Goal: Information Seeking & Learning: Learn about a topic

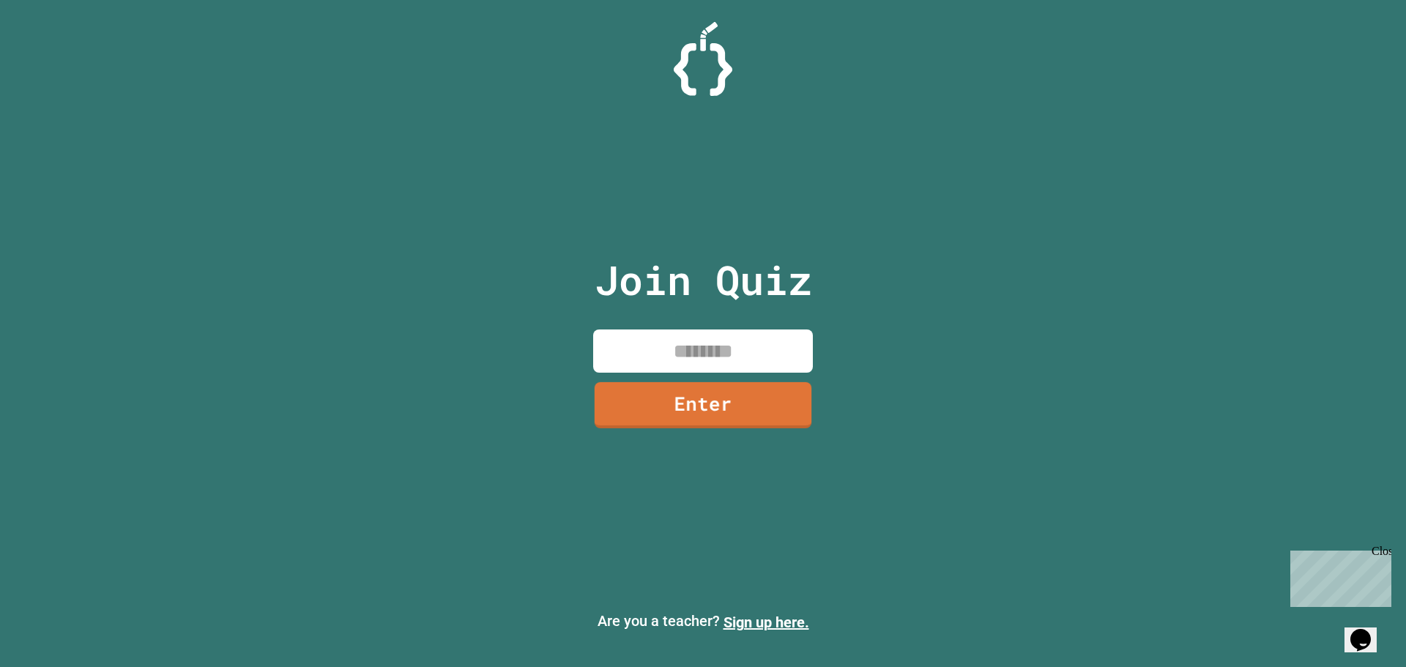
click at [689, 351] on input at bounding box center [703, 351] width 220 height 43
type input "********"
click at [796, 404] on link "Enter" at bounding box center [703, 403] width 212 height 48
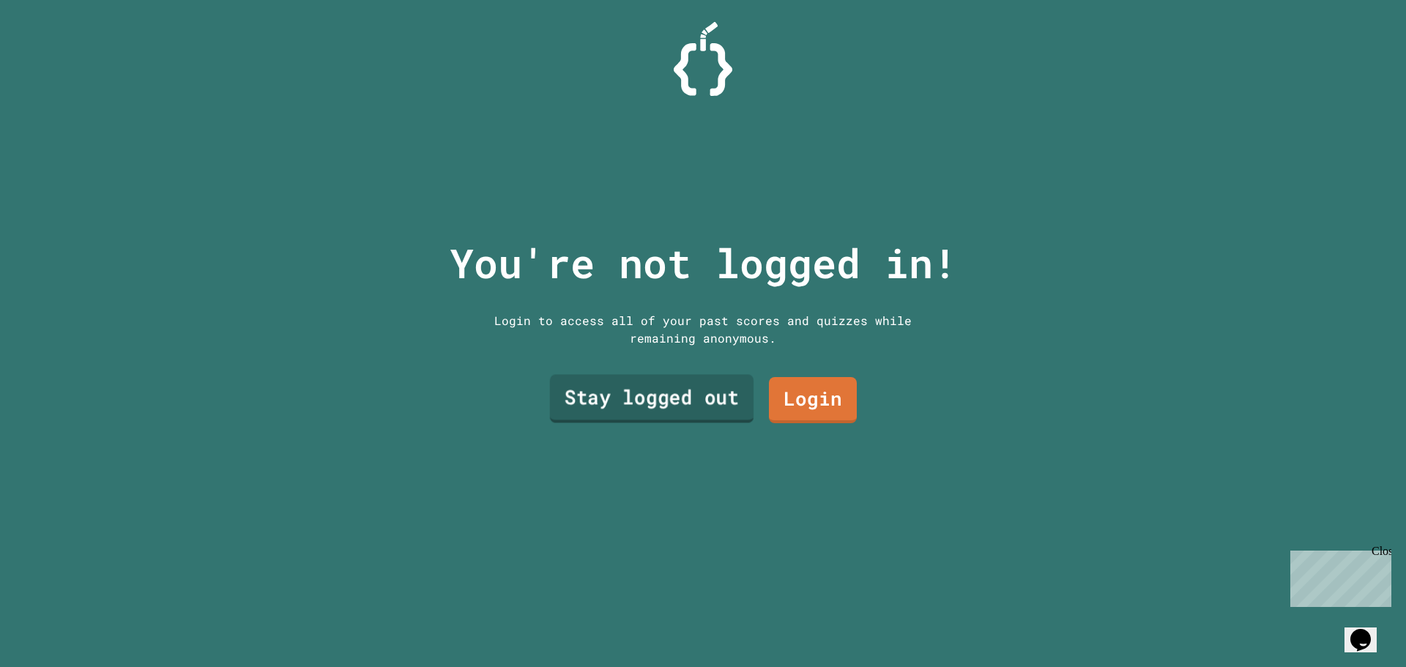
click at [671, 390] on link "Stay logged out" at bounding box center [652, 399] width 204 height 48
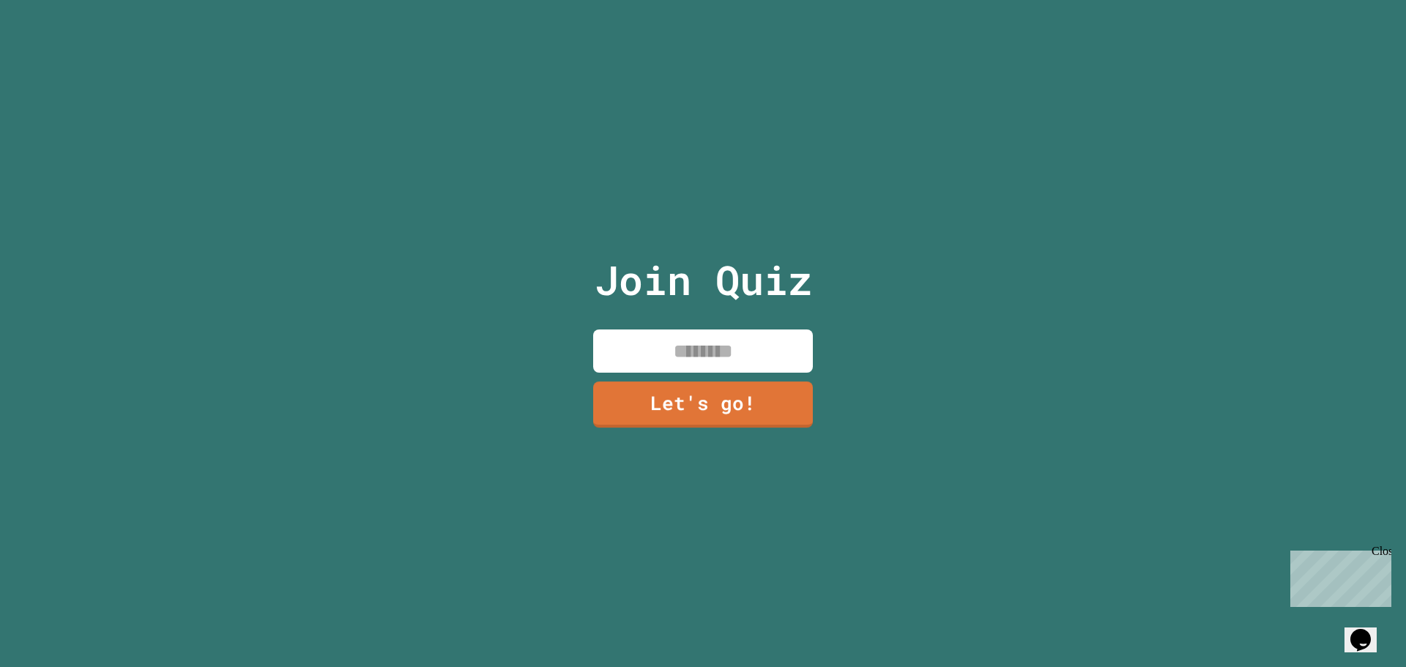
click at [741, 330] on input at bounding box center [703, 351] width 220 height 43
click at [749, 346] on input "*****" at bounding box center [703, 351] width 220 height 43
paste input "*"
type input "*****"
click at [675, 420] on link "Let's go!" at bounding box center [703, 402] width 204 height 48
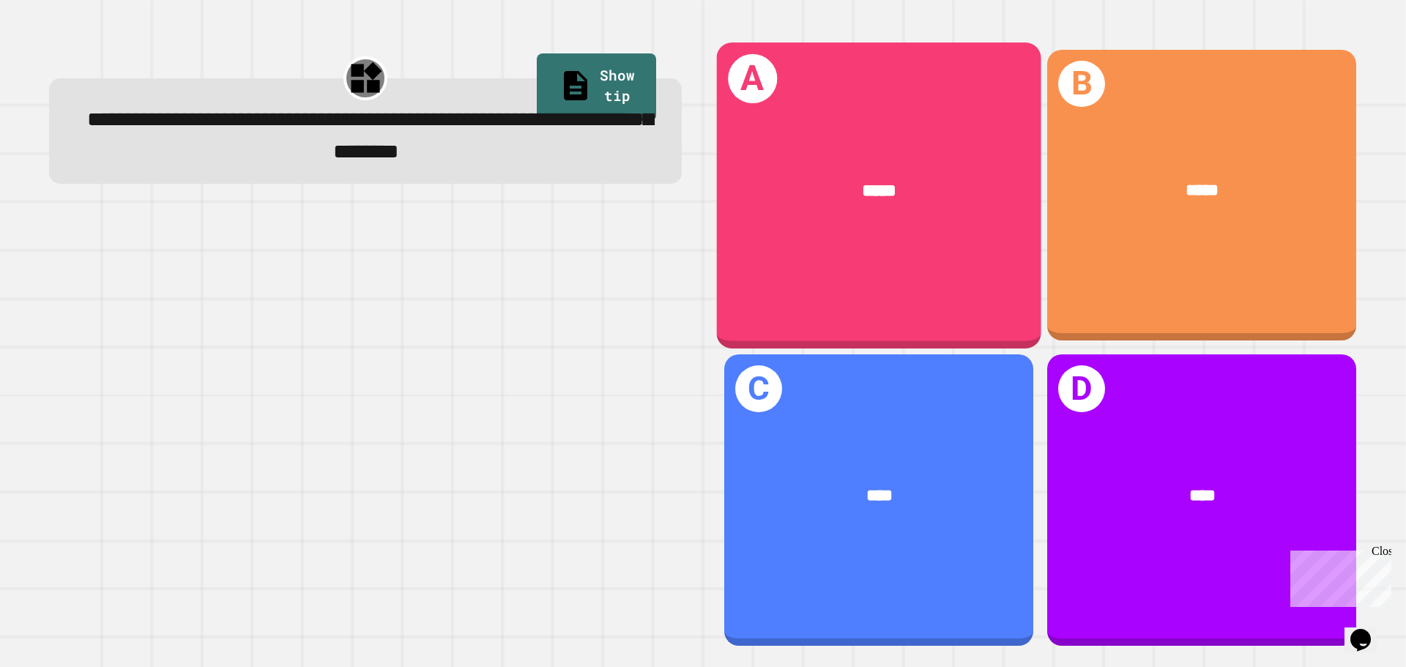
click at [919, 269] on div "A *****" at bounding box center [879, 194] width 325 height 305
click at [807, 189] on div "*****" at bounding box center [879, 190] width 253 height 27
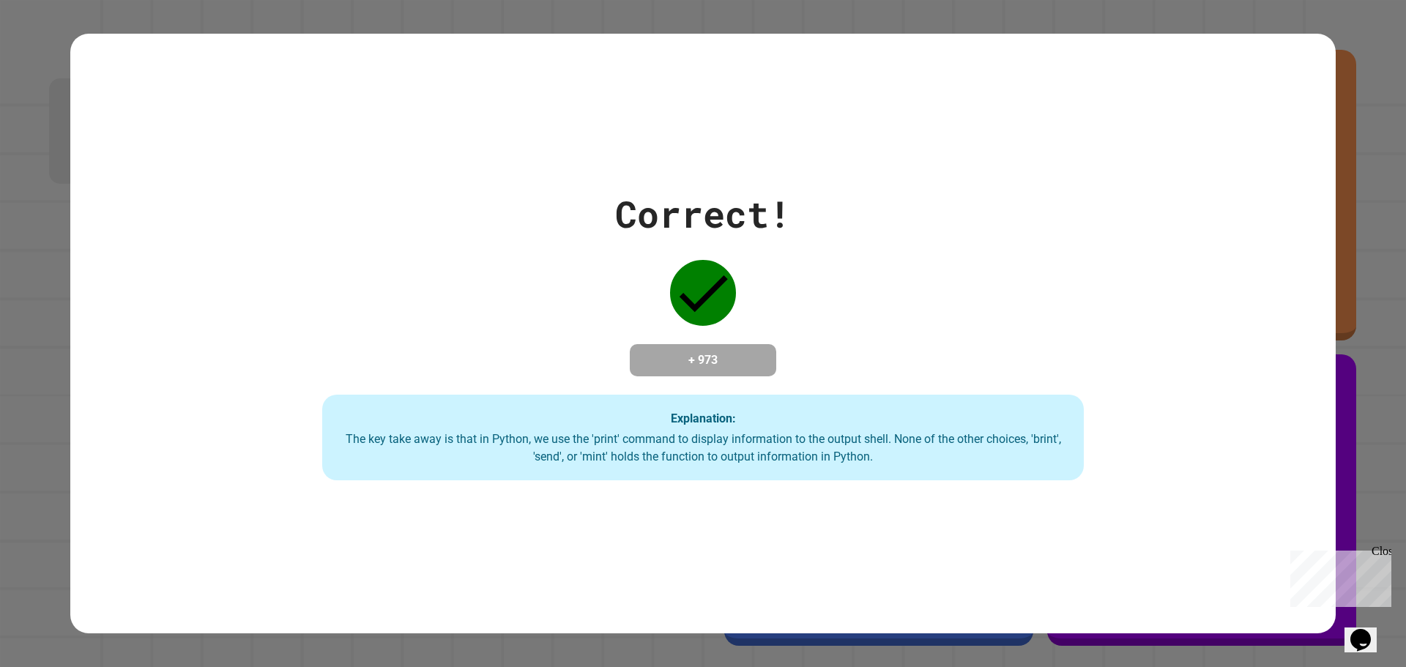
click at [1075, 382] on div "Correct! + 973 Explanation: The key take away is that in Python, we use the 'pr…" at bounding box center [704, 334] width 1088 height 294
drag, startPoint x: 1072, startPoint y: 382, endPoint x: 722, endPoint y: 276, distance: 365.7
click at [1067, 382] on div "Correct! + 973 Explanation: The key take away is that in Python, we use the 'pr…" at bounding box center [704, 334] width 1088 height 294
click at [686, 268] on icon at bounding box center [703, 293] width 66 height 66
click at [683, 268] on icon at bounding box center [703, 293] width 66 height 66
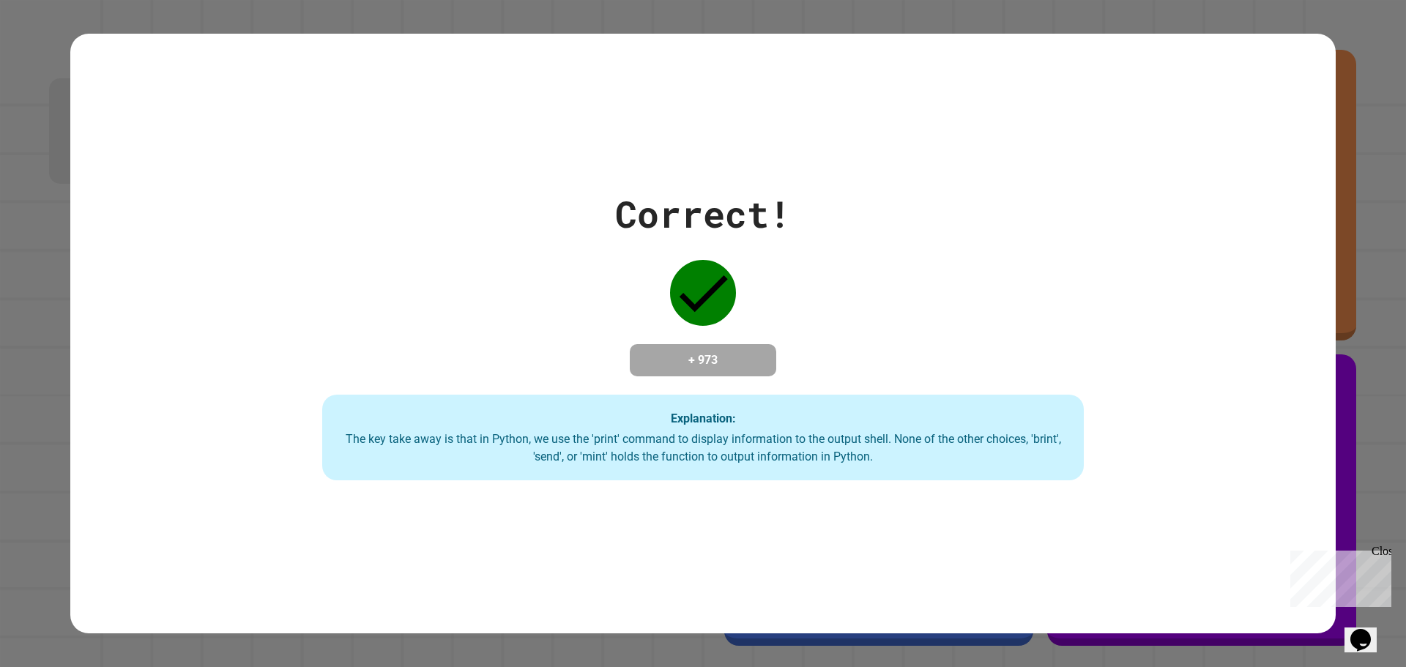
click at [681, 267] on icon at bounding box center [703, 293] width 66 height 66
click at [680, 267] on icon at bounding box center [703, 293] width 66 height 66
click at [678, 268] on icon at bounding box center [703, 293] width 66 height 66
click at [670, 268] on icon at bounding box center [703, 293] width 66 height 66
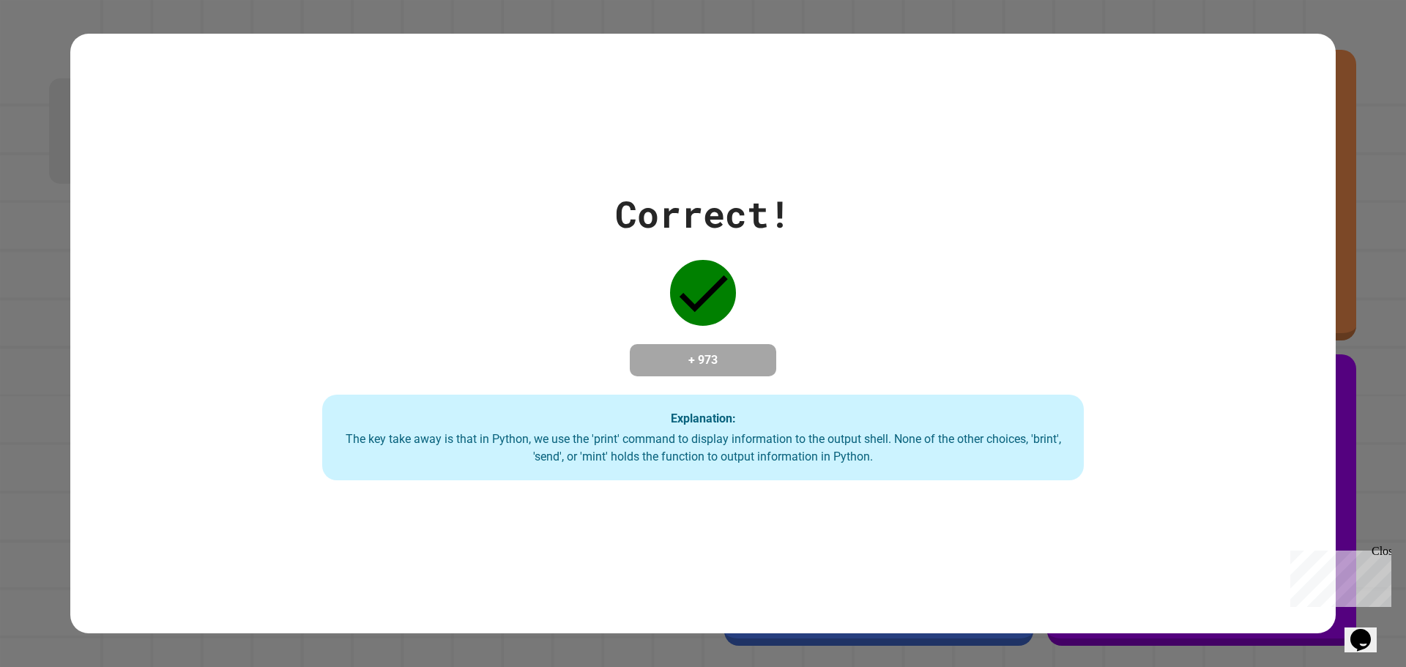
click at [670, 268] on icon at bounding box center [703, 293] width 66 height 66
click at [670, 269] on icon at bounding box center [703, 293] width 66 height 66
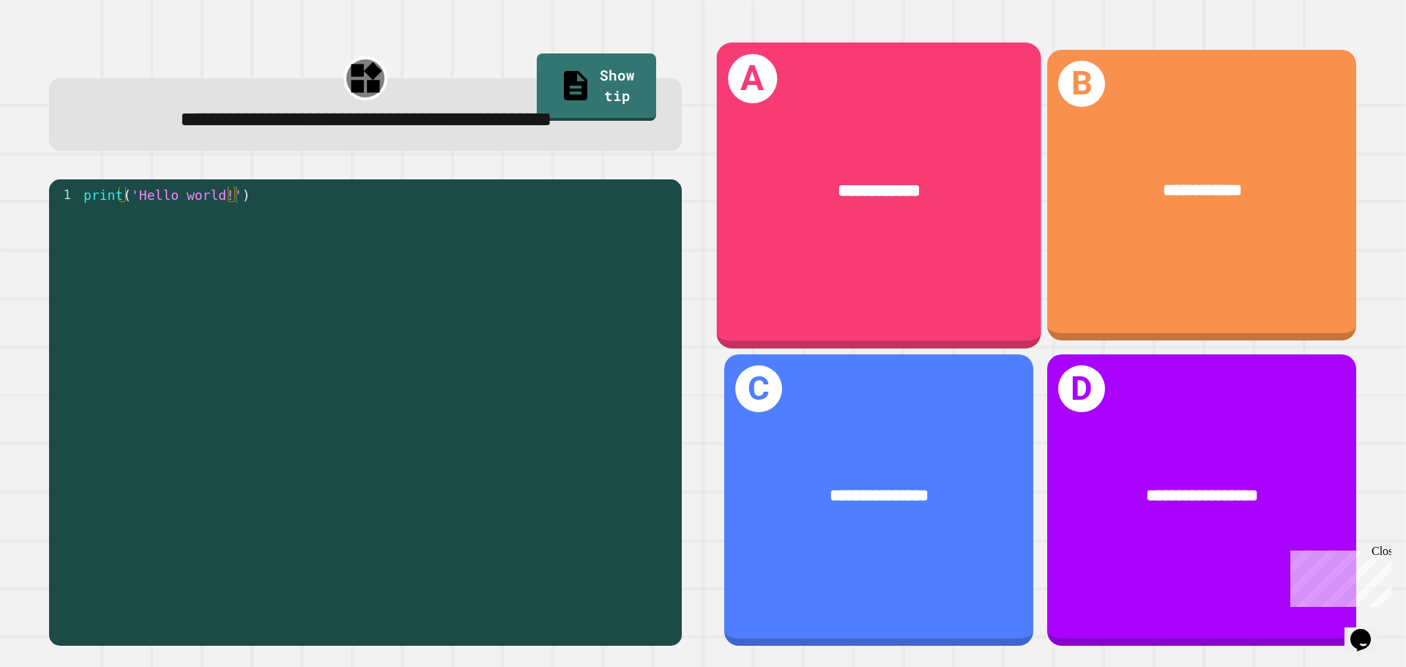
click at [875, 293] on div "**********" at bounding box center [879, 194] width 325 height 305
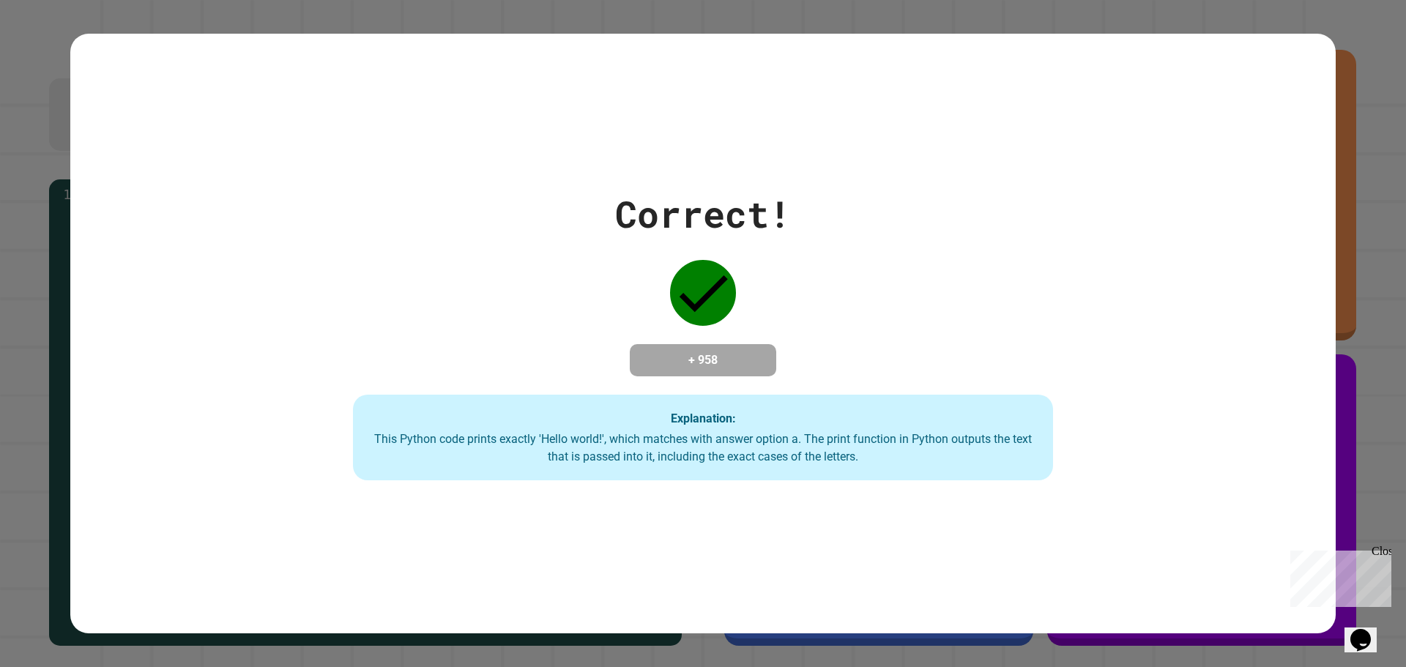
click at [875, 291] on div "Correct! + 958 Explanation: This Python code prints exactly 'Hello world!', whi…" at bounding box center [703, 334] width 1001 height 294
click at [879, 216] on div "Correct! + 958 Explanation: This Python code prints exactly 'Hello world!', whi…" at bounding box center [703, 334] width 1001 height 294
click at [880, 215] on div "Correct! + 958 Explanation: This Python code prints exactly 'Hello world!', whi…" at bounding box center [703, 334] width 1001 height 294
click at [881, 215] on div "Correct! + 958 Explanation: This Python code prints exactly 'Hello world!', whi…" at bounding box center [703, 334] width 1001 height 294
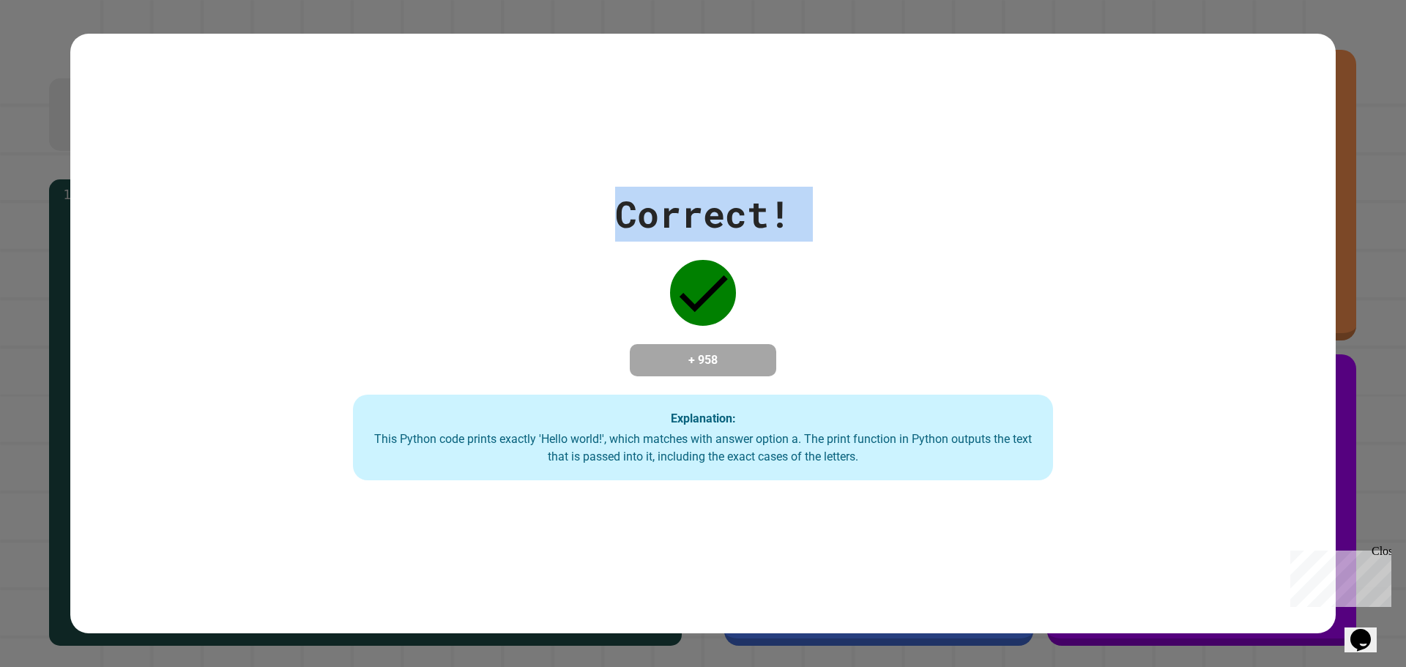
click at [881, 215] on div "Correct! + 958 Explanation: This Python code prints exactly 'Hello world!', whi…" at bounding box center [703, 334] width 1001 height 294
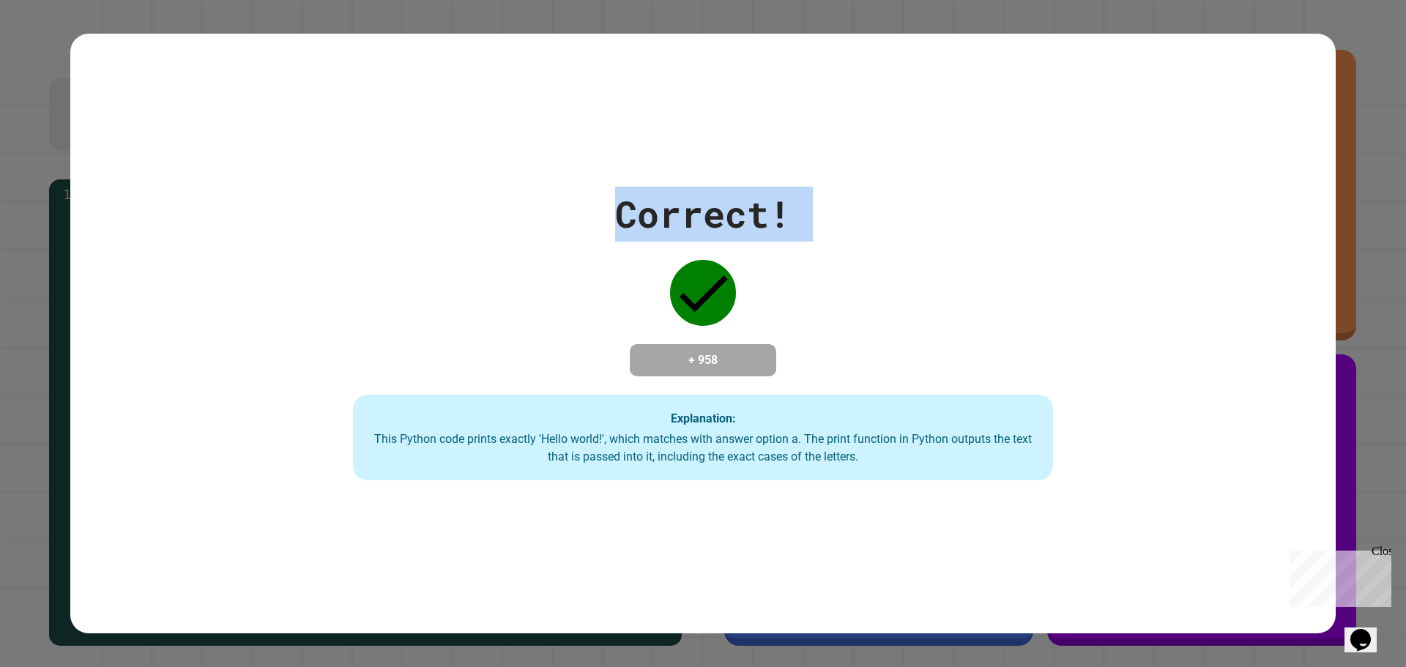
click at [881, 215] on div "Correct! + 958 Explanation: This Python code prints exactly 'Hello world!', whi…" at bounding box center [703, 334] width 1001 height 294
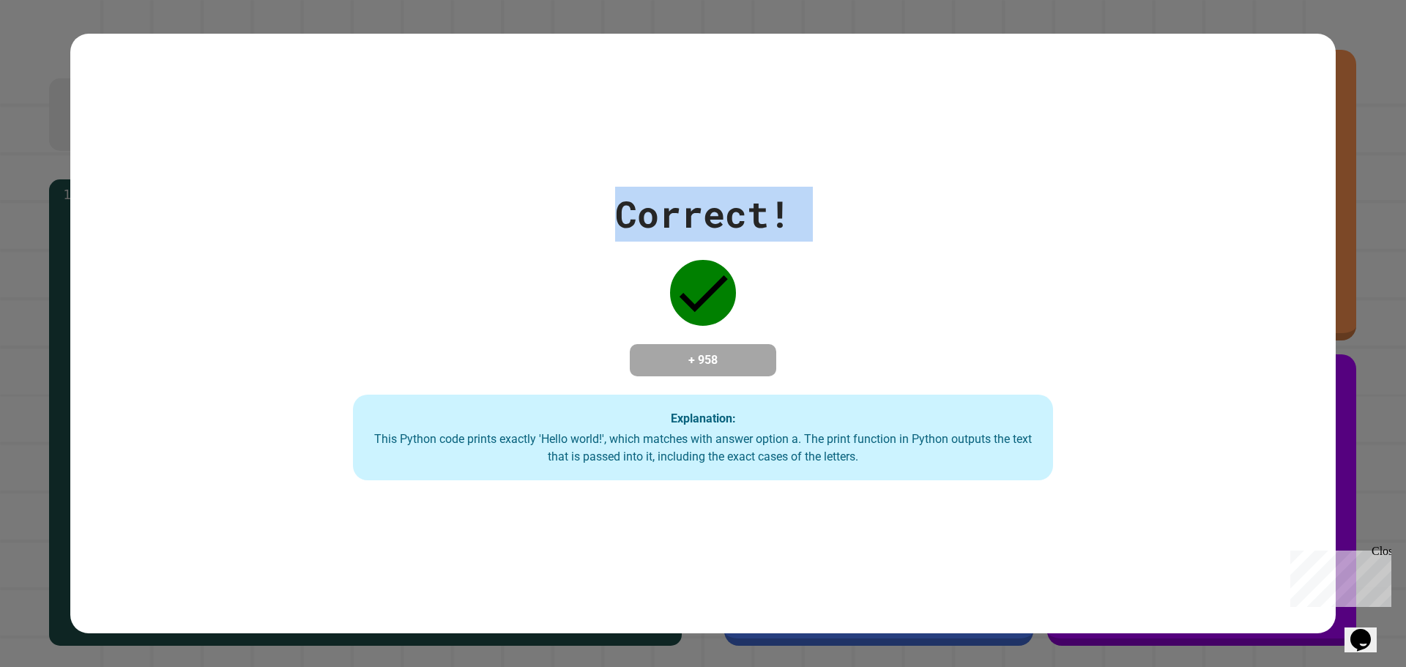
click at [881, 215] on div "Correct! + 958 Explanation: This Python code prints exactly 'Hello world!', whi…" at bounding box center [703, 334] width 1001 height 294
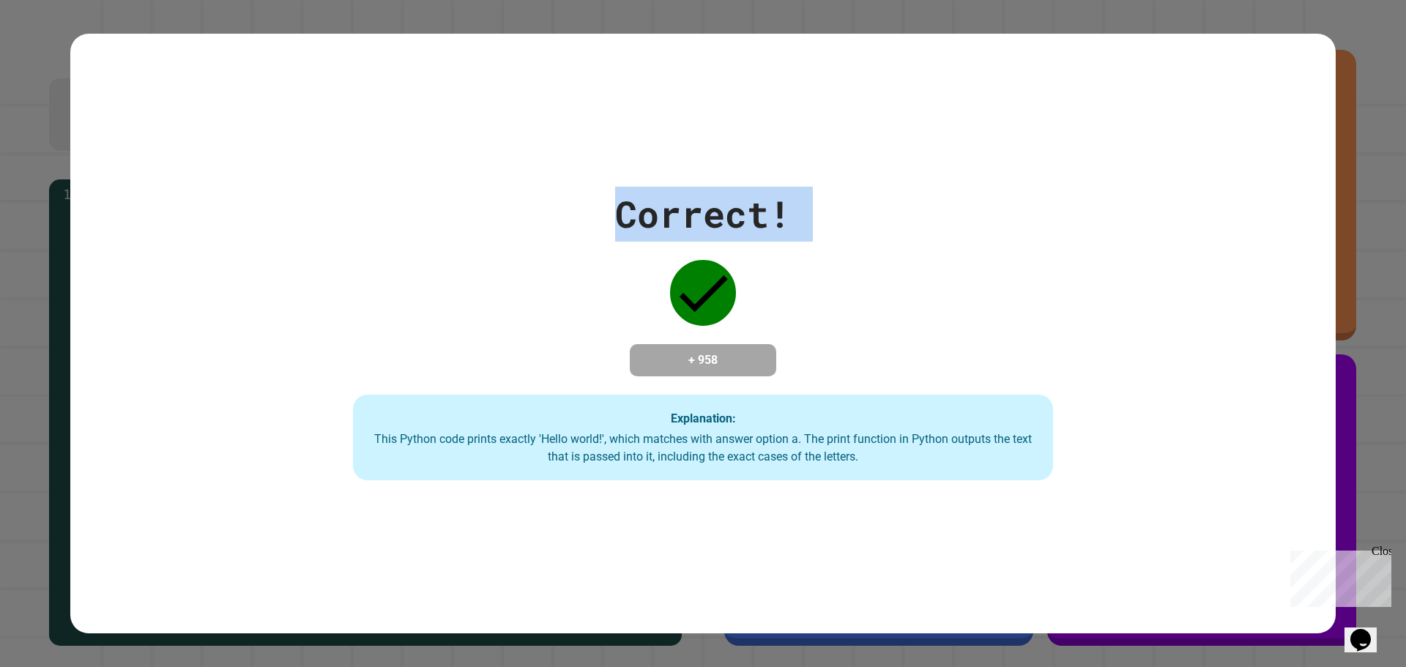
click at [881, 215] on div "Correct! + 958 Explanation: This Python code prints exactly 'Hello world!', whi…" at bounding box center [703, 334] width 1001 height 294
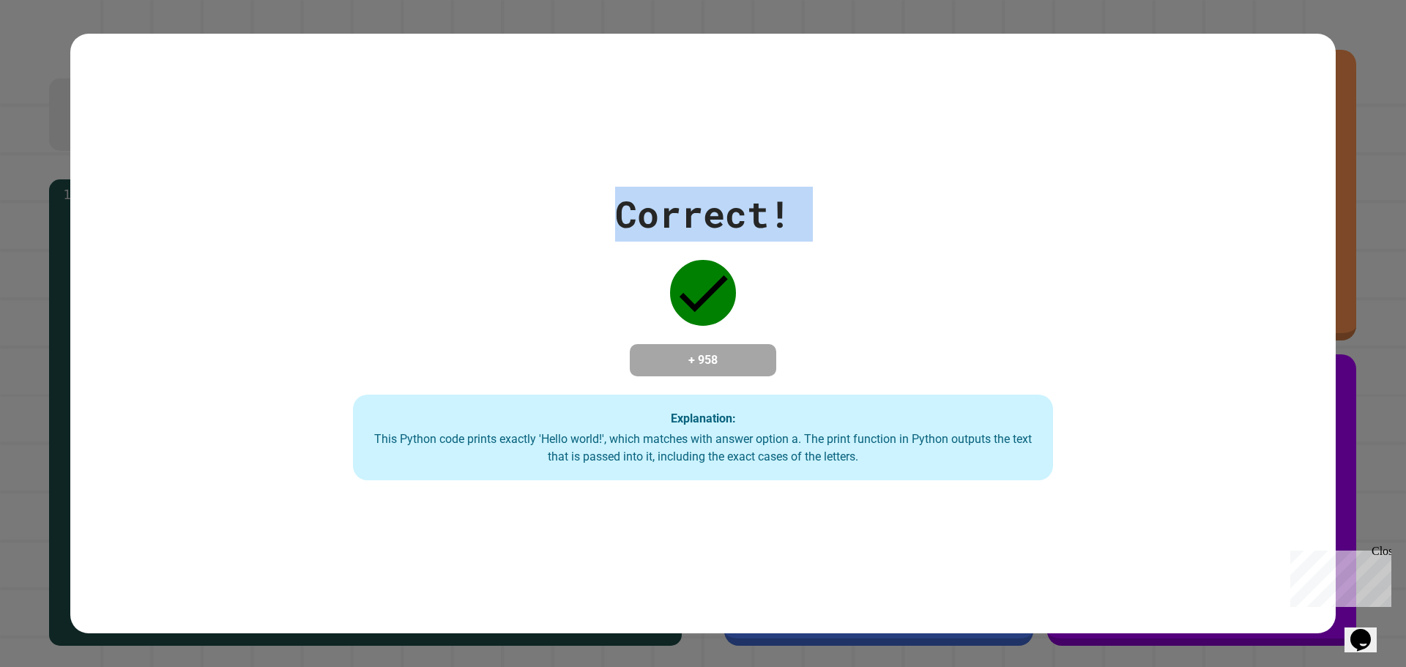
click at [881, 215] on div "Correct! + 958 Explanation: This Python code prints exactly 'Hello world!', whi…" at bounding box center [703, 334] width 1001 height 294
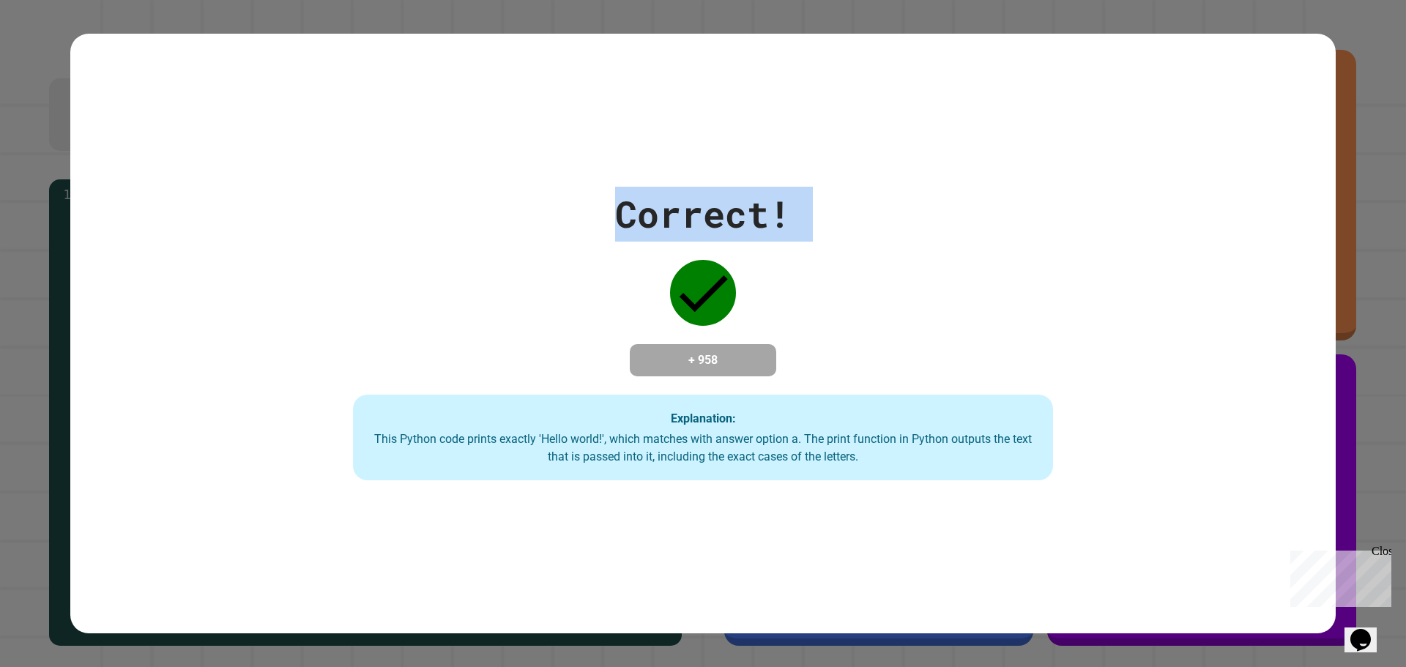
click at [881, 215] on div "Correct! + 958 Explanation: This Python code prints exactly 'Hello world!', whi…" at bounding box center [703, 334] width 1001 height 294
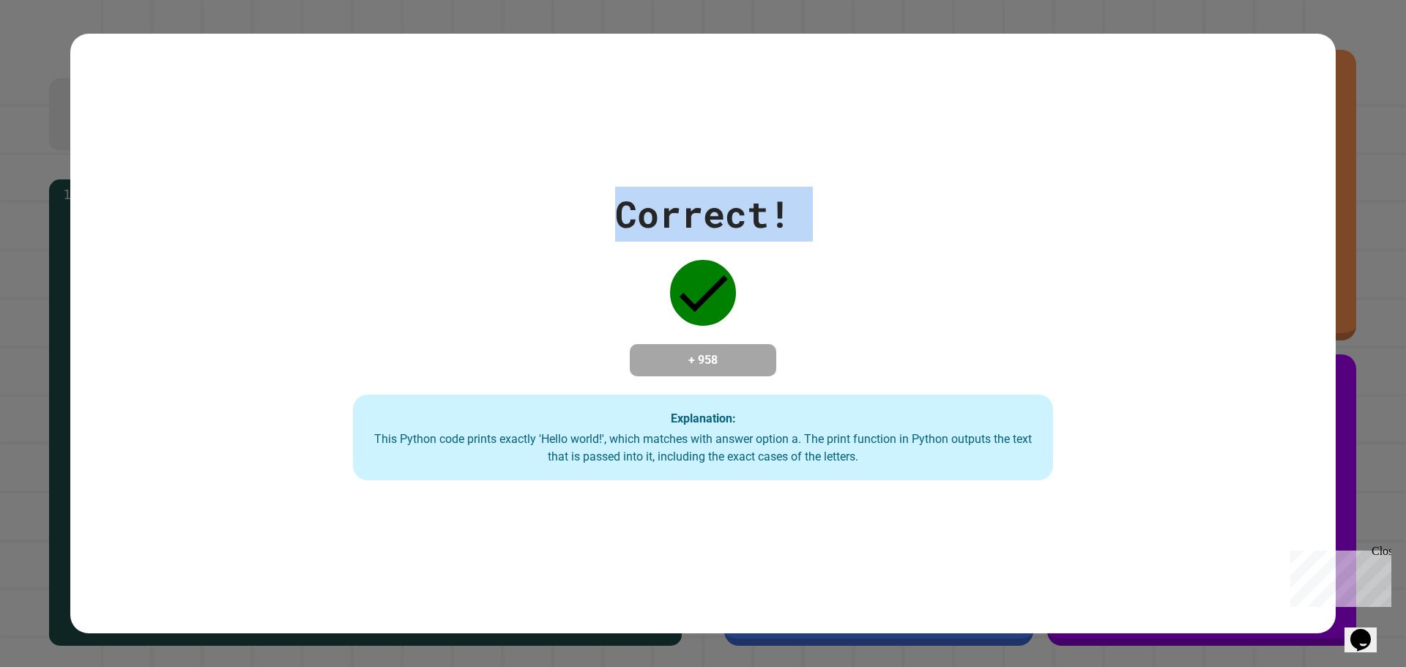
click at [881, 215] on div "Correct! + 958 Explanation: This Python code prints exactly 'Hello world!', whi…" at bounding box center [703, 334] width 1001 height 294
drag, startPoint x: 877, startPoint y: 215, endPoint x: 866, endPoint y: 215, distance: 11.0
click at [871, 215] on div "Correct! + 958 Explanation: This Python code prints exactly 'Hello world!', whi…" at bounding box center [703, 334] width 1001 height 294
click at [860, 215] on div "Correct! + 958 Explanation: This Python code prints exactly 'Hello world!', whi…" at bounding box center [703, 334] width 1001 height 294
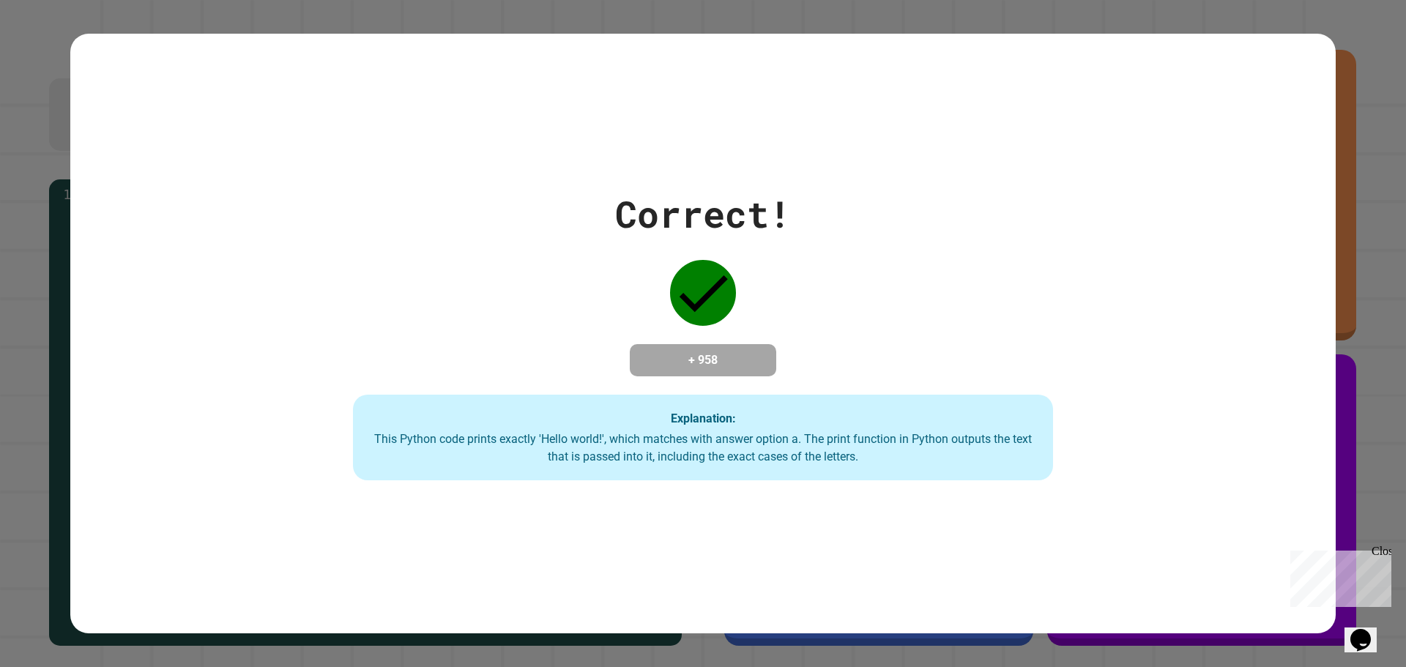
click at [860, 215] on div "Correct! + 958 Explanation: This Python code prints exactly 'Hello world!', whi…" at bounding box center [703, 334] width 1001 height 294
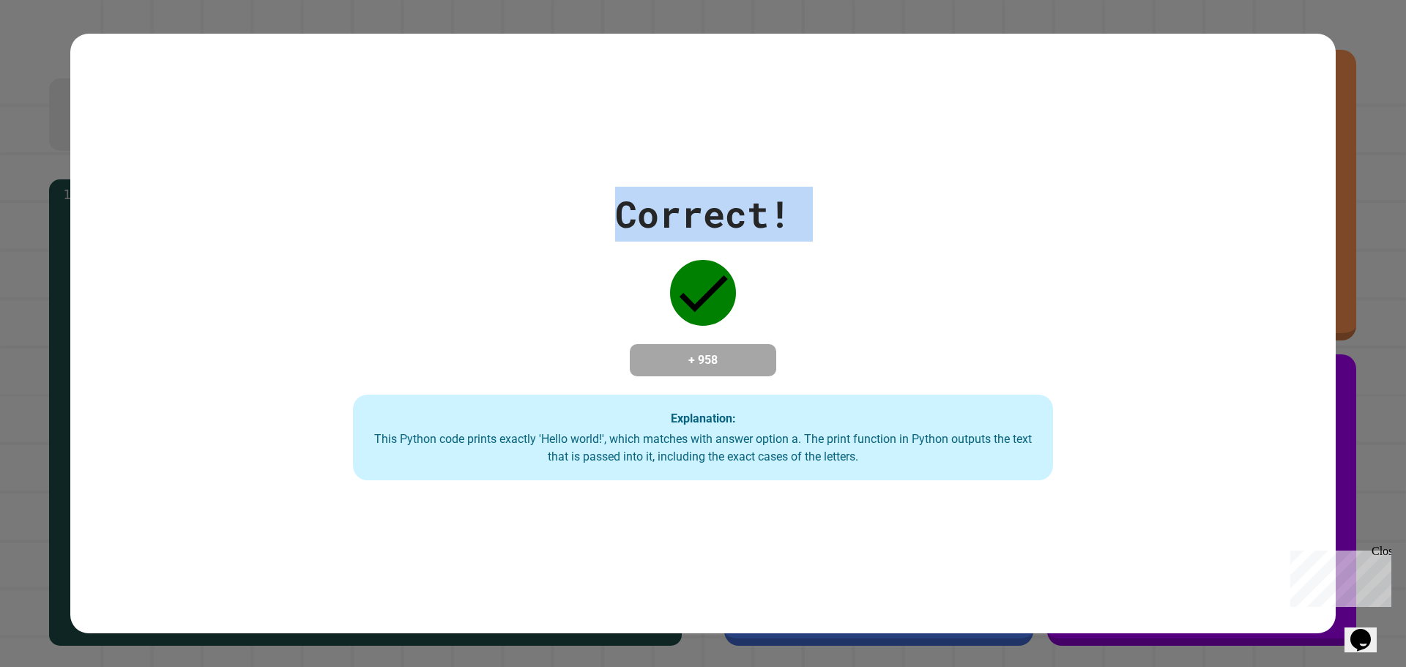
click at [860, 215] on div "Correct! + 958 Explanation: This Python code prints exactly 'Hello world!', whi…" at bounding box center [703, 334] width 1001 height 294
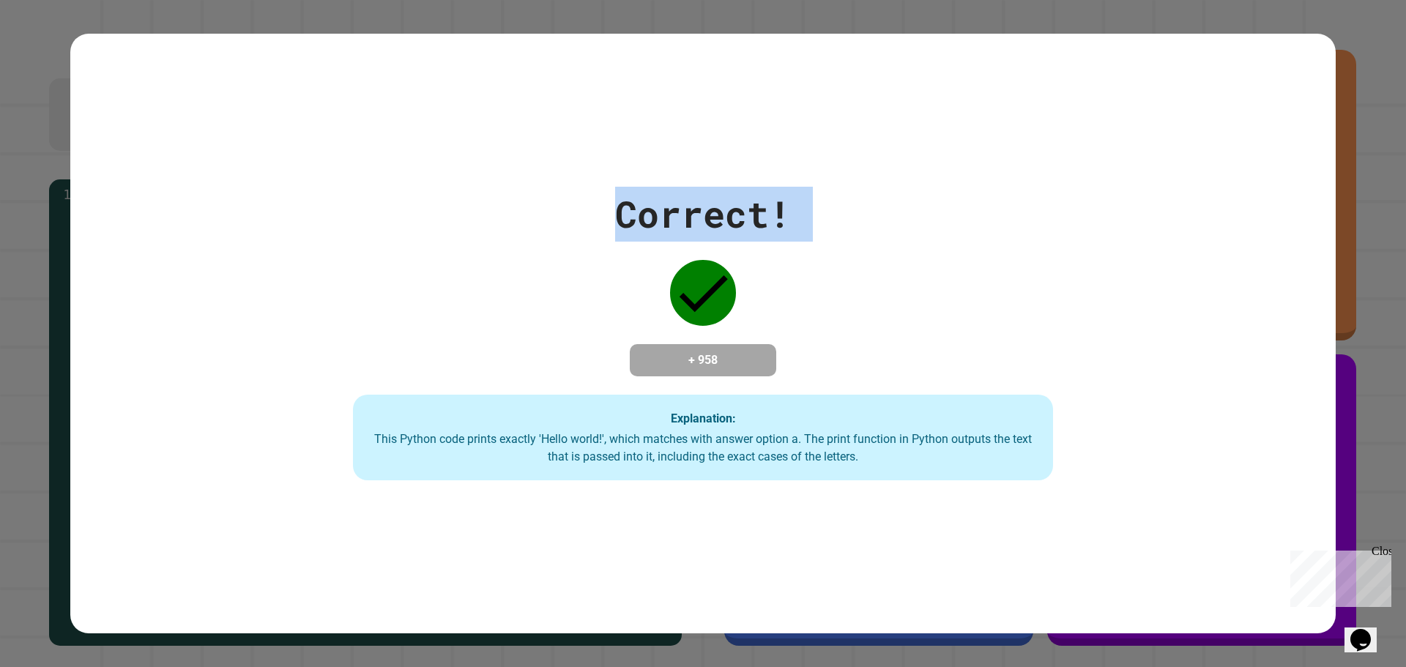
click at [860, 215] on div "Correct! + 958 Explanation: This Python code prints exactly 'Hello world!', whi…" at bounding box center [703, 334] width 1001 height 294
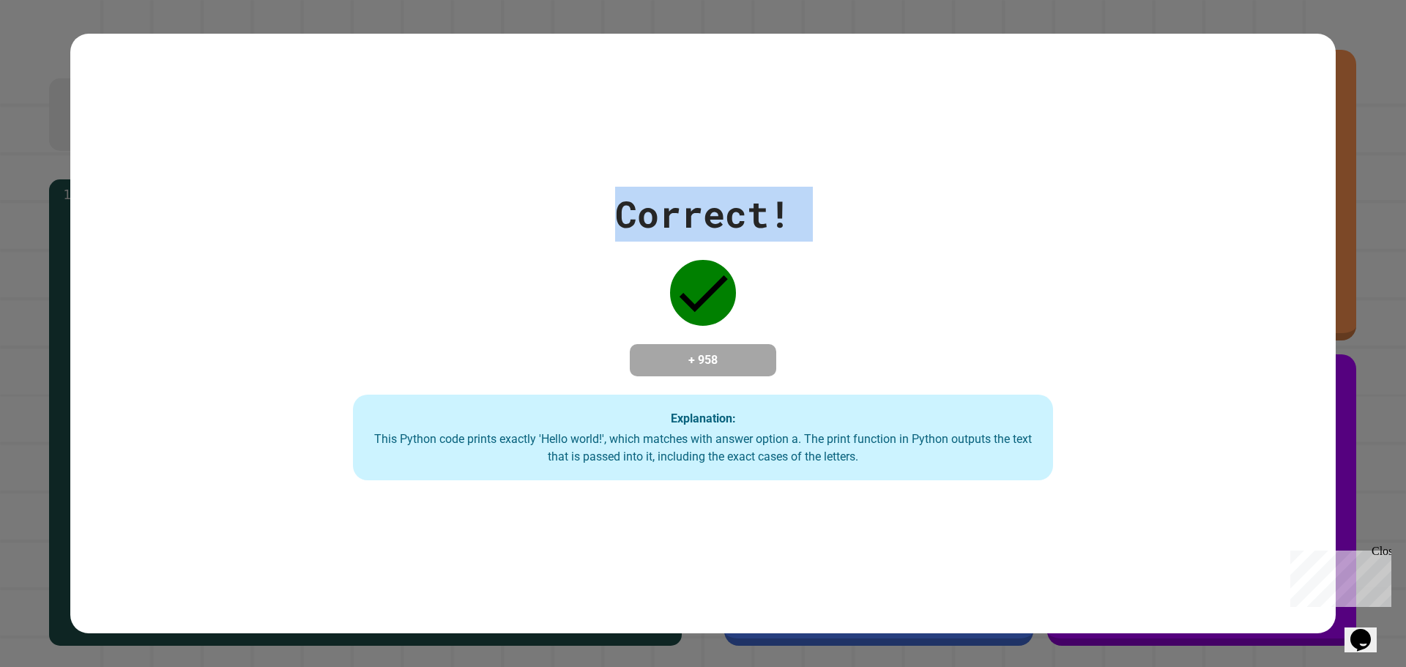
click at [860, 215] on div "Correct! + 958 Explanation: This Python code prints exactly 'Hello world!', whi…" at bounding box center [703, 334] width 1001 height 294
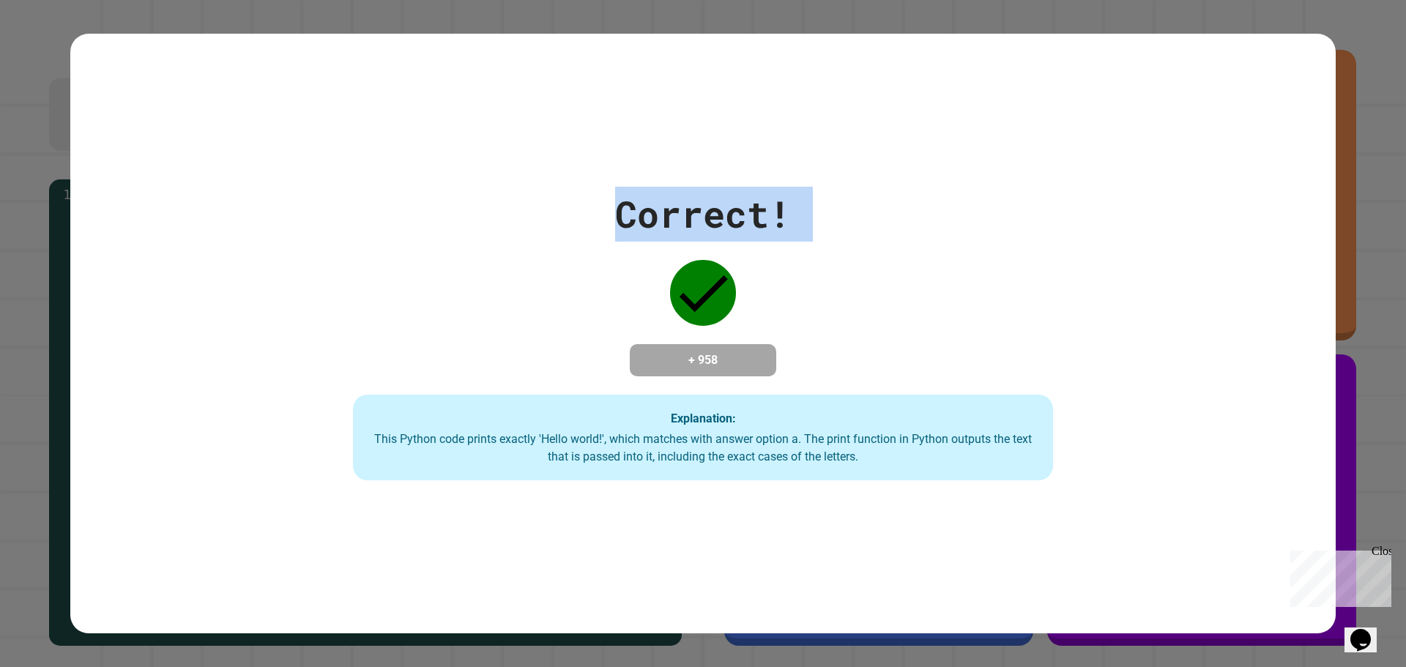
click at [860, 215] on div "Correct! + 958 Explanation: This Python code prints exactly 'Hello world!', whi…" at bounding box center [703, 334] width 1001 height 294
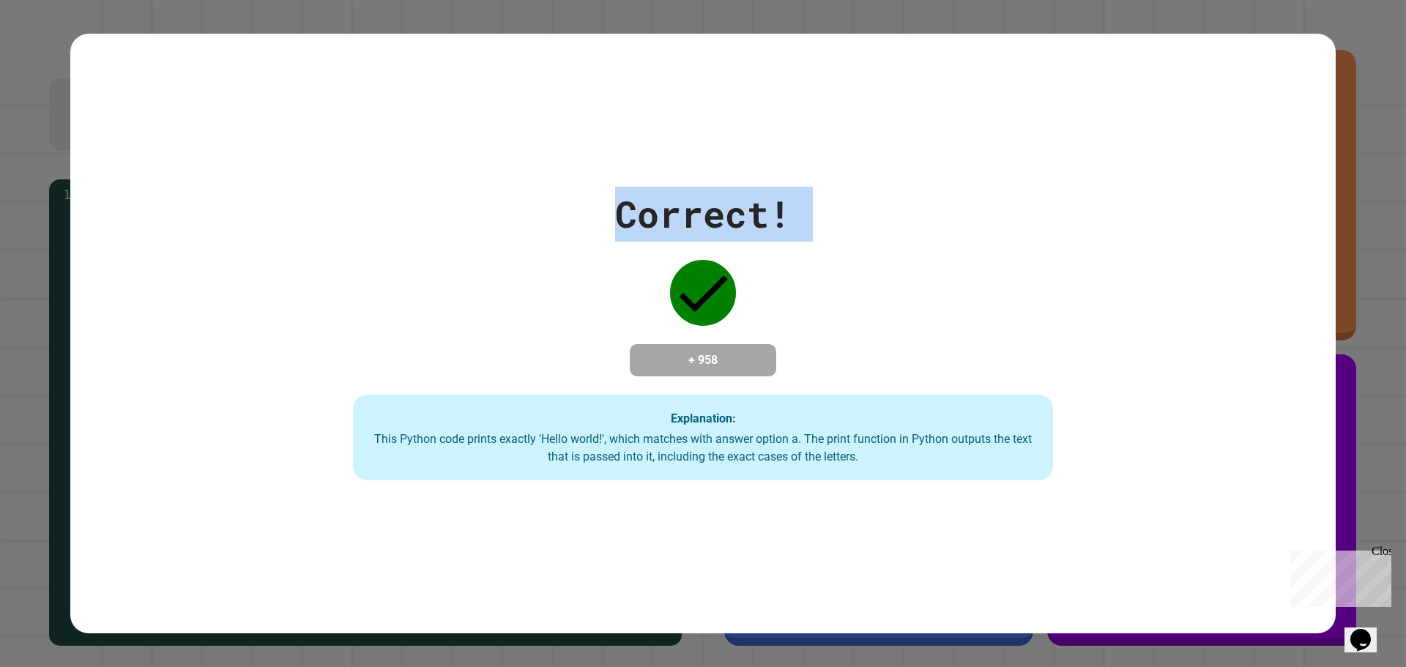
click at [860, 215] on div "Correct! + 958 Explanation: This Python code prints exactly 'Hello world!', whi…" at bounding box center [703, 334] width 1001 height 294
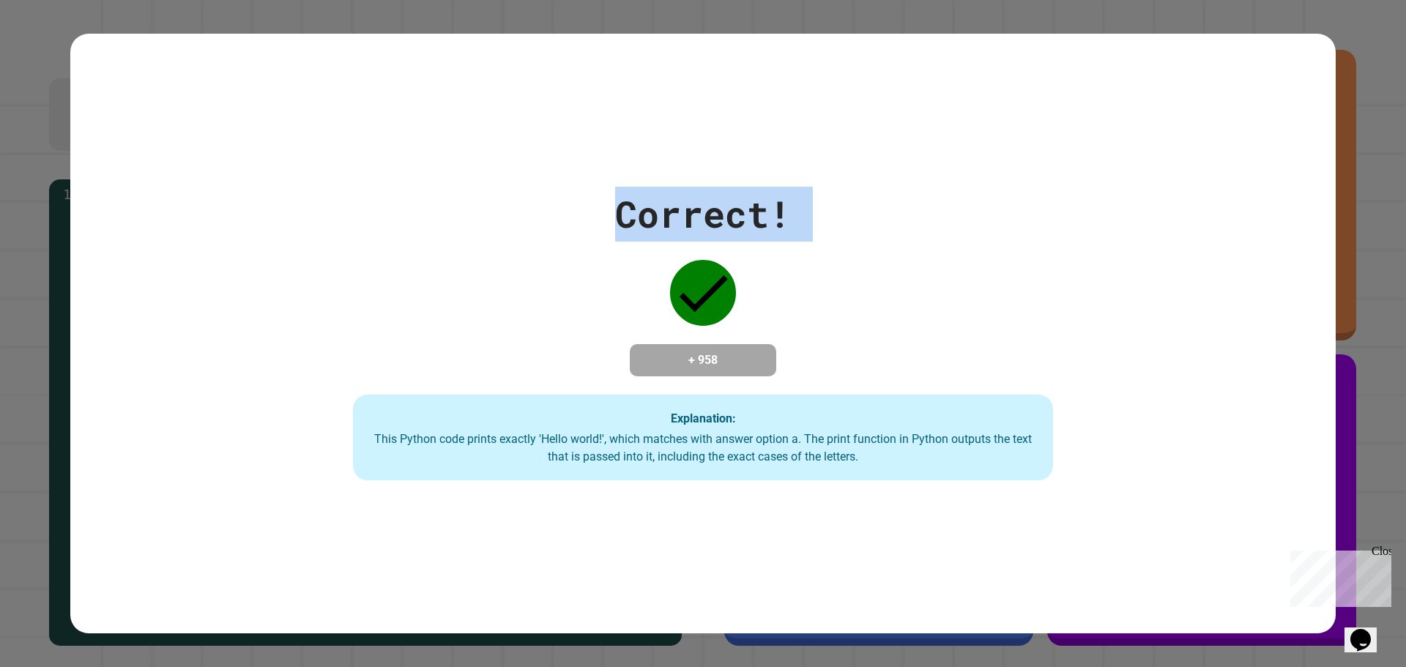
click at [860, 215] on div "Correct! + 958 Explanation: This Python code prints exactly 'Hello world!', whi…" at bounding box center [703, 334] width 1001 height 294
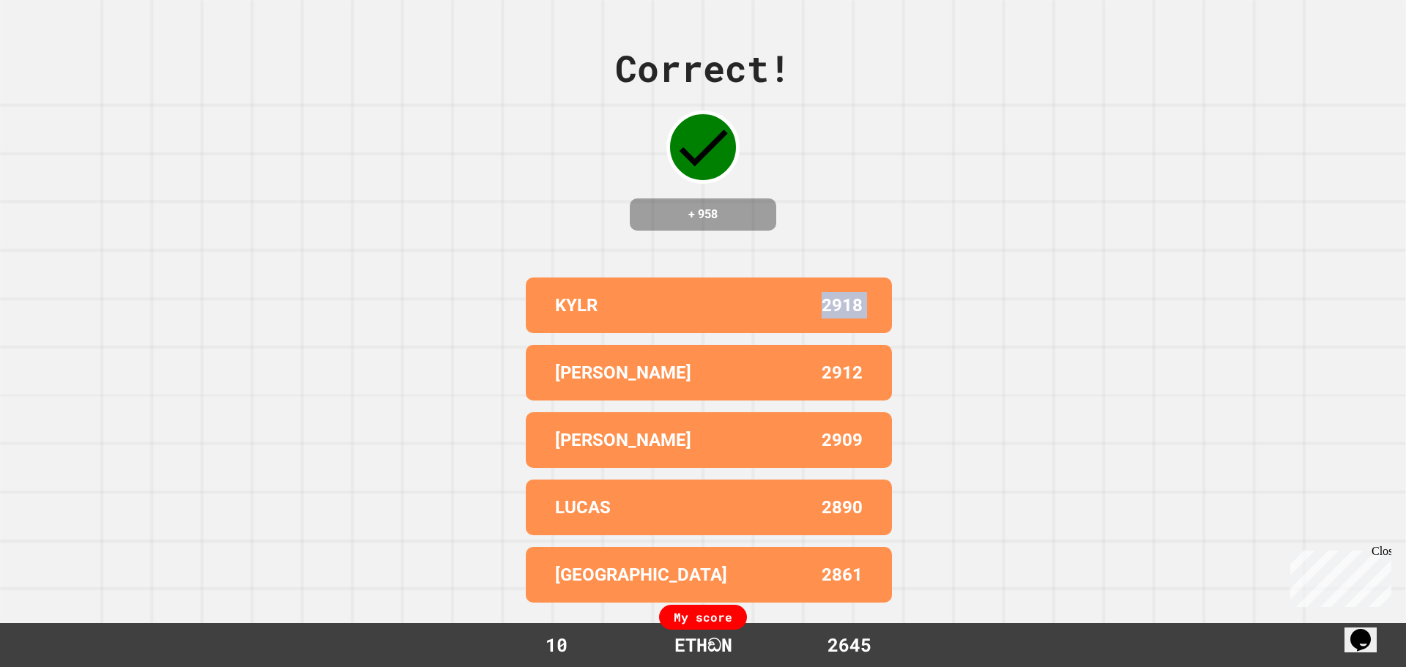
click at [860, 215] on div "Correct! + 958 KYLR 2918 [PERSON_NAME] 2912 ALEX 2909 [PERSON_NAME] 2890 BROOKL…" at bounding box center [703, 333] width 1406 height 667
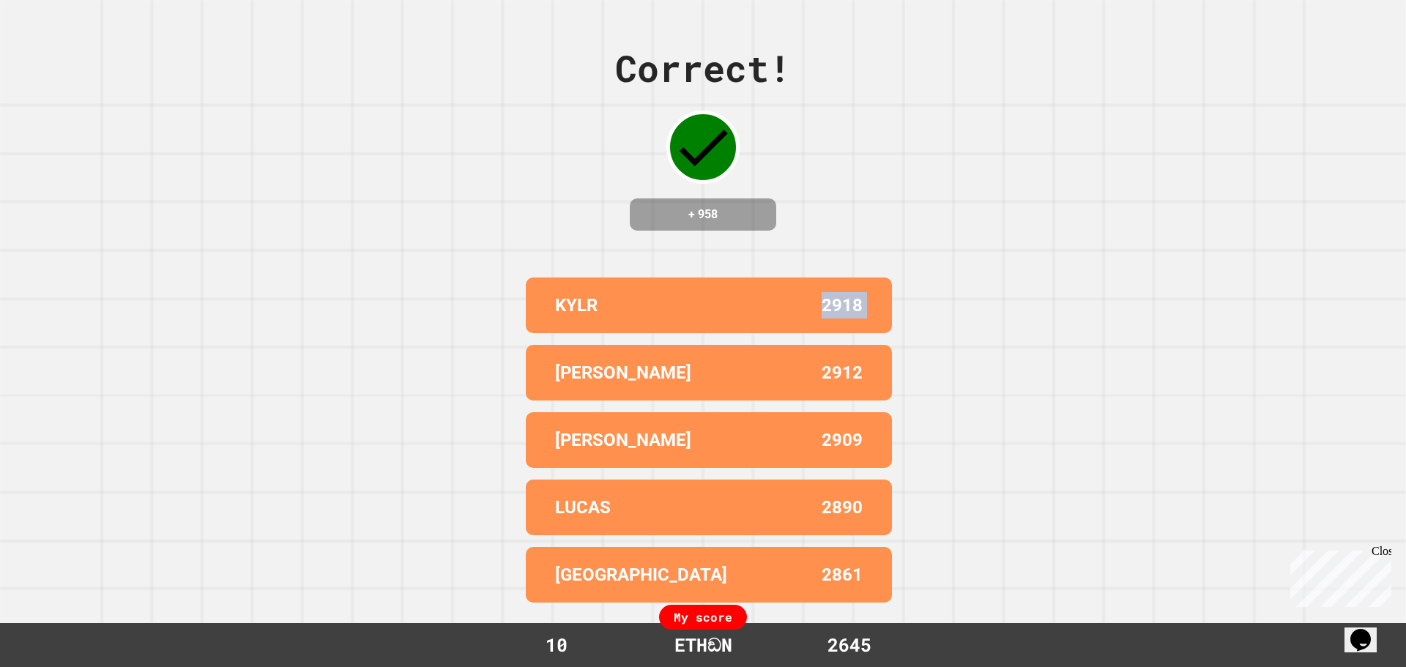
click at [860, 215] on div "Correct! + 958 KYLR 2918 [PERSON_NAME] 2912 ALEX 2909 [PERSON_NAME] 2890 BROOKL…" at bounding box center [703, 333] width 1406 height 667
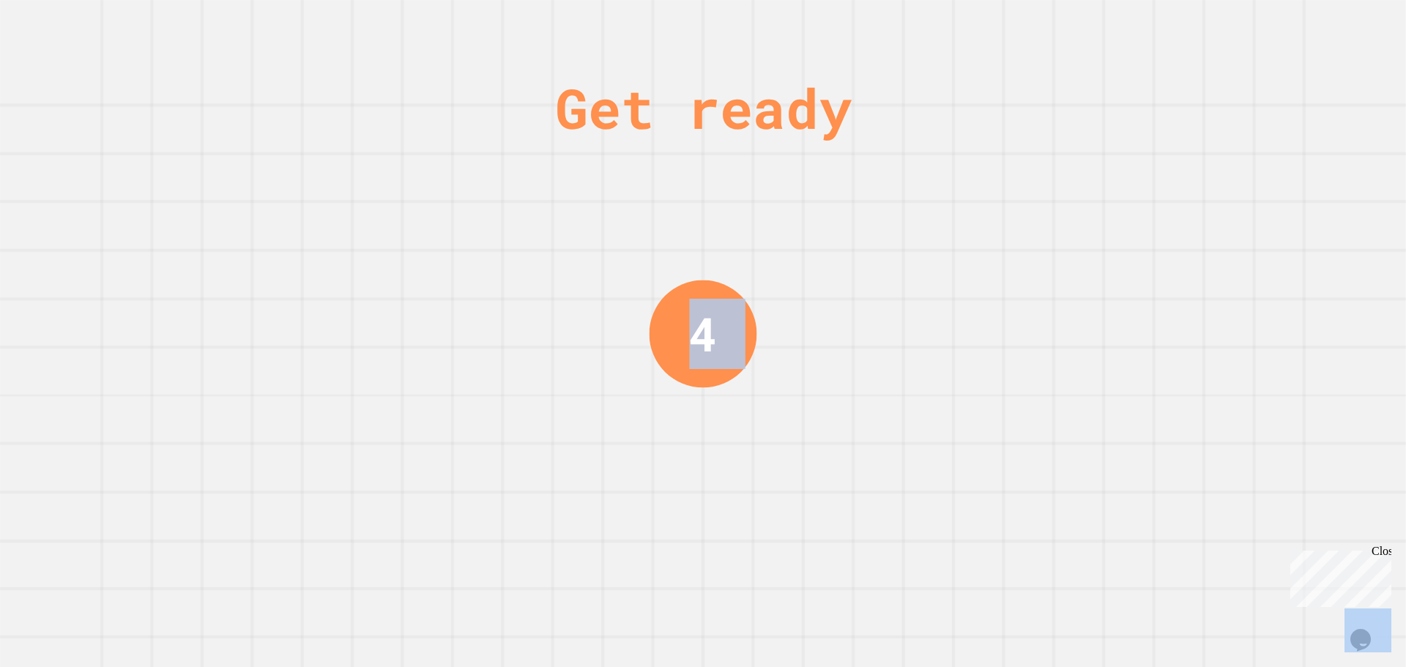
click at [860, 215] on div "Get ready 4" at bounding box center [703, 333] width 1406 height 667
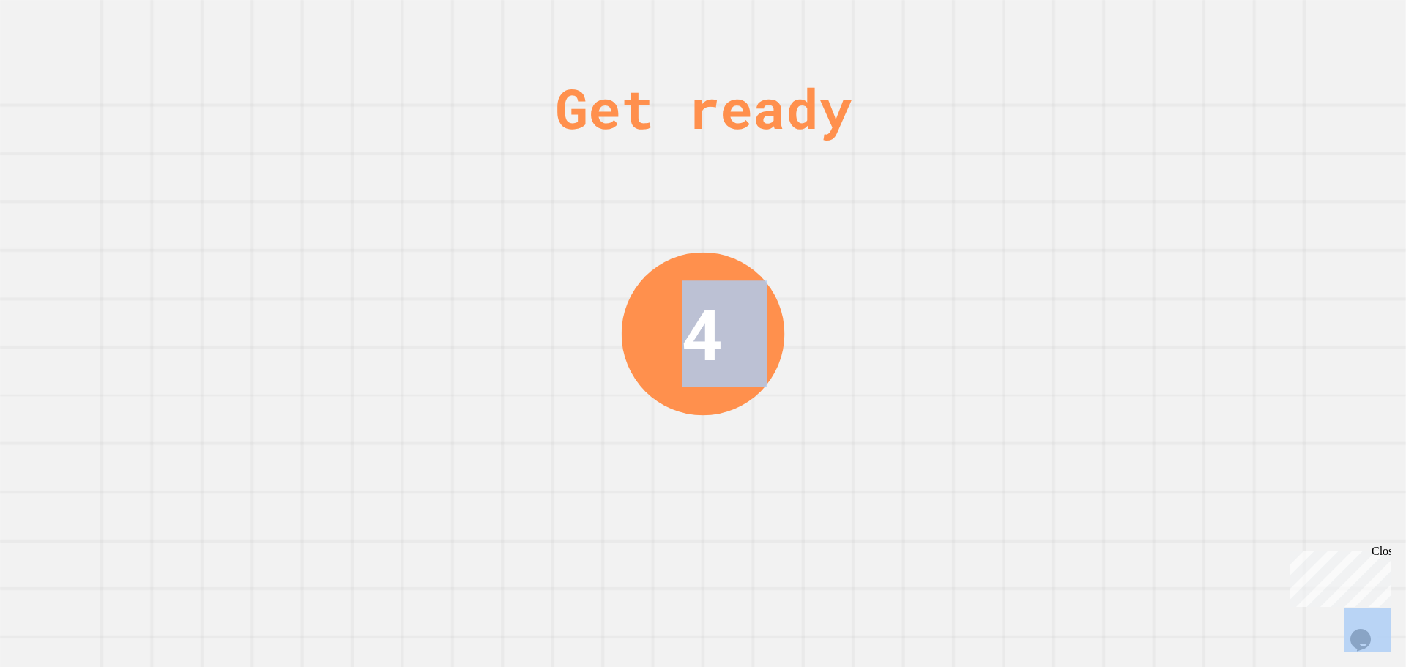
click at [860, 215] on div "Get ready 4" at bounding box center [703, 333] width 1406 height 667
click at [859, 215] on div "Get ready 4" at bounding box center [703, 333] width 1406 height 667
click at [859, 214] on div "Get ready 4" at bounding box center [703, 333] width 1406 height 667
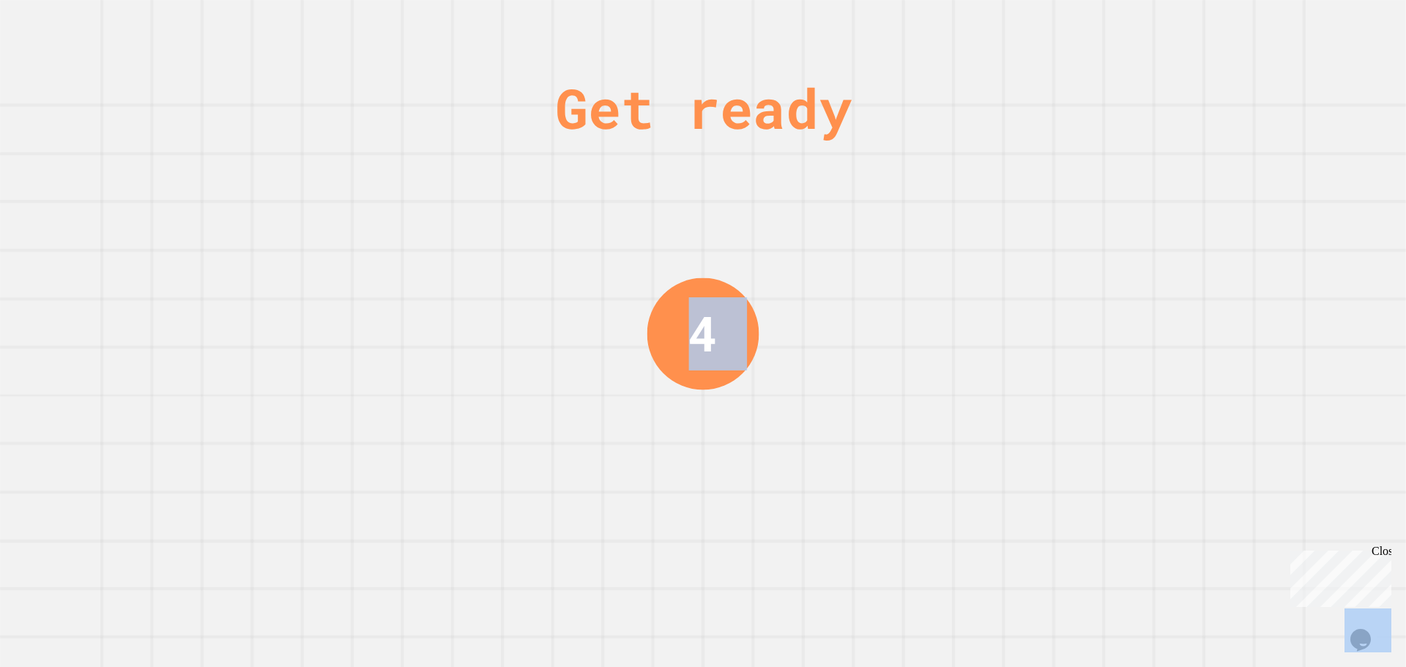
click at [859, 214] on div "Get ready 4" at bounding box center [703, 333] width 1406 height 667
click at [854, 210] on div "Get ready 3" at bounding box center [703, 333] width 1406 height 667
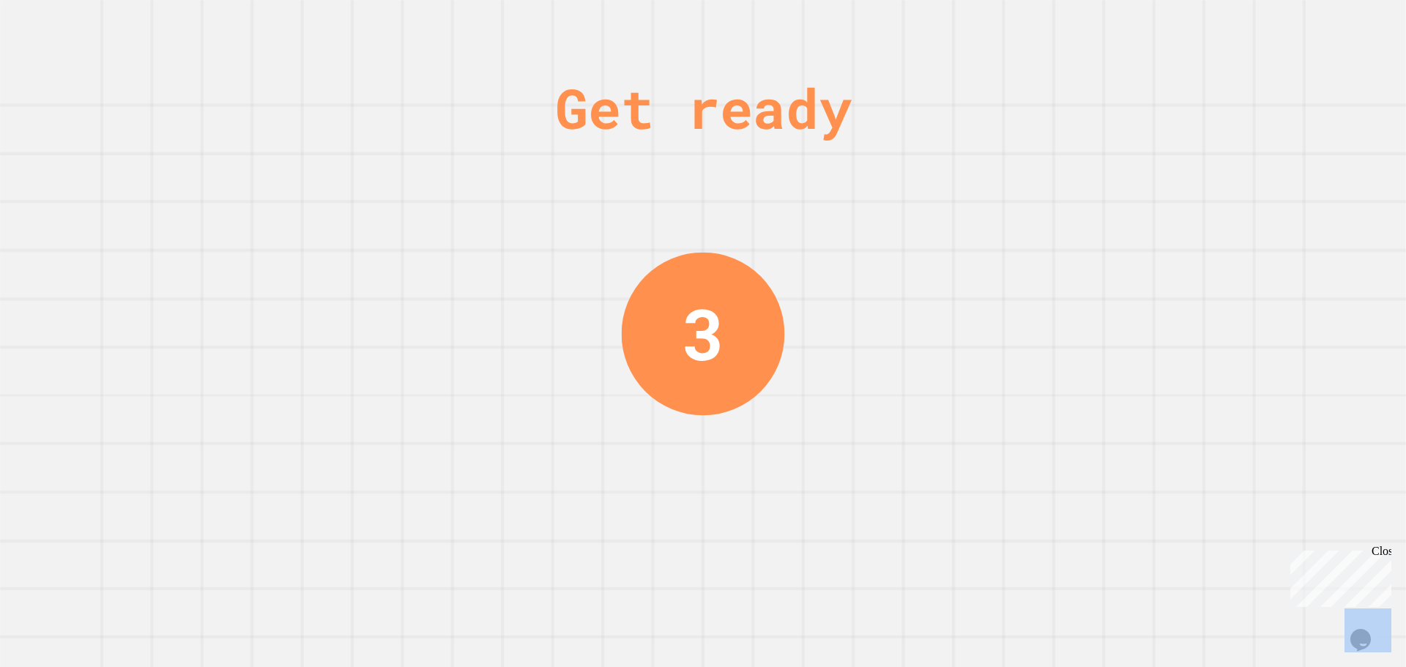
click at [854, 210] on div "Get ready 3" at bounding box center [703, 333] width 1406 height 667
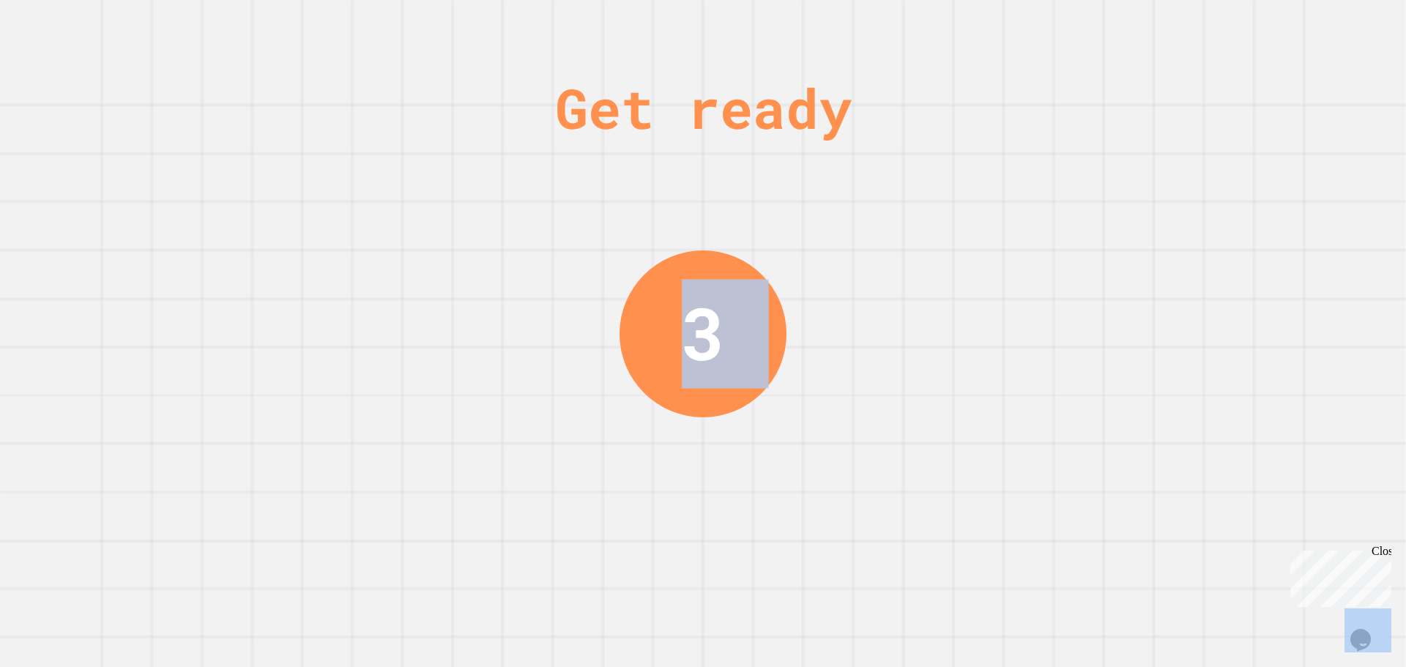
click at [854, 210] on div "Get ready 3" at bounding box center [703, 333] width 1406 height 667
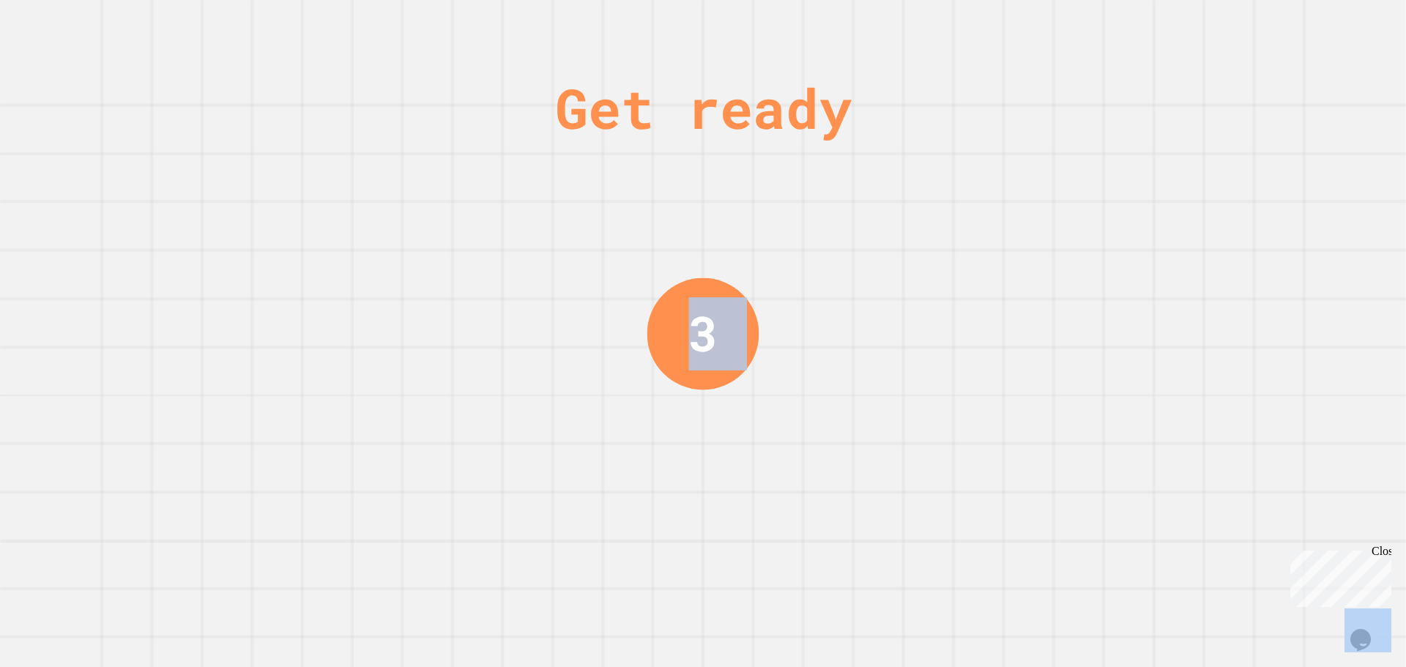
click at [854, 210] on div "Get ready 3" at bounding box center [703, 333] width 1406 height 667
click at [854, 210] on div "Get ready 2" at bounding box center [703, 333] width 1406 height 667
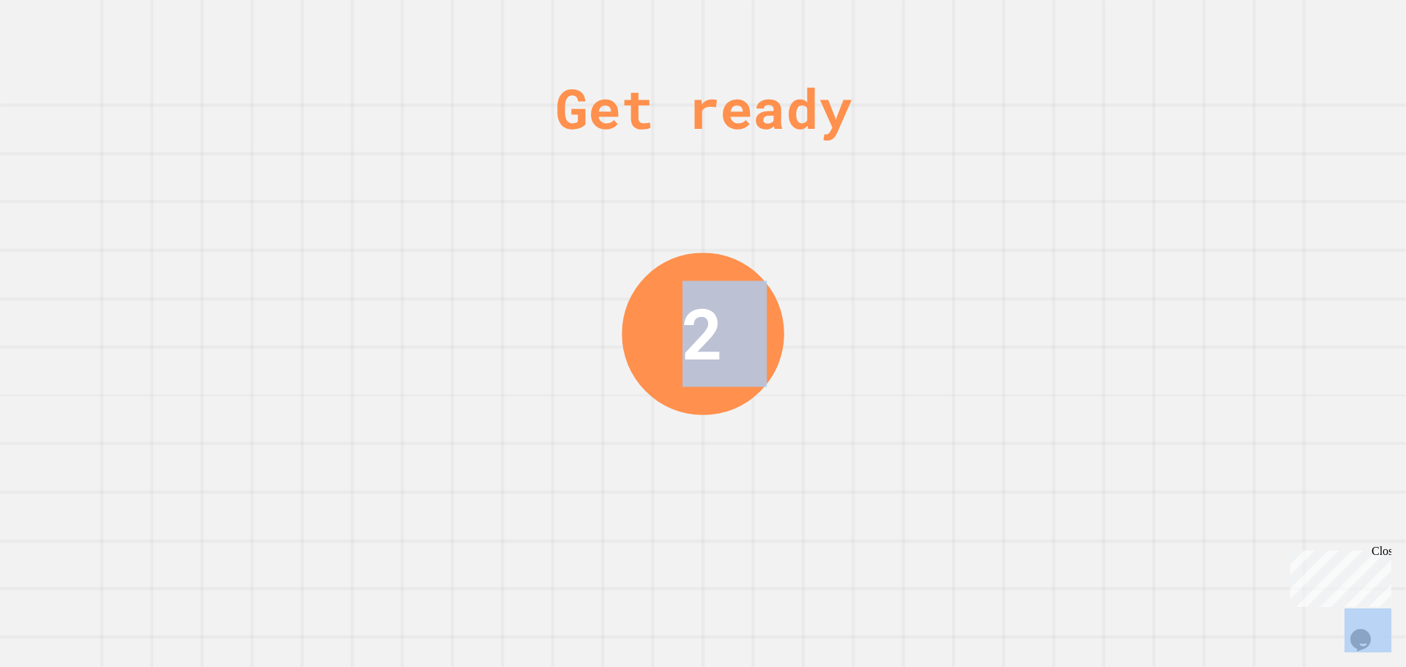
click at [854, 210] on div "Get ready 2" at bounding box center [703, 333] width 1406 height 667
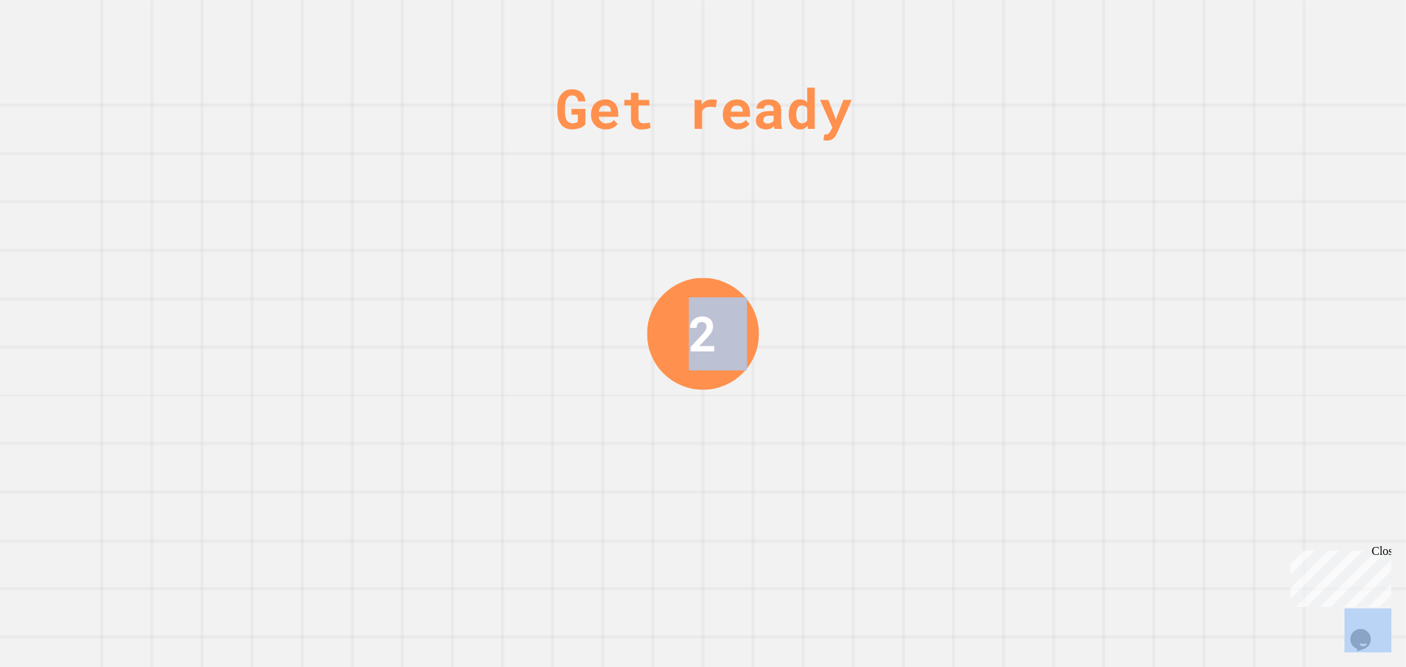
click at [854, 210] on div "Get ready 2" at bounding box center [703, 333] width 1406 height 667
click at [854, 210] on div "Get ready 1" at bounding box center [703, 333] width 1406 height 667
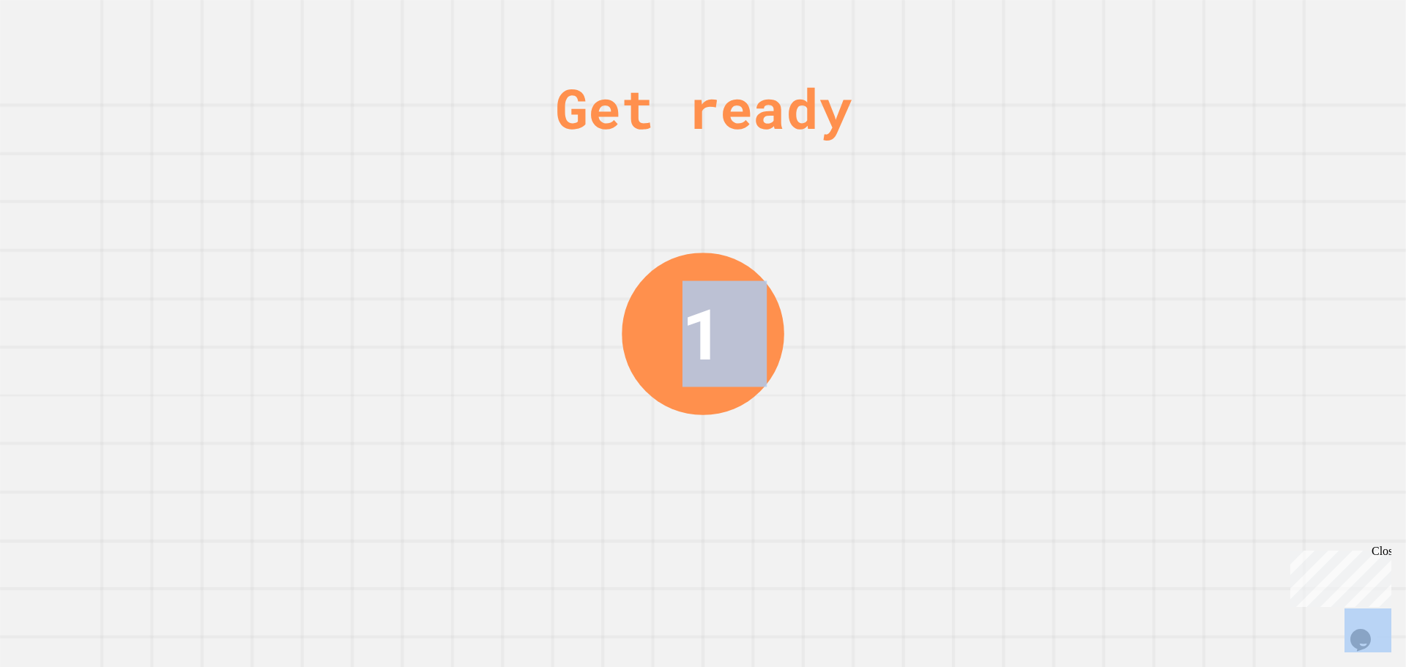
click at [854, 210] on div "Get ready 1" at bounding box center [703, 333] width 1406 height 667
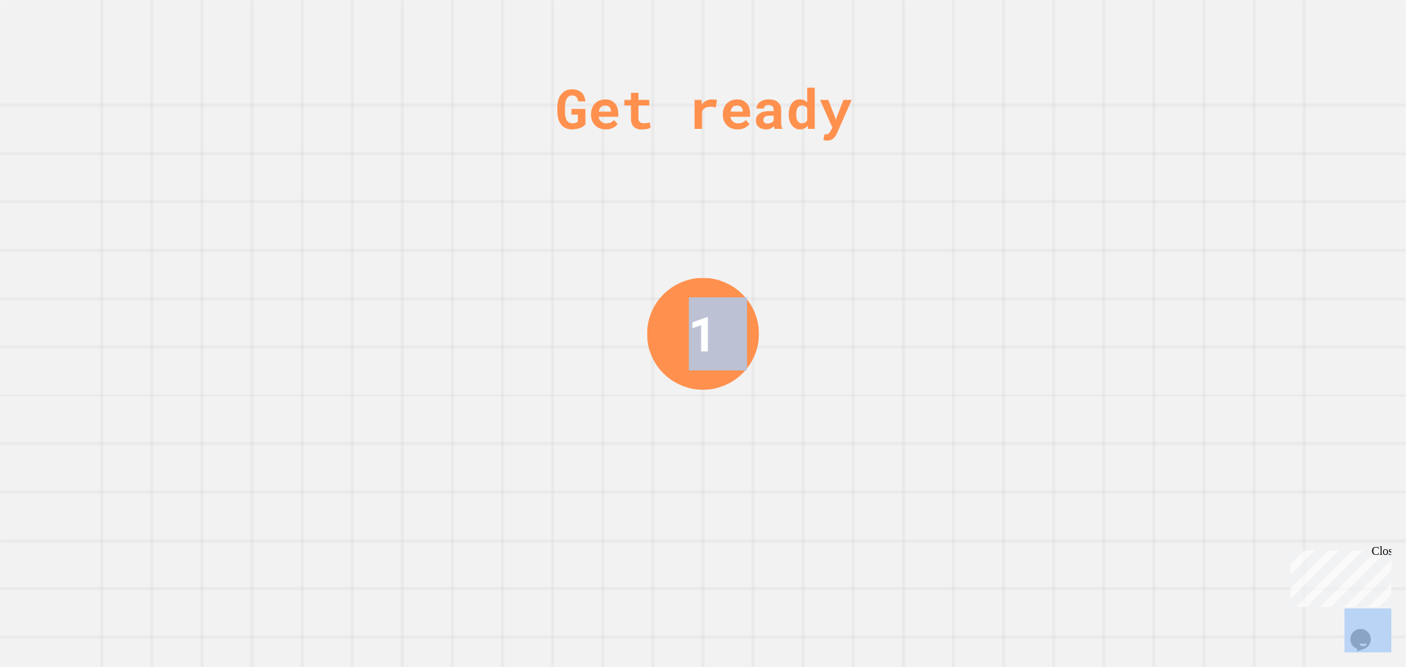
click at [854, 210] on div "Get ready 1" at bounding box center [703, 333] width 1406 height 667
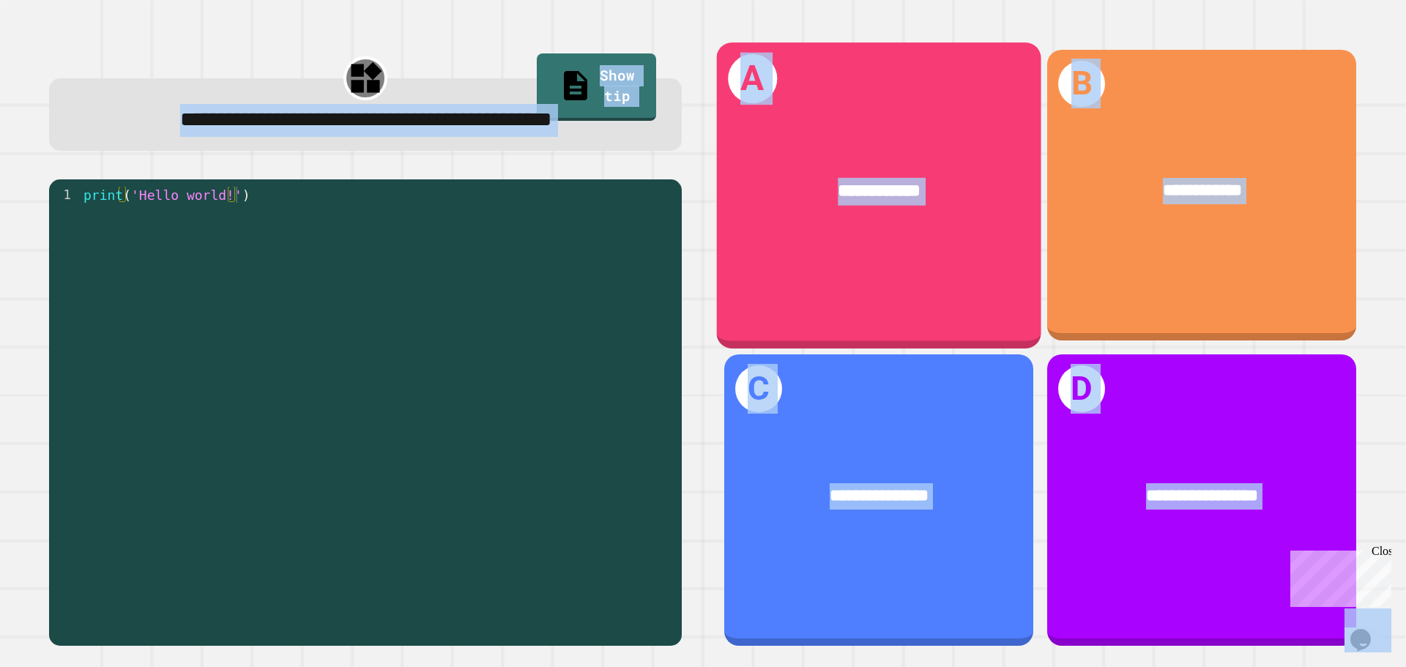
click at [854, 210] on div "**********" at bounding box center [879, 191] width 325 height 98
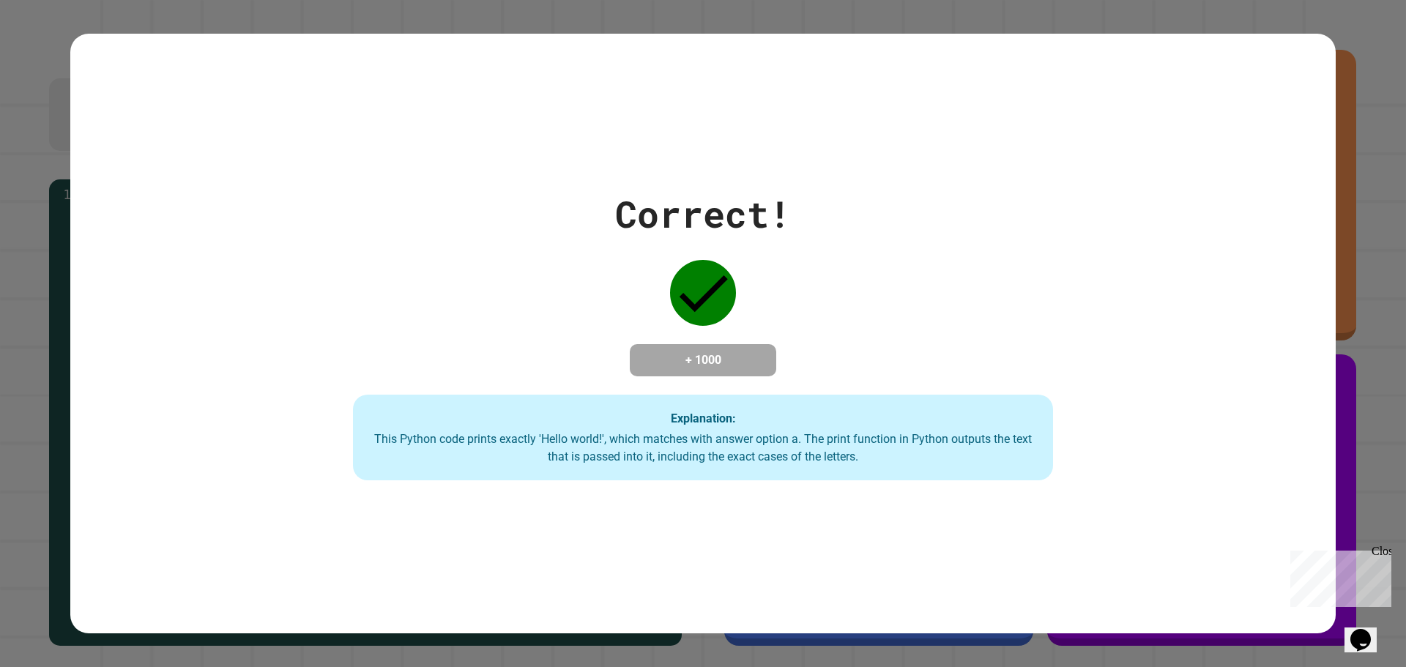
click at [854, 210] on div "Correct! + 1000 Explanation: This Python code prints exactly 'Hello world!', wh…" at bounding box center [703, 334] width 1001 height 294
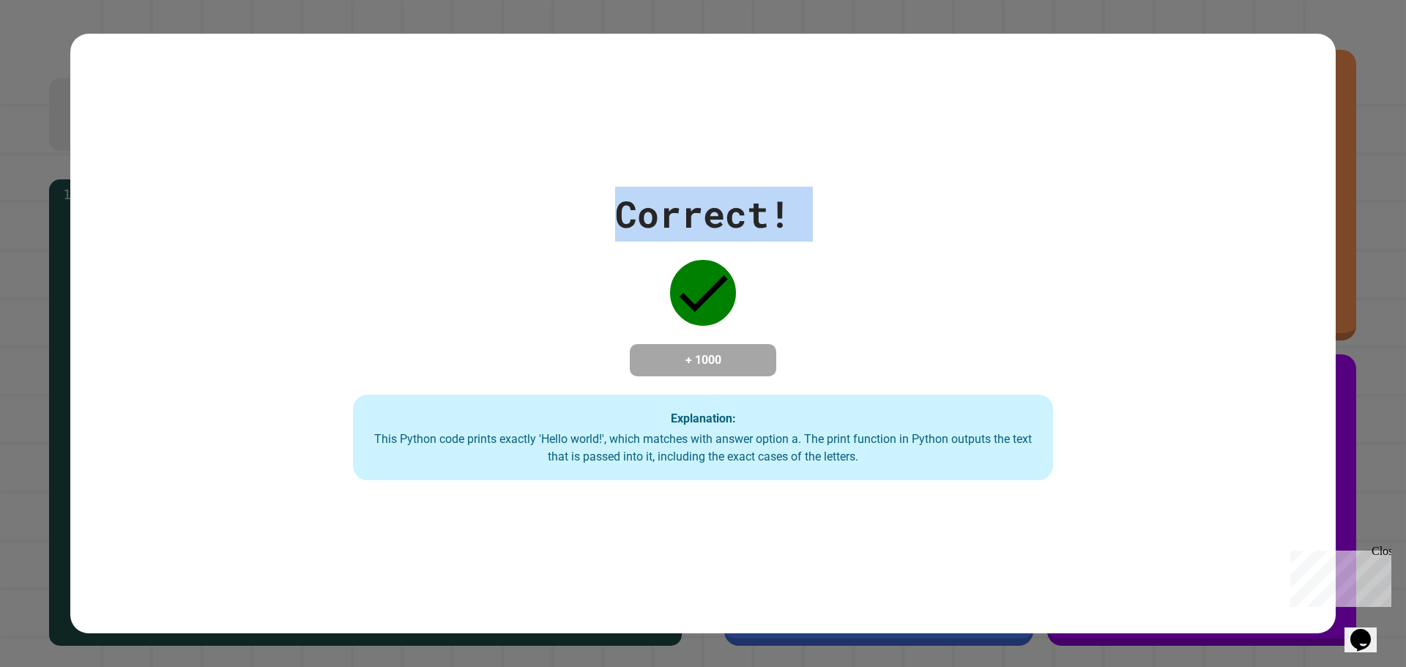
click at [854, 210] on div "Correct! + 1000 Explanation: This Python code prints exactly 'Hello world!', wh…" at bounding box center [703, 334] width 1001 height 294
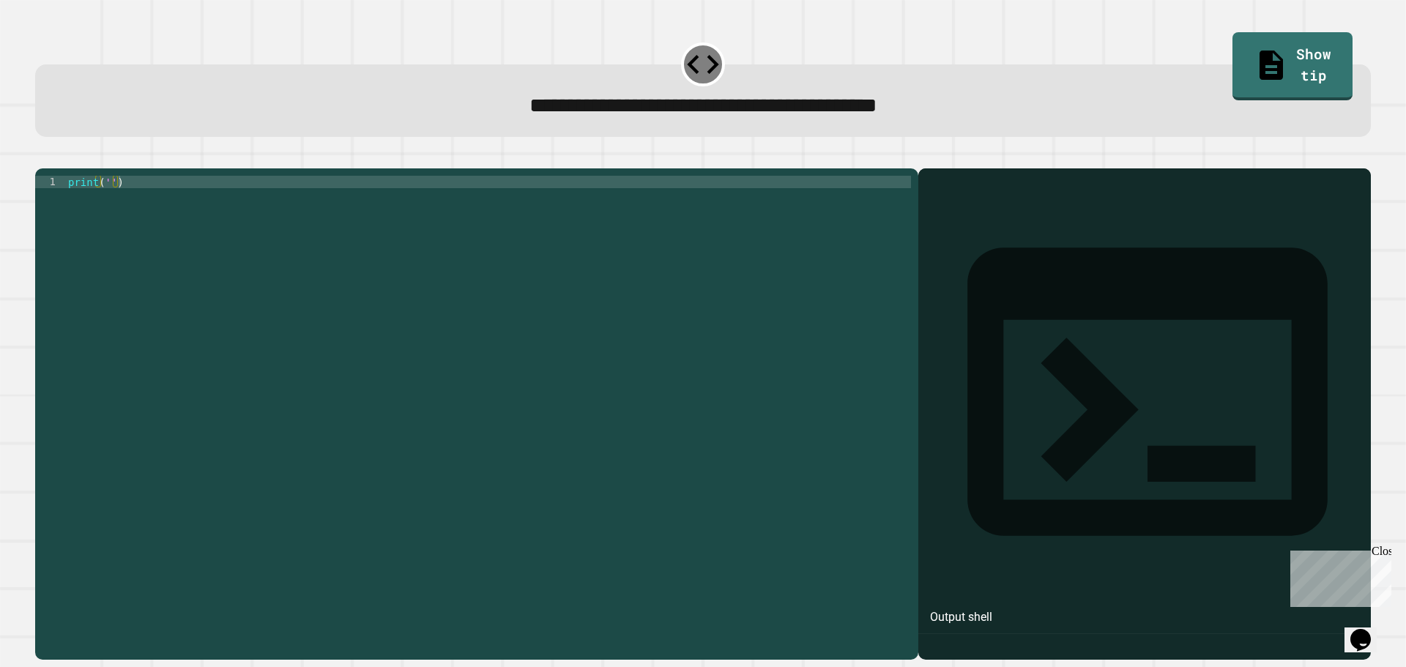
click at [103, 201] on div "print ( '' )" at bounding box center [488, 400] width 846 height 448
click at [109, 203] on div "print ( '' )" at bounding box center [488, 400] width 846 height 448
click at [112, 202] on div "print ( '' )" at bounding box center [488, 400] width 846 height 448
click at [111, 205] on div "print ( '' )" at bounding box center [488, 400] width 846 height 448
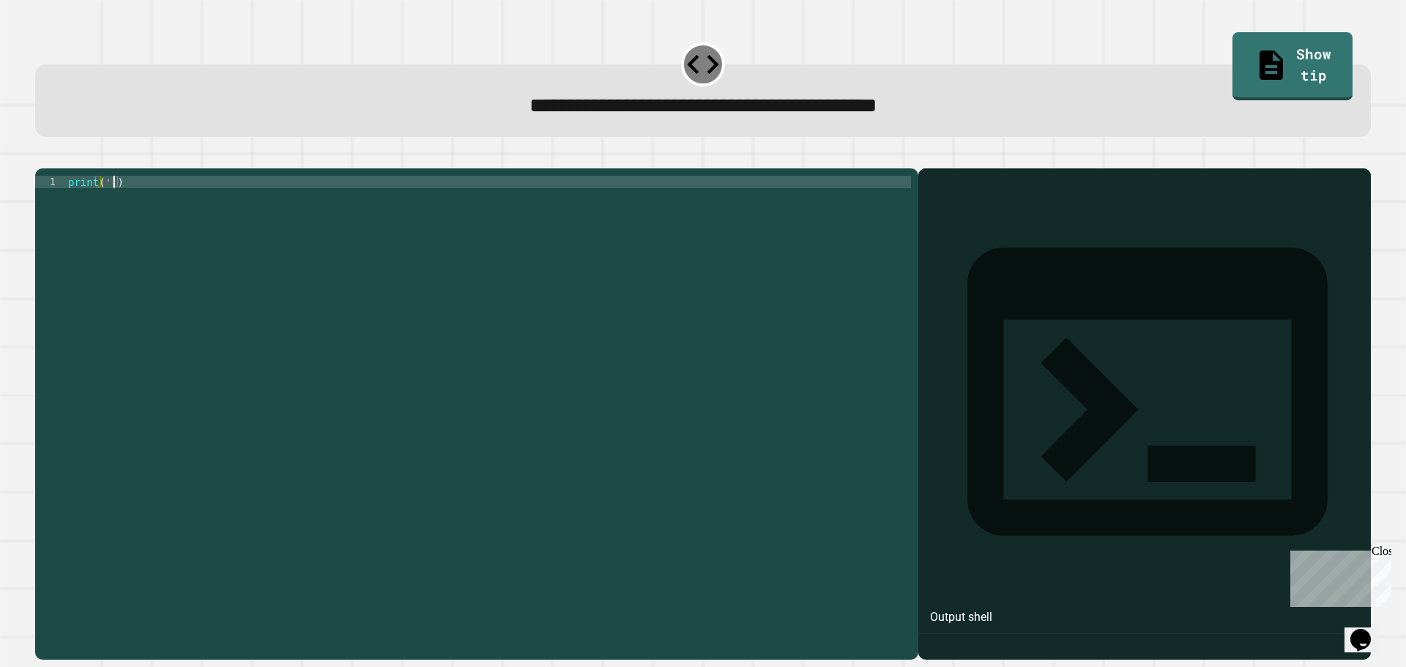
click at [108, 205] on div "print ( '' )" at bounding box center [488, 400] width 846 height 448
drag, startPoint x: 117, startPoint y: 202, endPoint x: 106, endPoint y: 204, distance: 11.1
click at [106, 204] on div "print ( 'hi' )" at bounding box center [488, 400] width 846 height 448
click at [21, 163] on div "**********" at bounding box center [703, 333] width 1406 height 667
click at [42, 157] on icon "button" at bounding box center [42, 157] width 0 height 0
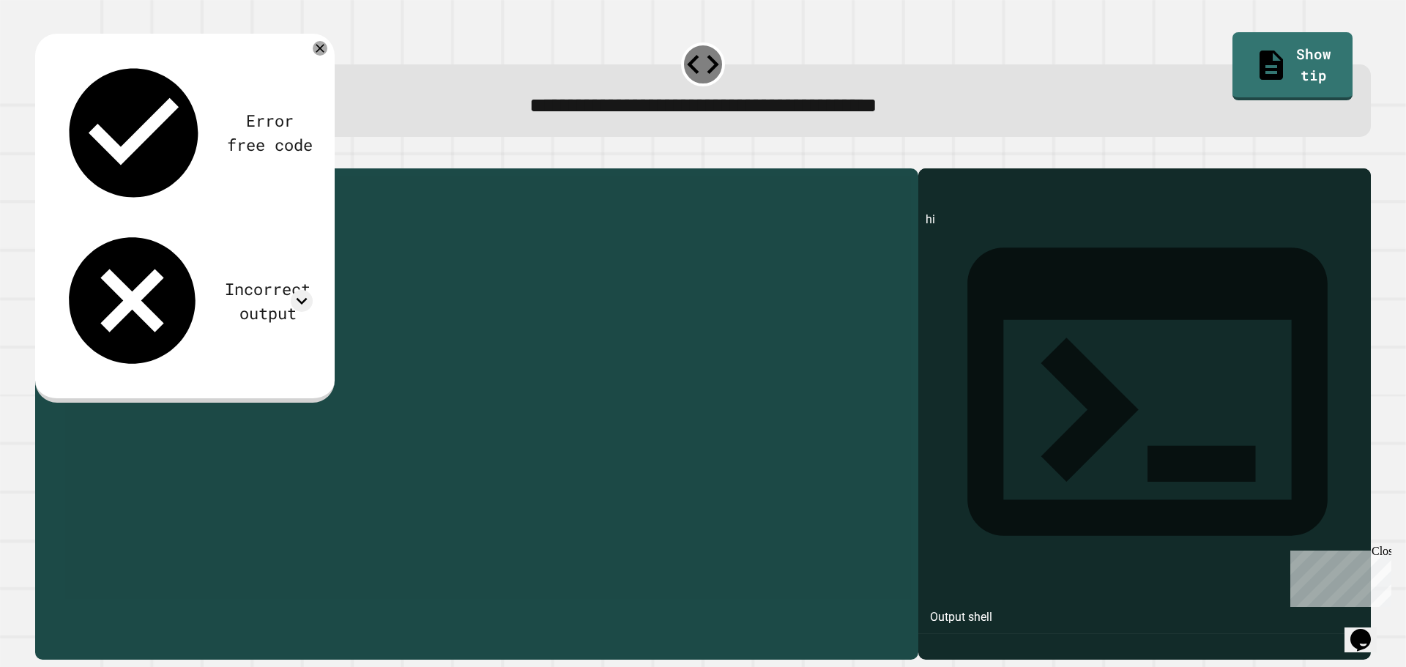
click at [111, 204] on div "print ( 'hi' )" at bounding box center [488, 387] width 846 height 423
click at [111, 204] on div "print ( 'hi' )" at bounding box center [488, 400] width 846 height 448
click at [42, 157] on button "button" at bounding box center [42, 157] width 0 height 0
click at [123, 203] on div "print ( 'Hi' )" at bounding box center [488, 400] width 846 height 448
click at [116, 203] on div "print ( 'Hi' )" at bounding box center [488, 400] width 846 height 448
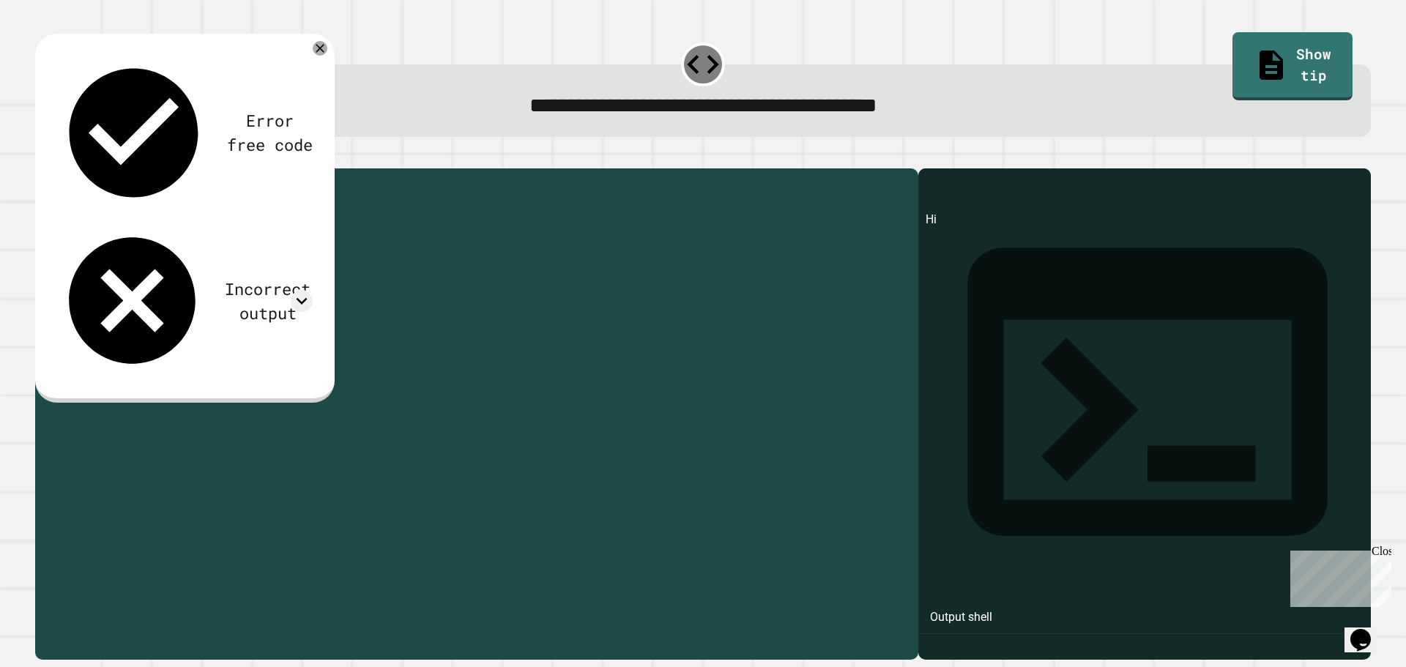
click at [116, 203] on div "print ( 'Hi' )" at bounding box center [488, 400] width 846 height 448
click at [116, 203] on div "print ( 'Hi' )" at bounding box center [488, 387] width 846 height 423
drag, startPoint x: 106, startPoint y: 204, endPoint x: 122, endPoint y: 204, distance: 16.1
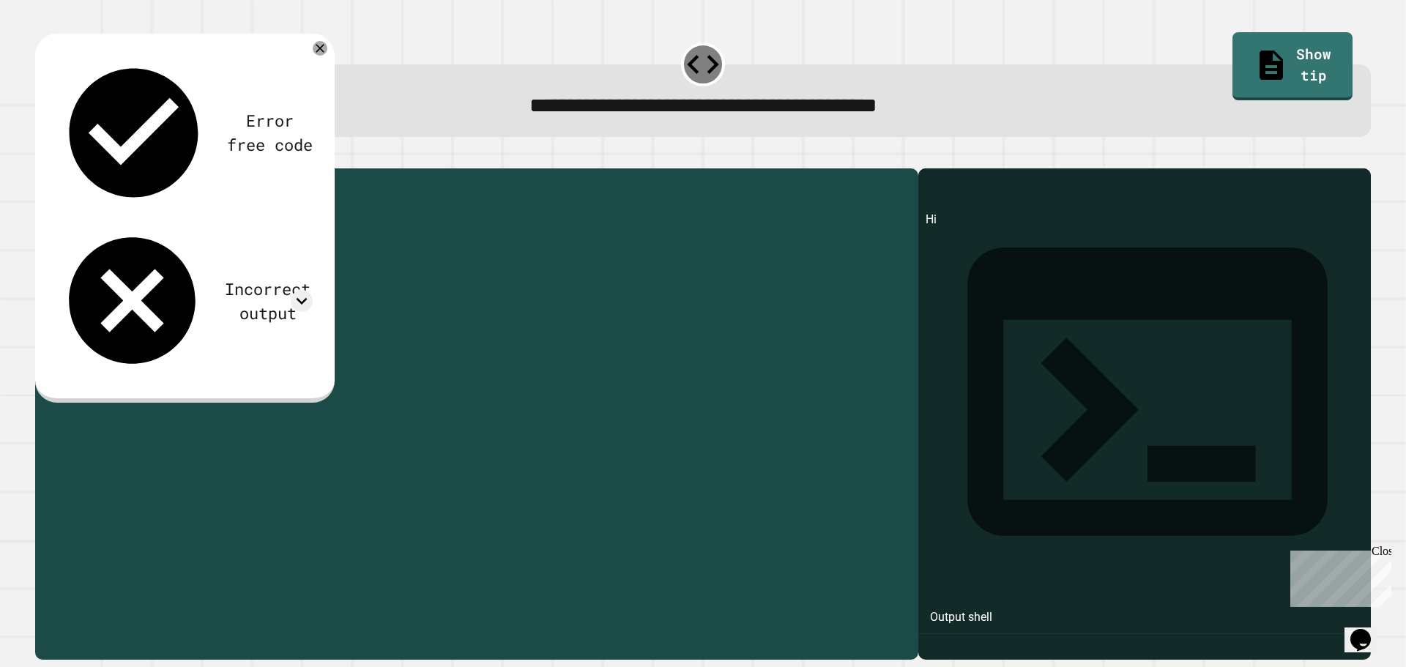
click at [122, 204] on div "print ( 'Hi!' )" at bounding box center [488, 400] width 846 height 448
type textarea "**********"
click at [36, 168] on div at bounding box center [703, 160] width 1336 height 18
click at [42, 157] on icon "button" at bounding box center [42, 157] width 0 height 0
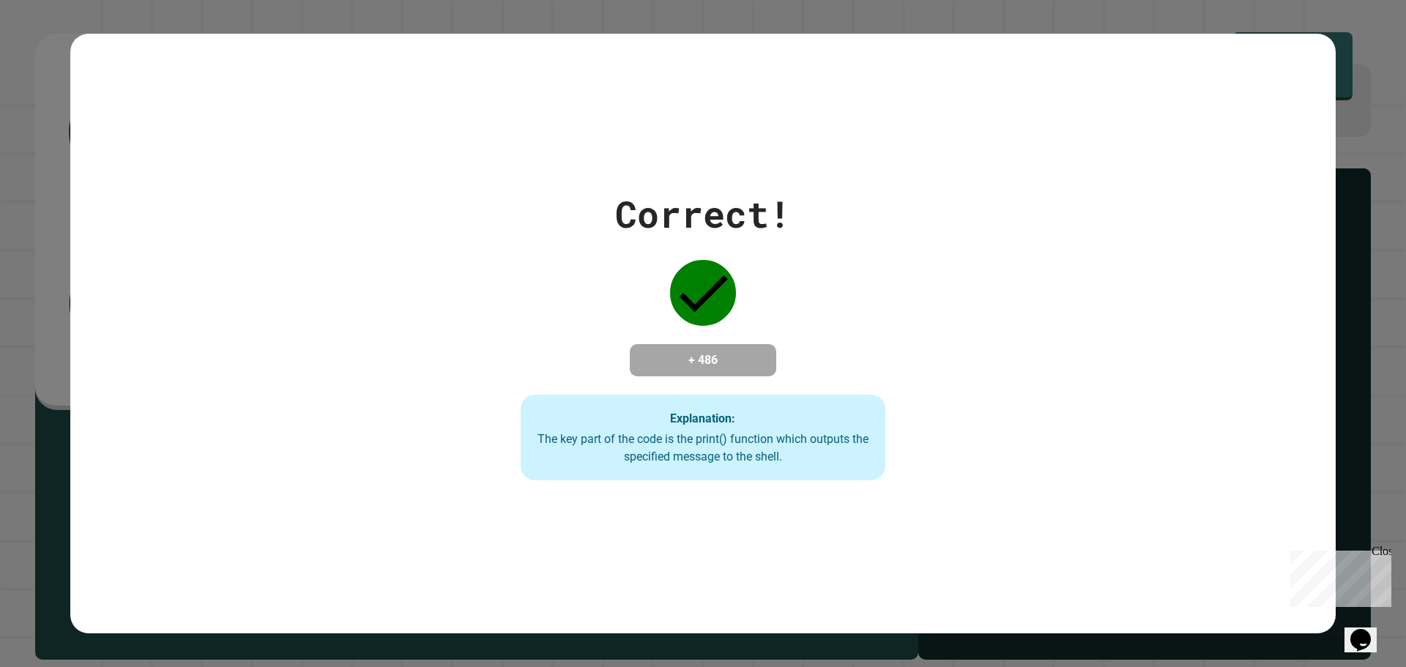
click at [207, 283] on div "Correct! + 486 Explanation: The key part of the code is the print() function wh…" at bounding box center [703, 334] width 1266 height 294
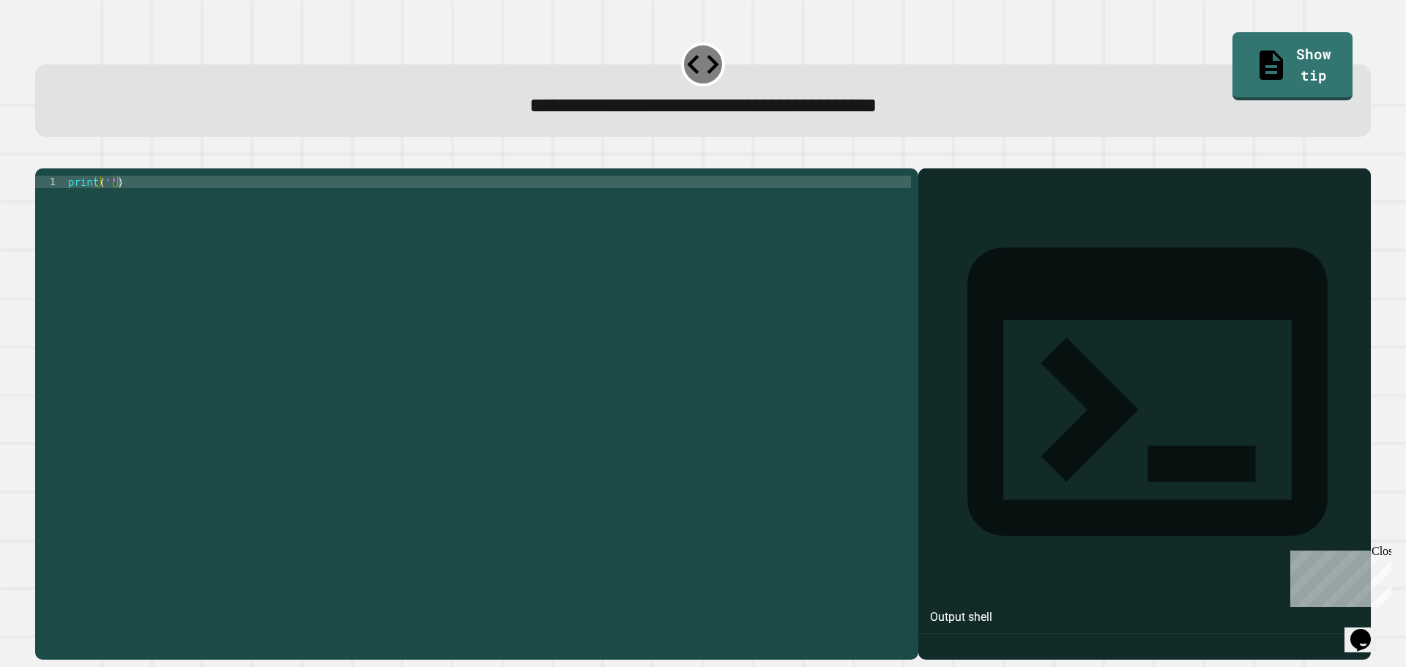
click at [104, 202] on div "print ( '' )" at bounding box center [488, 400] width 846 height 448
paste textarea "***"
click at [105, 206] on div "print ( '' )" at bounding box center [488, 400] width 846 height 448
paste textarea "***"
type textarea "**********"
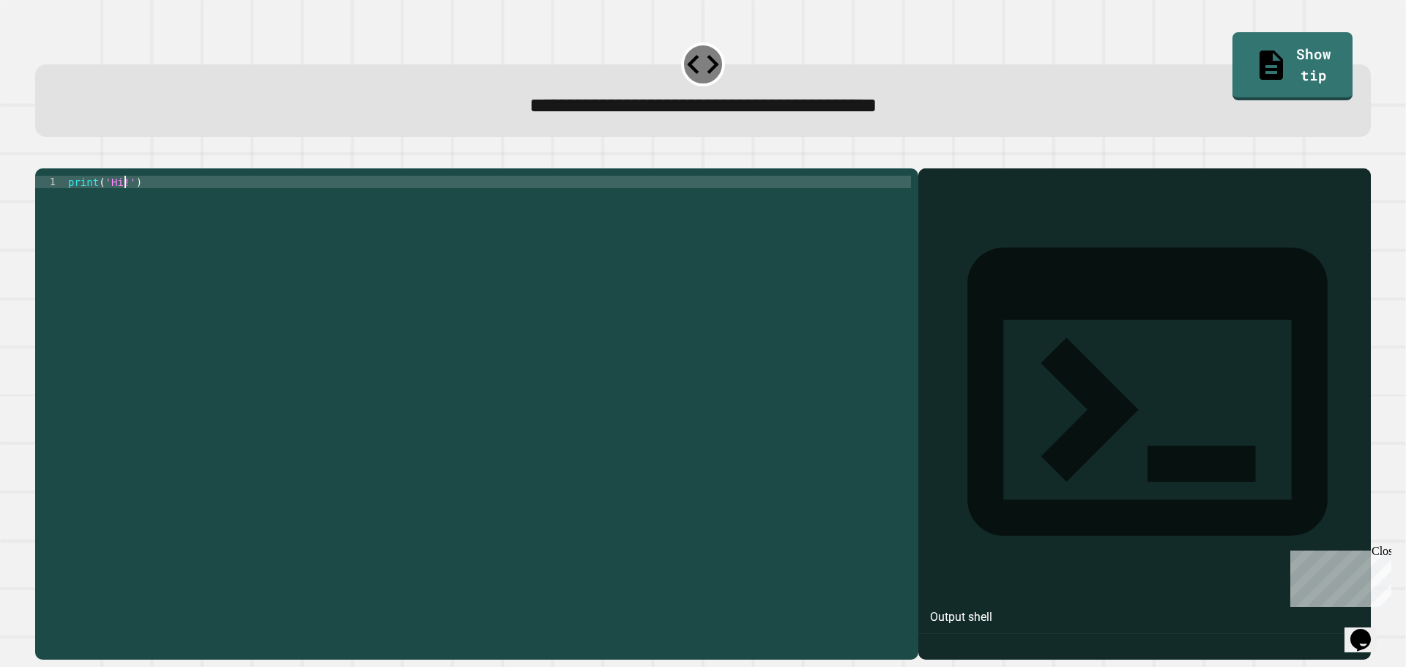
click at [42, 157] on button "button" at bounding box center [42, 157] width 0 height 0
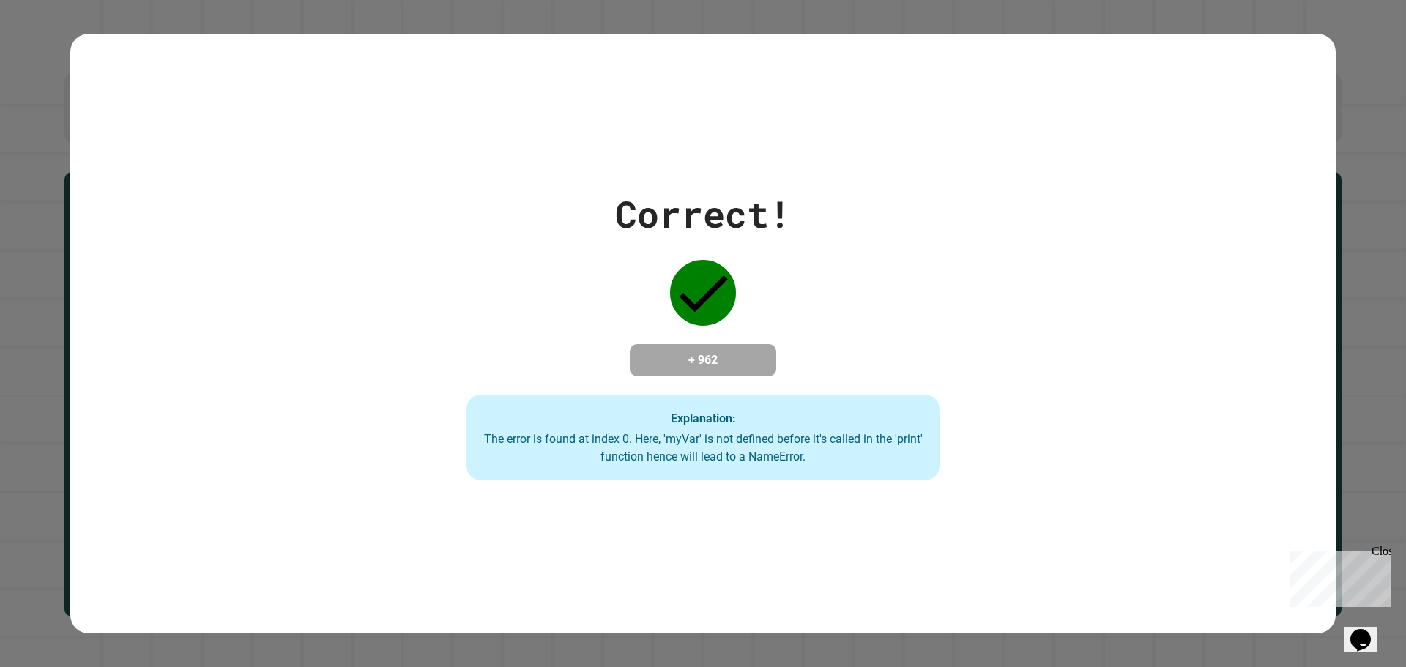
click at [437, 262] on div "Correct! + 962 Explanation: The error is found at index 0. Here, 'myVar' is not…" at bounding box center [704, 334] width 676 height 294
click at [456, 223] on div "Correct! + 962 Explanation: The error is found at index 0. Here, 'myVar' is not…" at bounding box center [704, 334] width 676 height 294
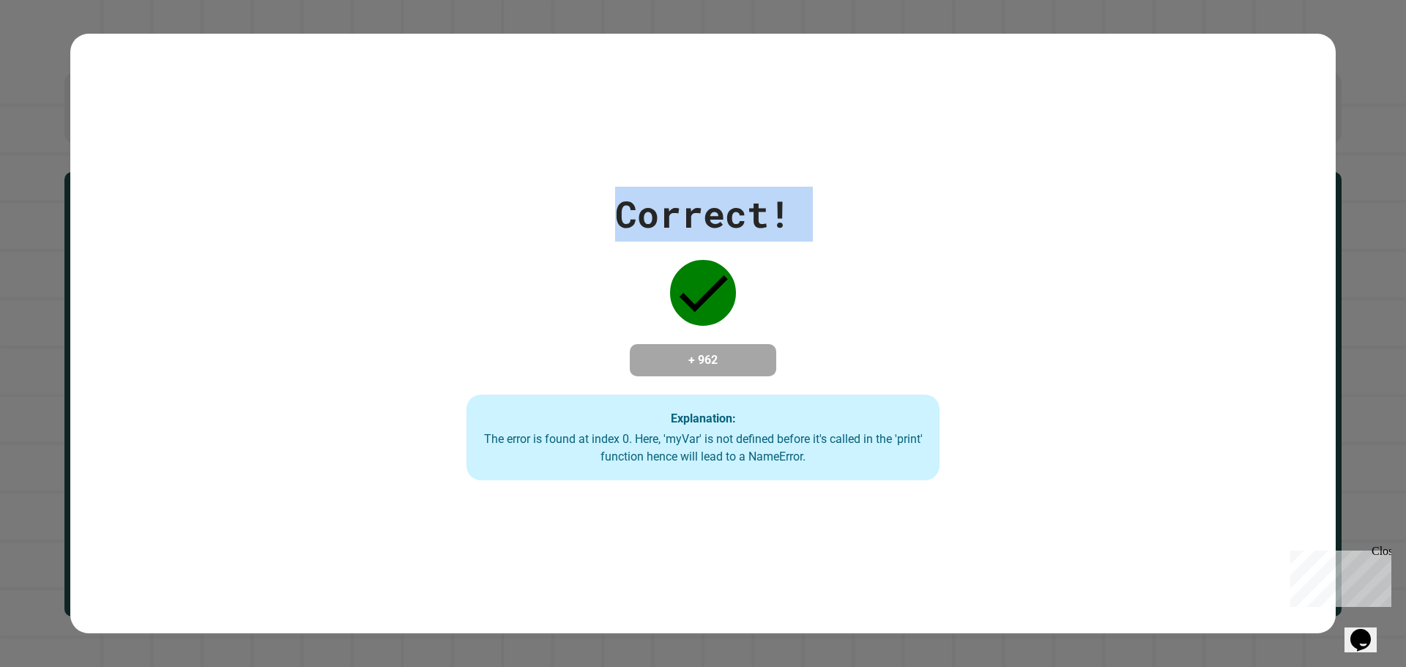
click at [456, 223] on div "Correct! + 962 Explanation: The error is found at index 0. Here, 'myVar' is not…" at bounding box center [704, 334] width 676 height 294
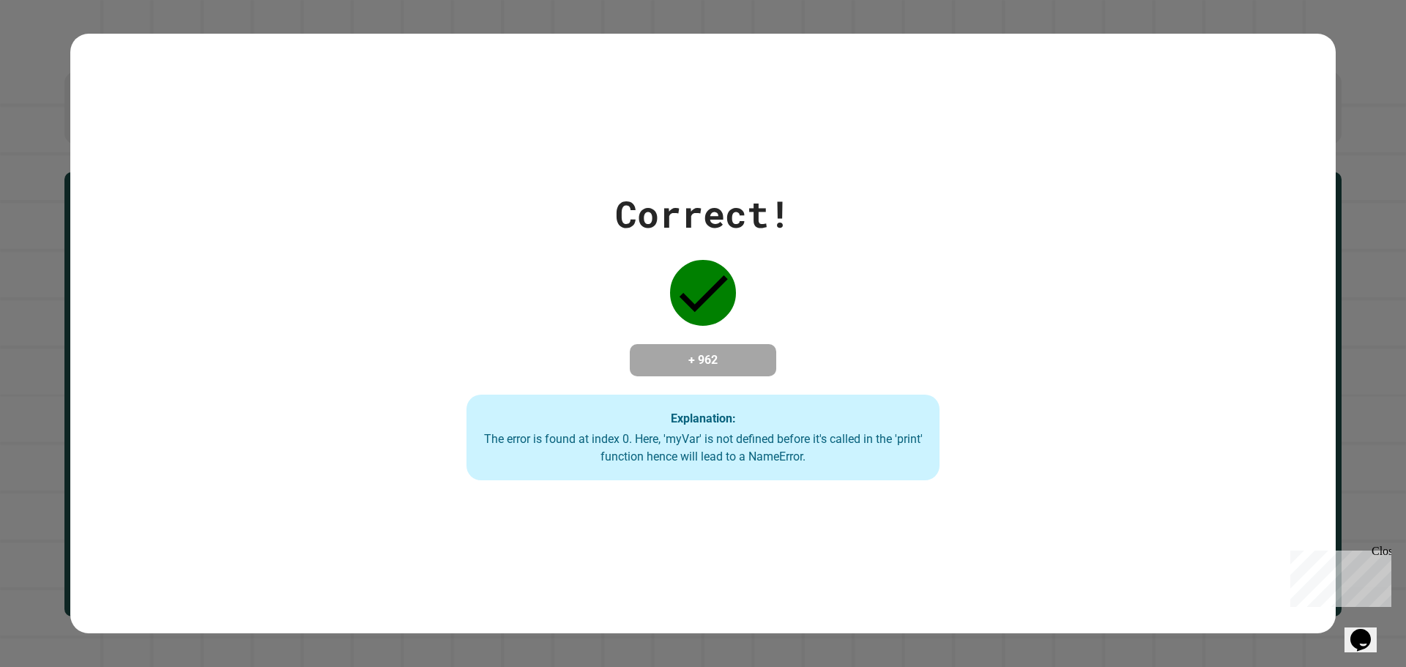
click at [434, 230] on div "Correct! + 962 Explanation: The error is found at index 0. Here, 'myVar' is not…" at bounding box center [704, 334] width 676 height 294
click at [1385, 555] on div "Close" at bounding box center [1381, 554] width 18 height 18
drag, startPoint x: 1053, startPoint y: 510, endPoint x: 1040, endPoint y: 510, distance: 12.5
click at [1042, 510] on div "Correct! + 962 Explanation: The error is found at index 0. Here, 'myVar' is not…" at bounding box center [703, 334] width 1266 height 601
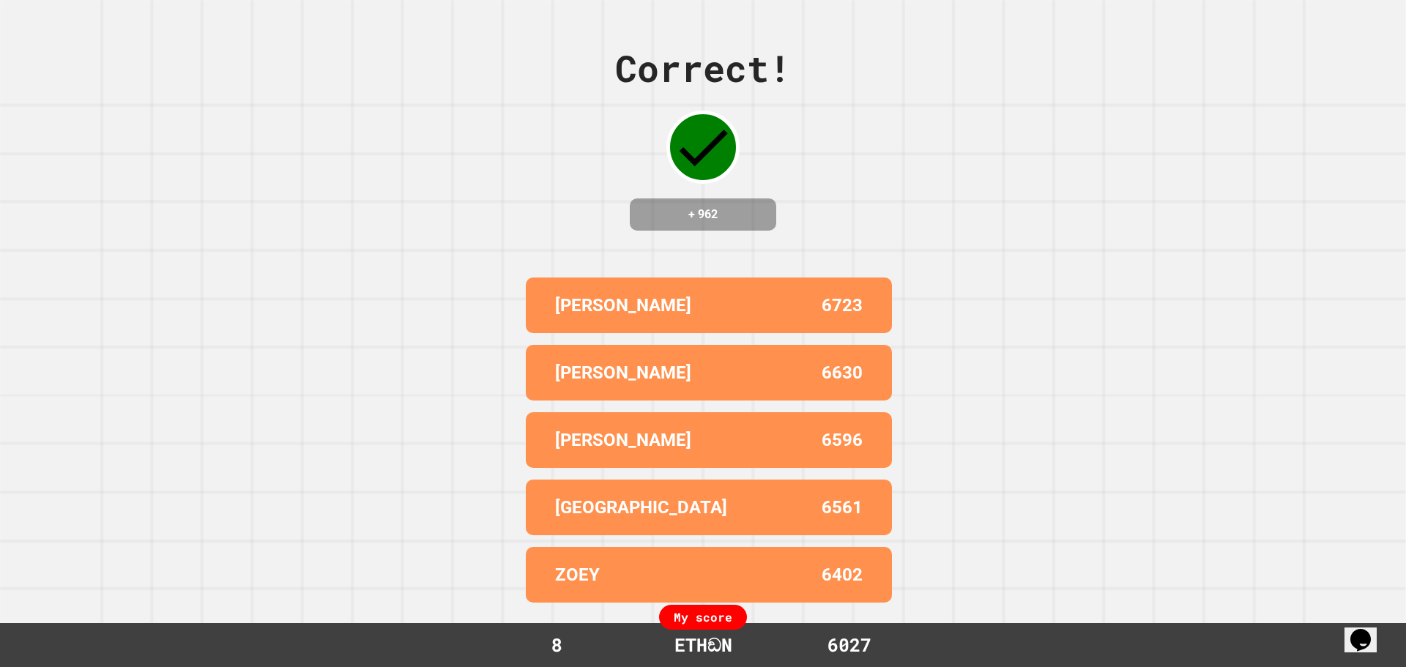
click at [412, 293] on div "Correct! + 962 [PERSON_NAME] 6723 [PERSON_NAME] 6630 [PERSON_NAME] 6596 BROOKLY…" at bounding box center [703, 333] width 1406 height 667
click at [419, 292] on div "Correct! + 962 [PERSON_NAME] 6723 [PERSON_NAME] 6630 [PERSON_NAME] 6596 BROOKLY…" at bounding box center [703, 333] width 1406 height 667
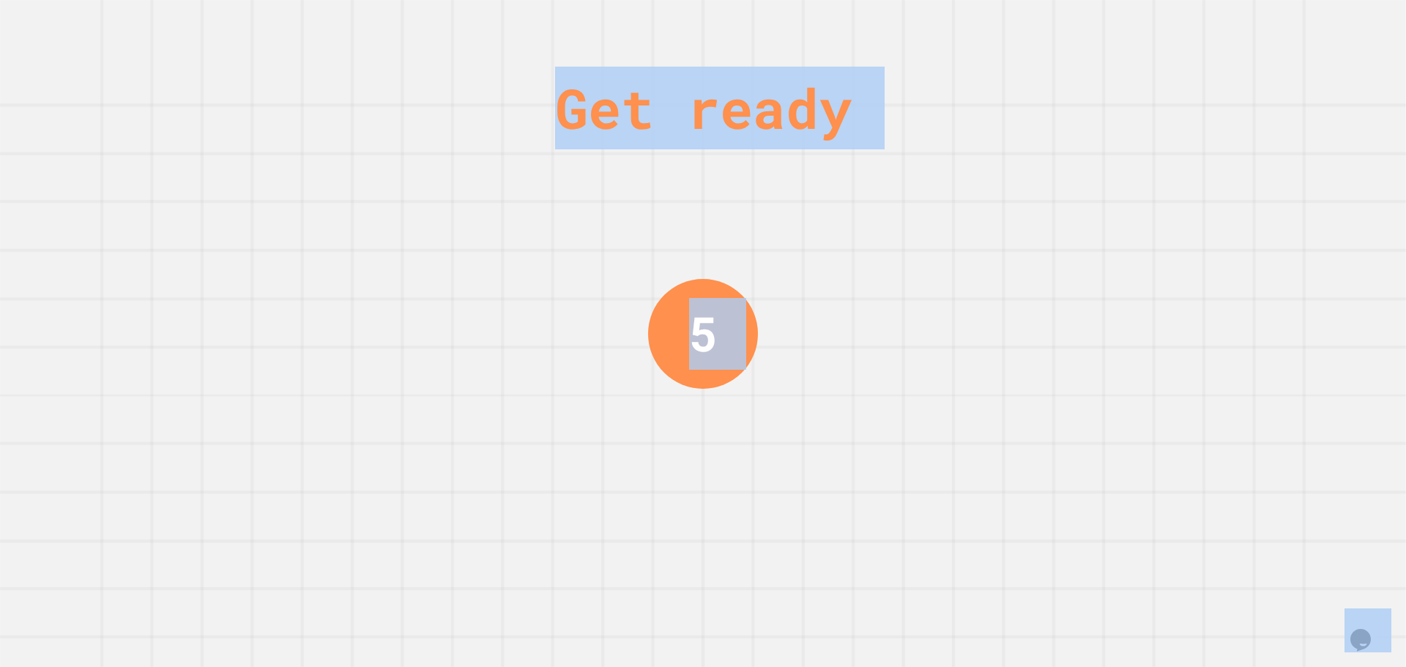
click at [419, 296] on div "Get ready 5" at bounding box center [703, 333] width 1406 height 667
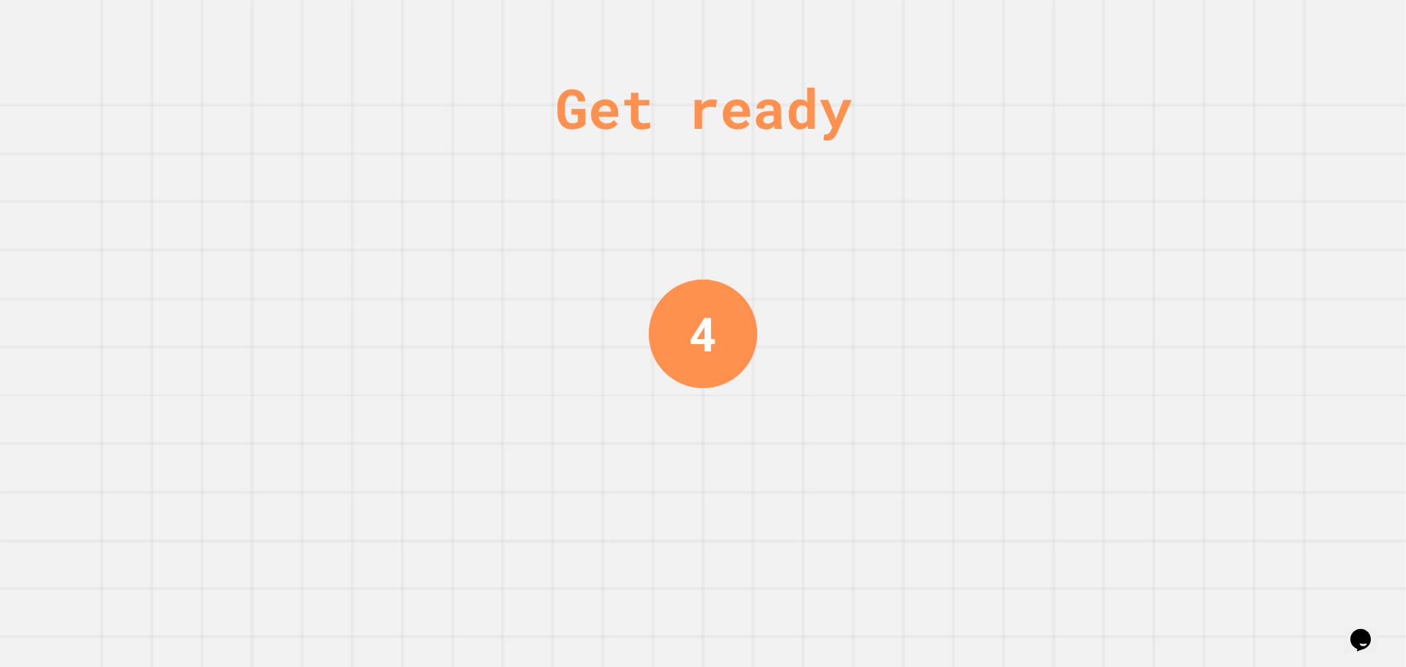
click at [410, 313] on div "Get ready 4" at bounding box center [703, 333] width 1406 height 667
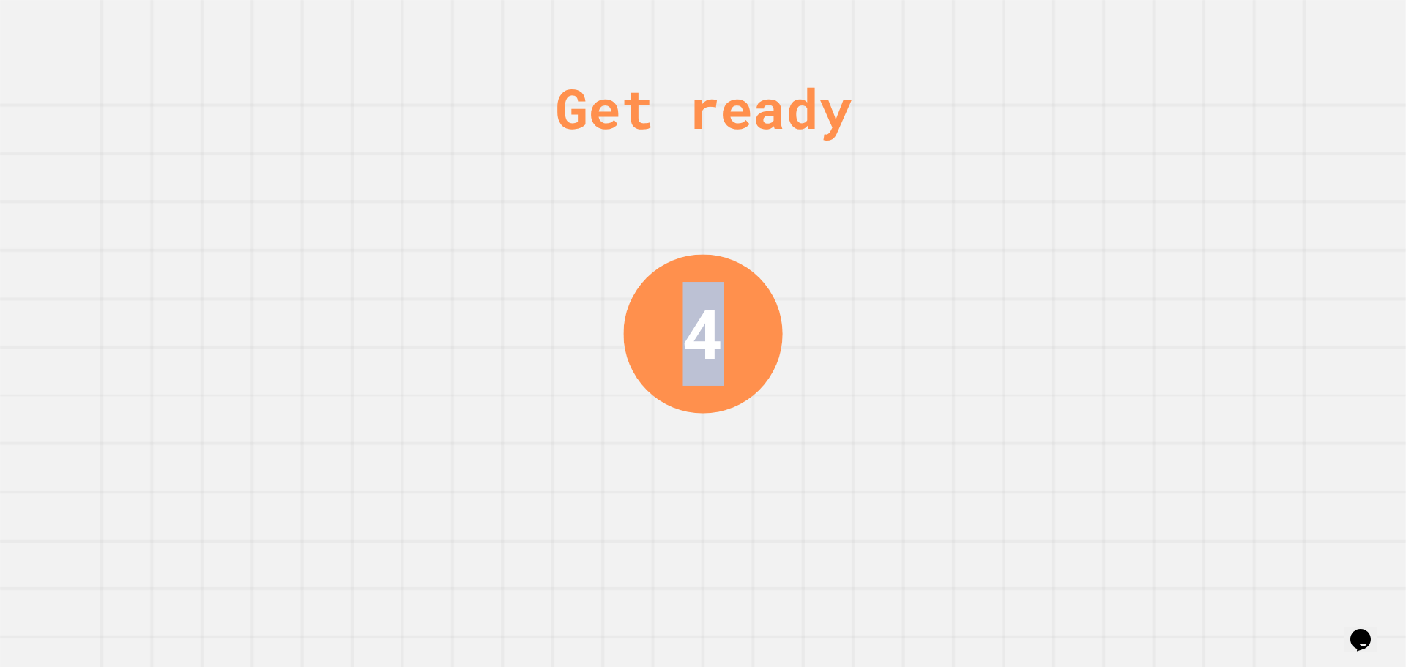
click at [410, 313] on div "Get ready 4" at bounding box center [703, 333] width 1406 height 667
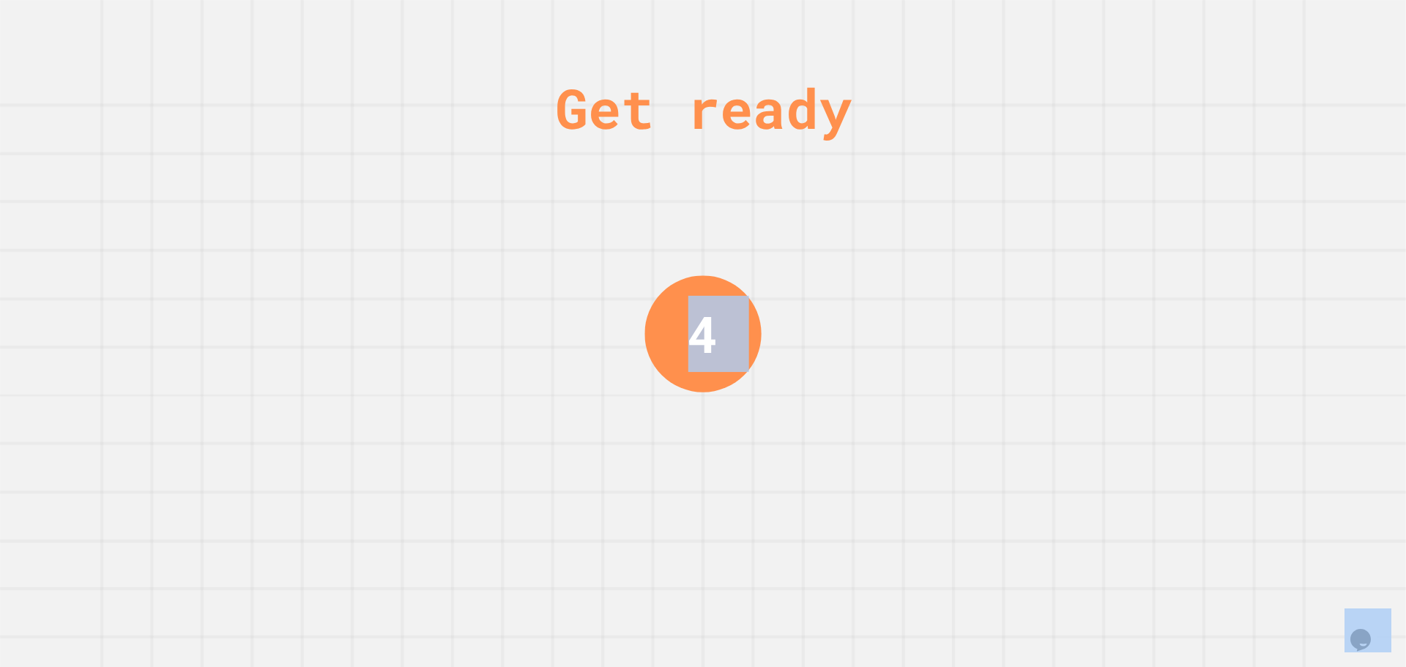
click at [410, 313] on div "Get ready 4" at bounding box center [703, 333] width 1406 height 667
click at [410, 313] on div "Get ready 3" at bounding box center [703, 333] width 1406 height 667
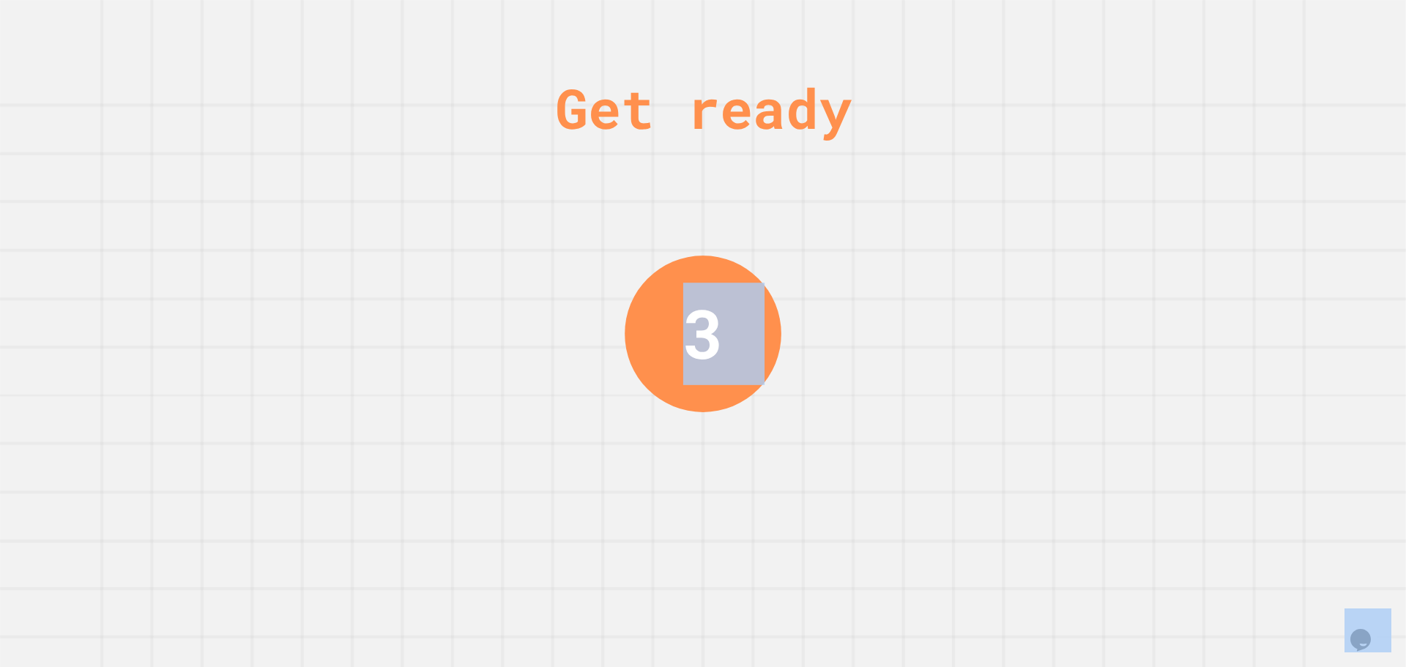
click at [410, 313] on div "Get ready 3" at bounding box center [703, 333] width 1406 height 667
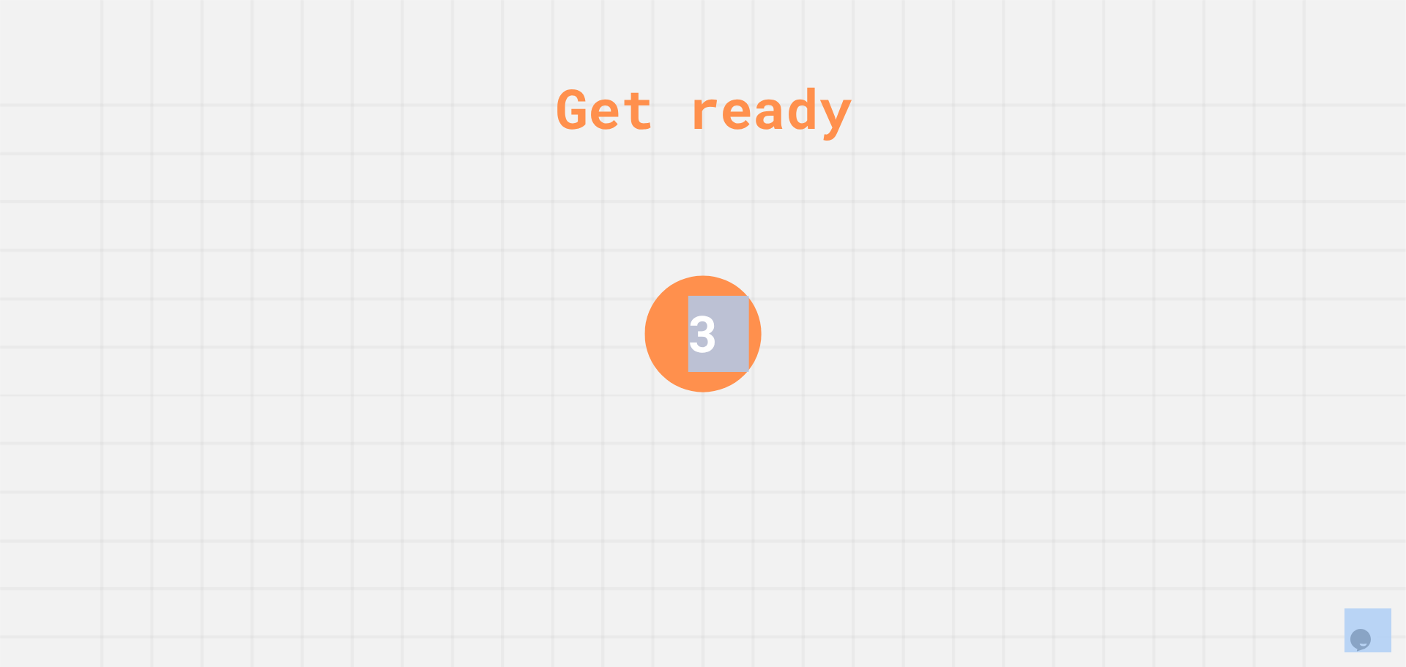
click at [410, 313] on div "Get ready 3" at bounding box center [703, 333] width 1406 height 667
click at [410, 313] on div "Get ready 2" at bounding box center [703, 333] width 1406 height 667
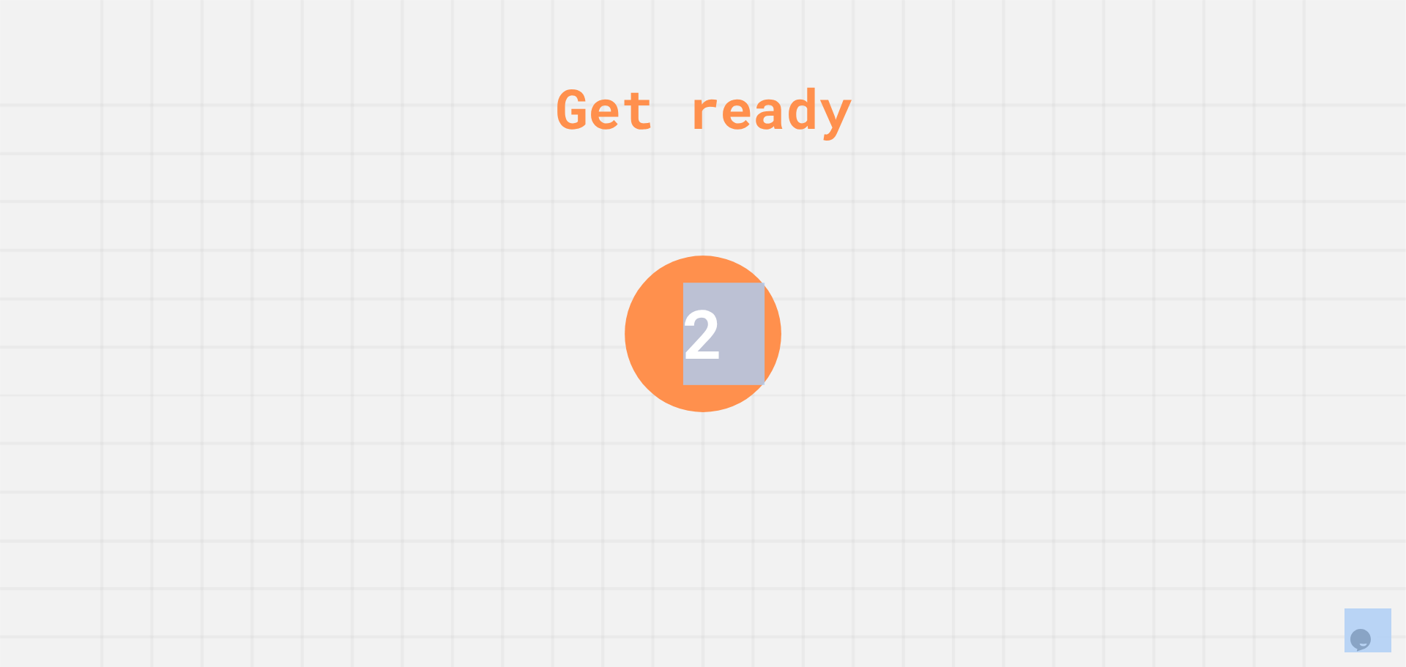
click at [410, 313] on div "Get ready 2" at bounding box center [703, 333] width 1406 height 667
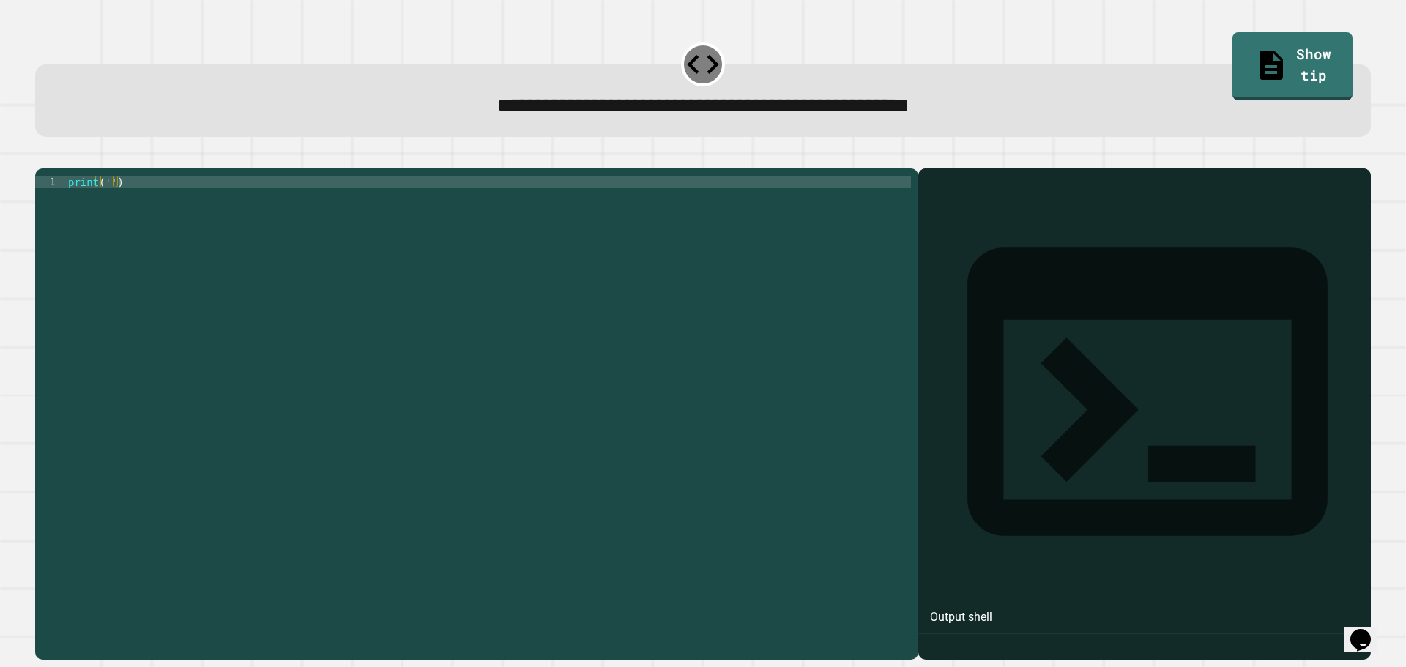
click at [108, 201] on div "print ( '' )" at bounding box center [488, 400] width 846 height 448
drag, startPoint x: 105, startPoint y: 204, endPoint x: 168, endPoint y: 209, distance: 63.9
click at [168, 209] on div "print ( 'Hello world' )" at bounding box center [488, 400] width 846 height 448
type textarea "**********"
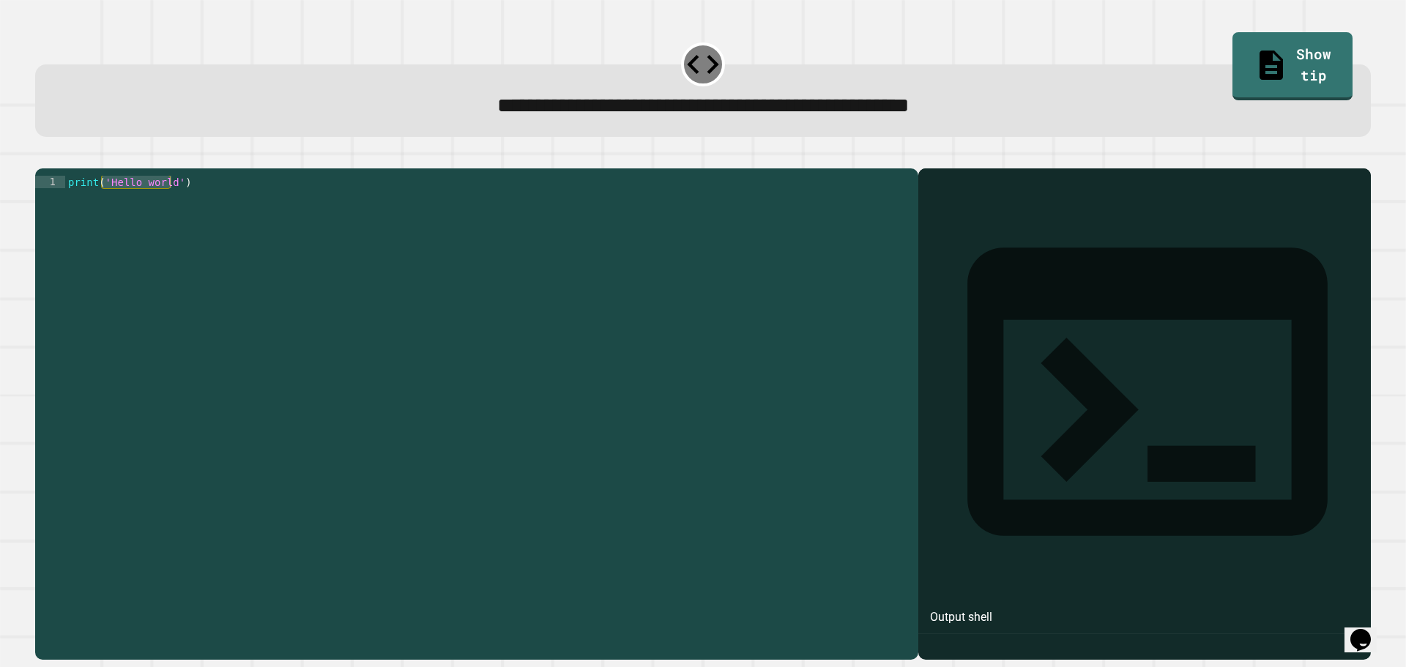
click at [42, 157] on icon "button" at bounding box center [42, 157] width 0 height 0
click at [110, 208] on div "print ( '' )" at bounding box center [488, 400] width 846 height 448
paste textarea "**********"
click at [111, 198] on div "print ( '' Hello world ')" at bounding box center [488, 400] width 846 height 448
type textarea "**********"
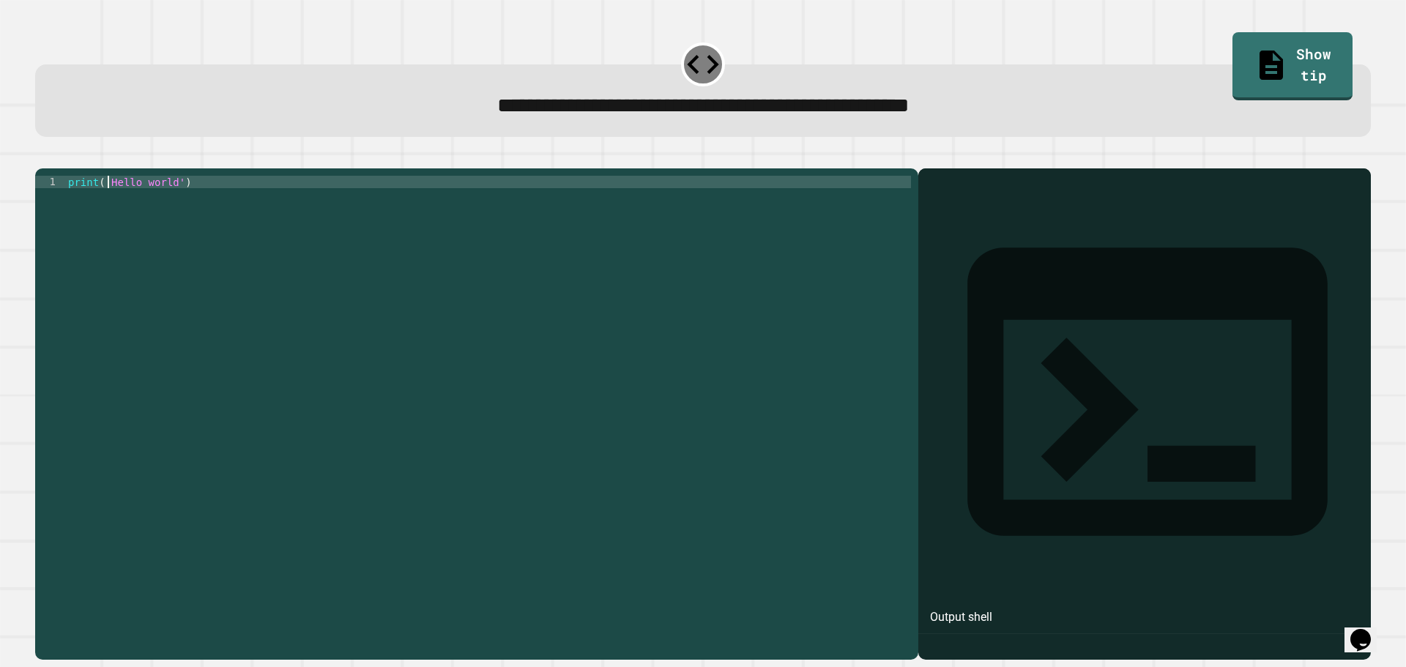
click at [42, 157] on icon "button" at bounding box center [42, 157] width 0 height 0
click at [187, 237] on div at bounding box center [488, 400] width 846 height 448
type textarea "**********"
click at [42, 157] on icon "button" at bounding box center [42, 157] width 0 height 0
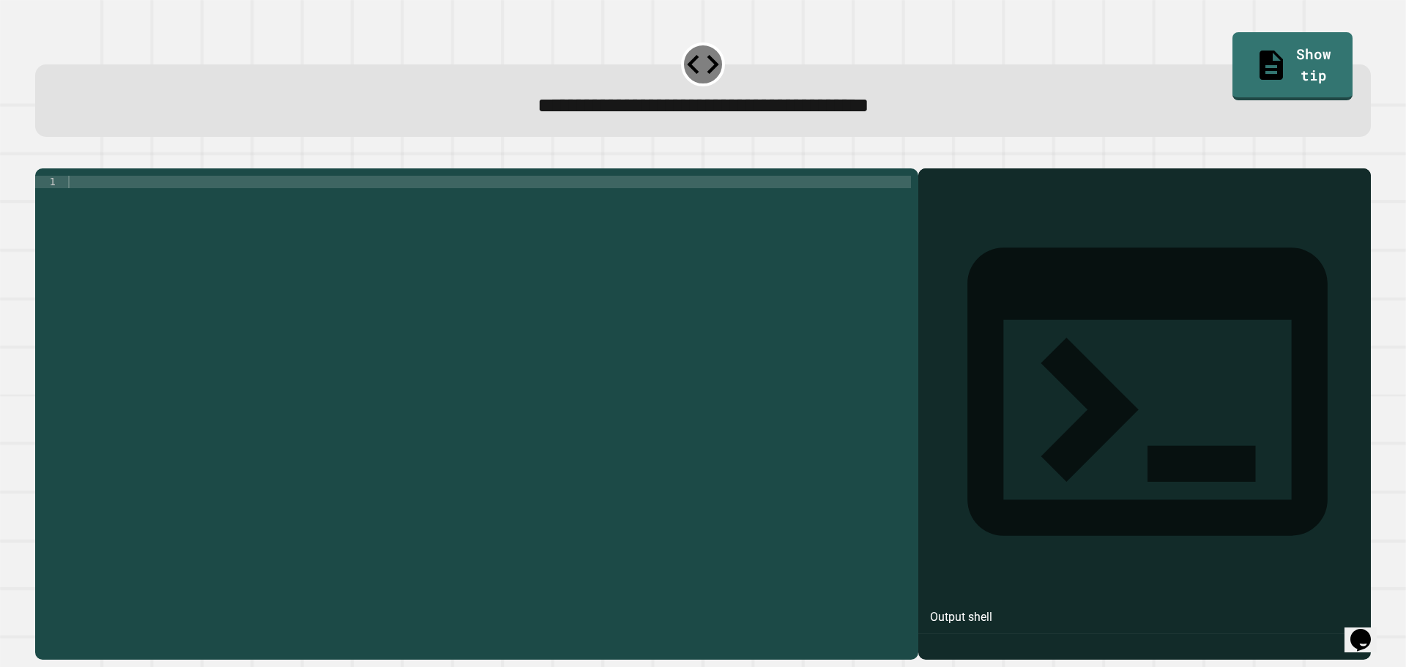
click at [438, 382] on div at bounding box center [488, 400] width 846 height 448
type textarea "**********"
click at [42, 157] on icon "button" at bounding box center [42, 157] width 0 height 0
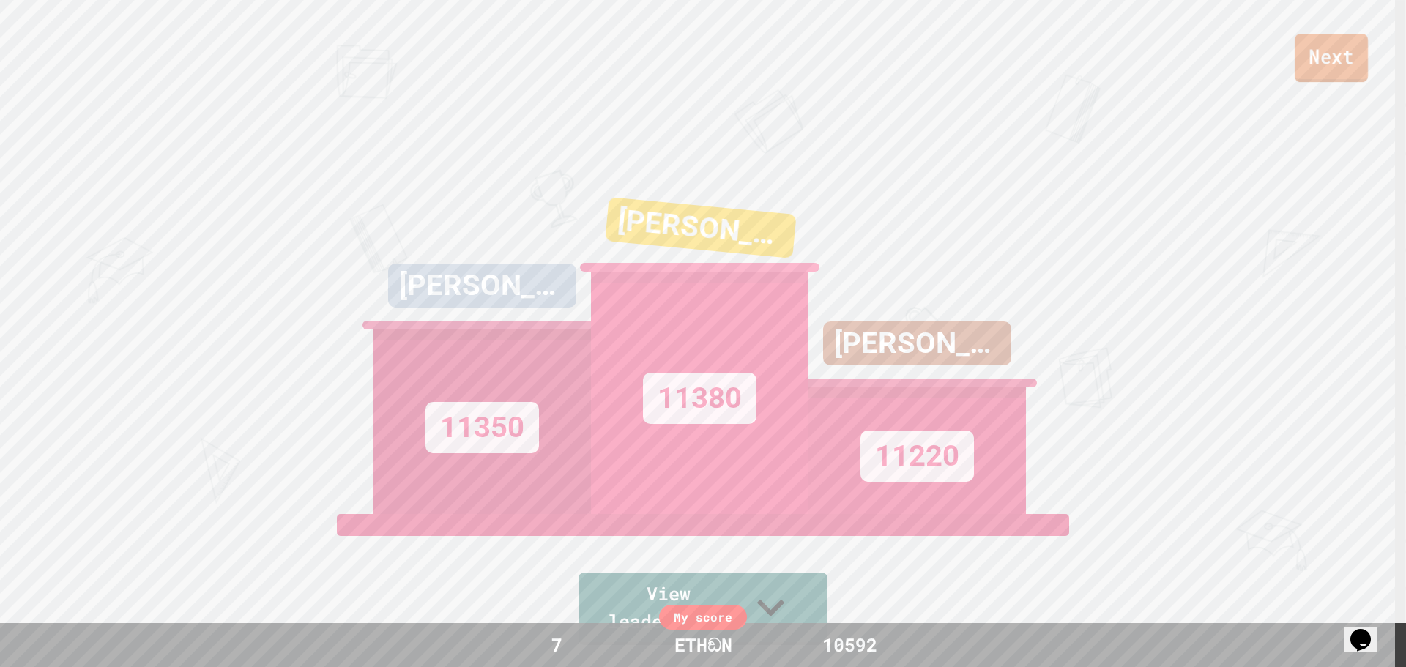
click at [1328, 64] on link "Next" at bounding box center [1331, 58] width 73 height 48
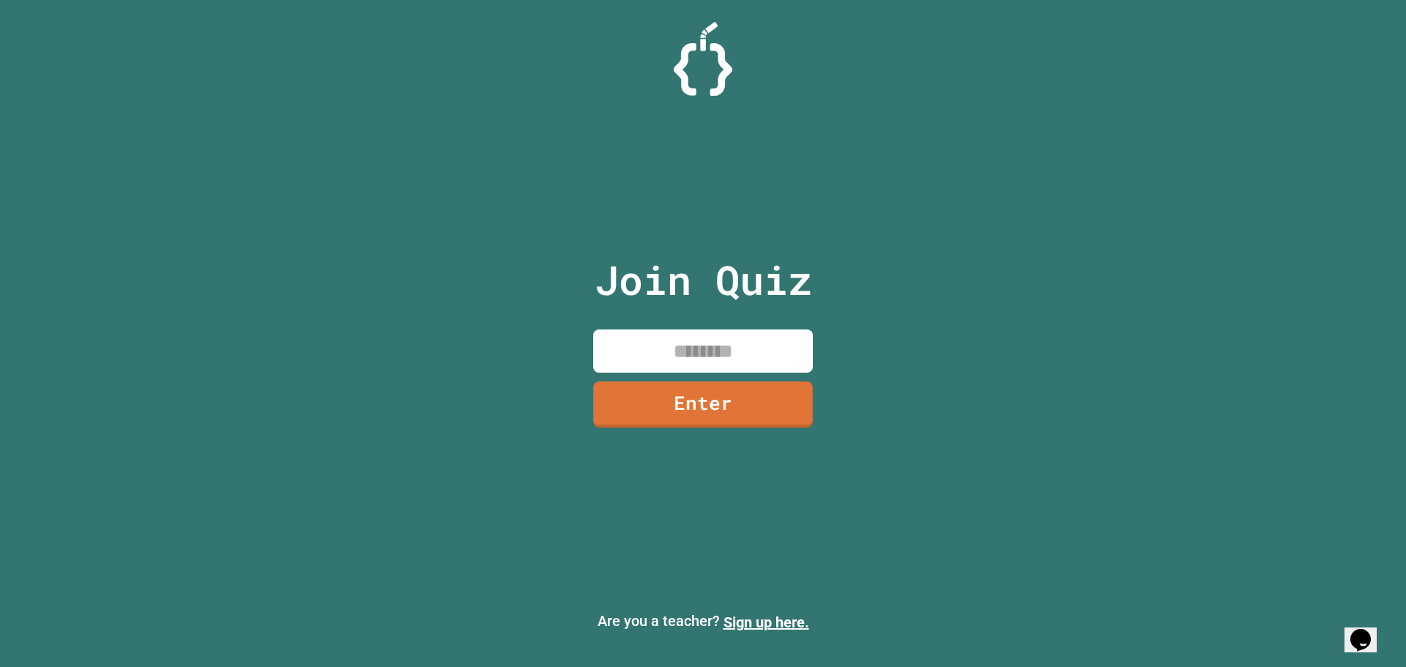
click at [738, 348] on input at bounding box center [703, 351] width 220 height 43
type input "********"
click at [747, 408] on link "Enter" at bounding box center [703, 405] width 220 height 46
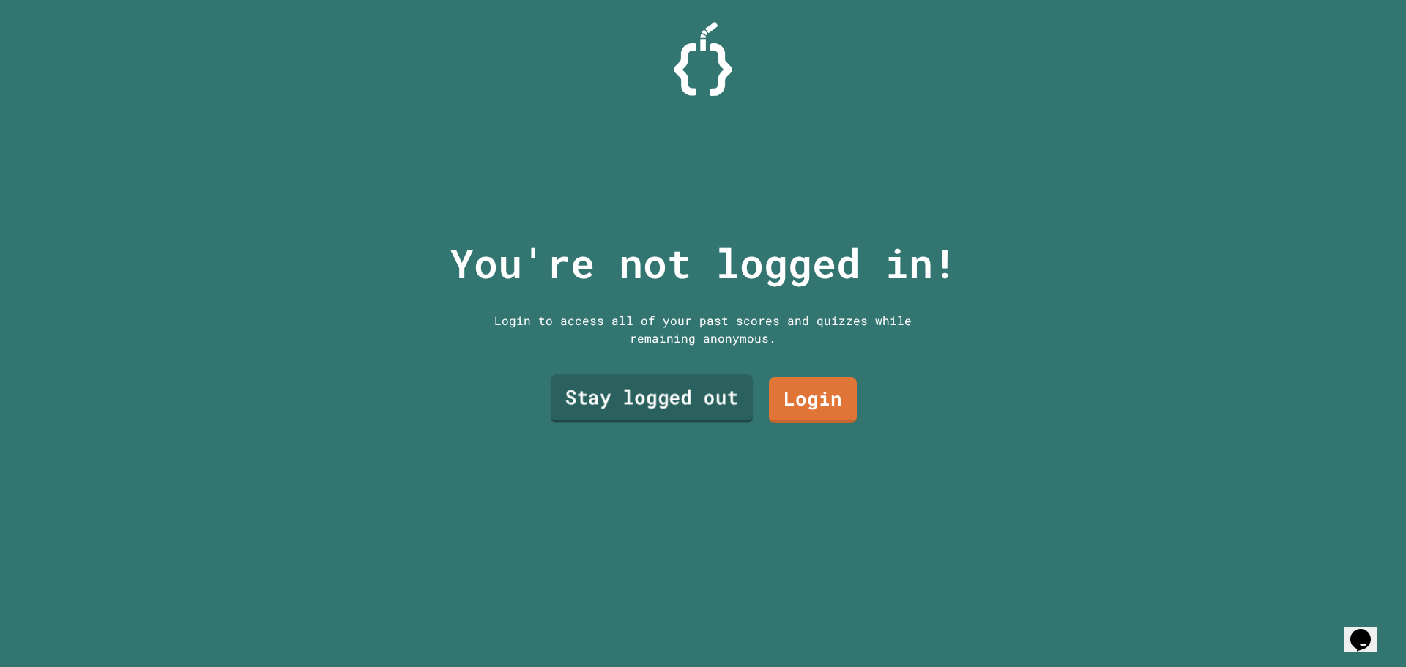
click at [661, 405] on link "Stay logged out" at bounding box center [652, 399] width 202 height 48
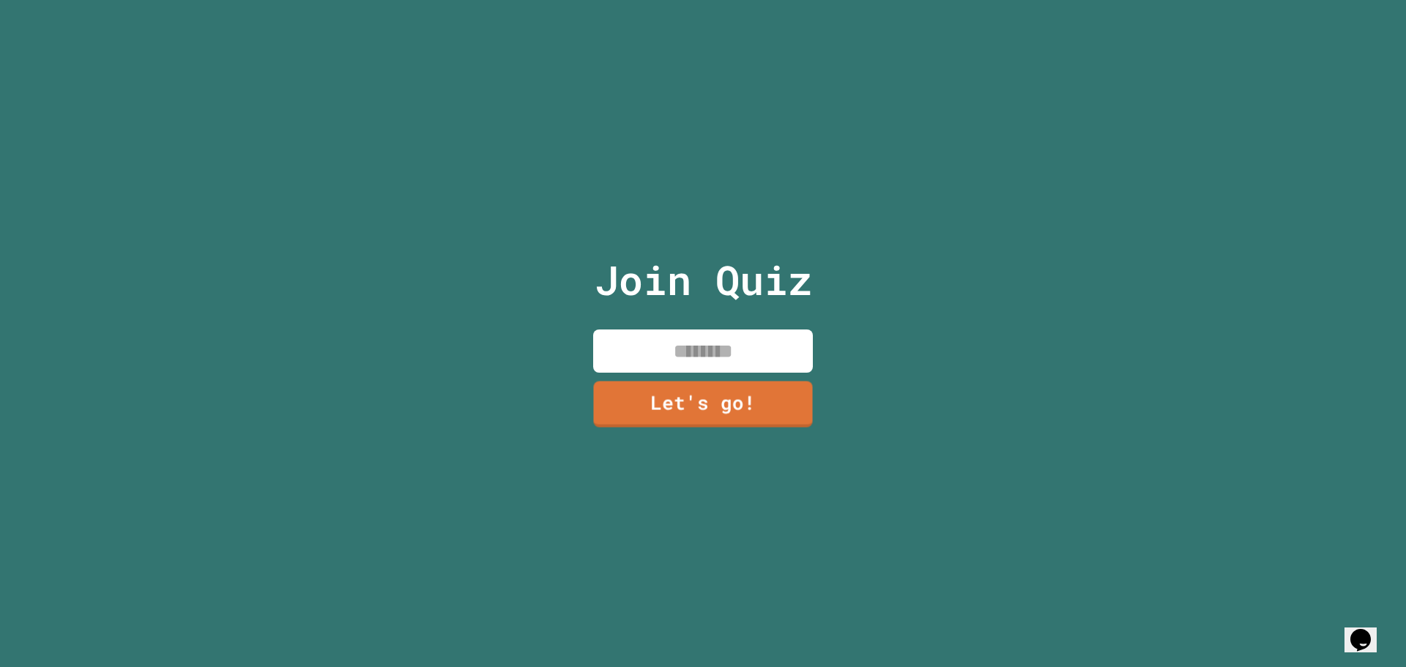
click at [674, 342] on input at bounding box center [703, 351] width 220 height 43
paste input "**"
type input "*****"
click at [753, 409] on link "Let's go!" at bounding box center [703, 402] width 199 height 48
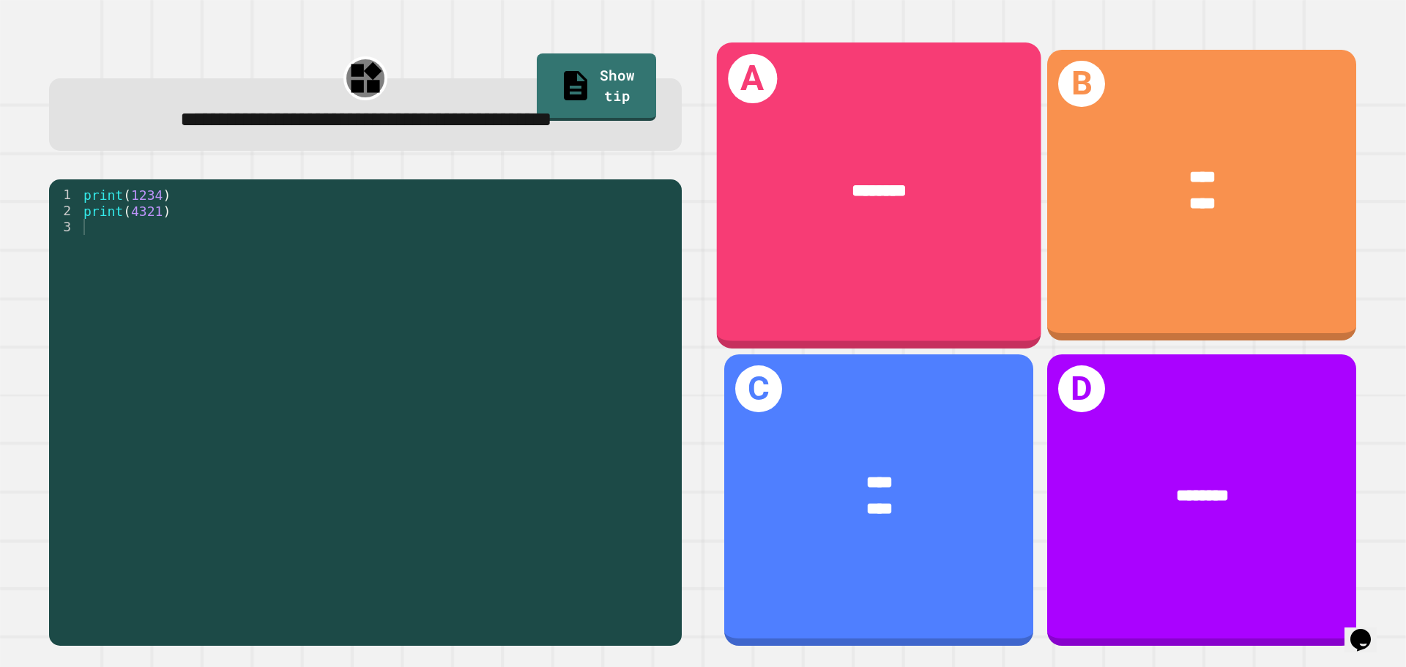
click at [928, 286] on div "A ********" at bounding box center [879, 194] width 325 height 305
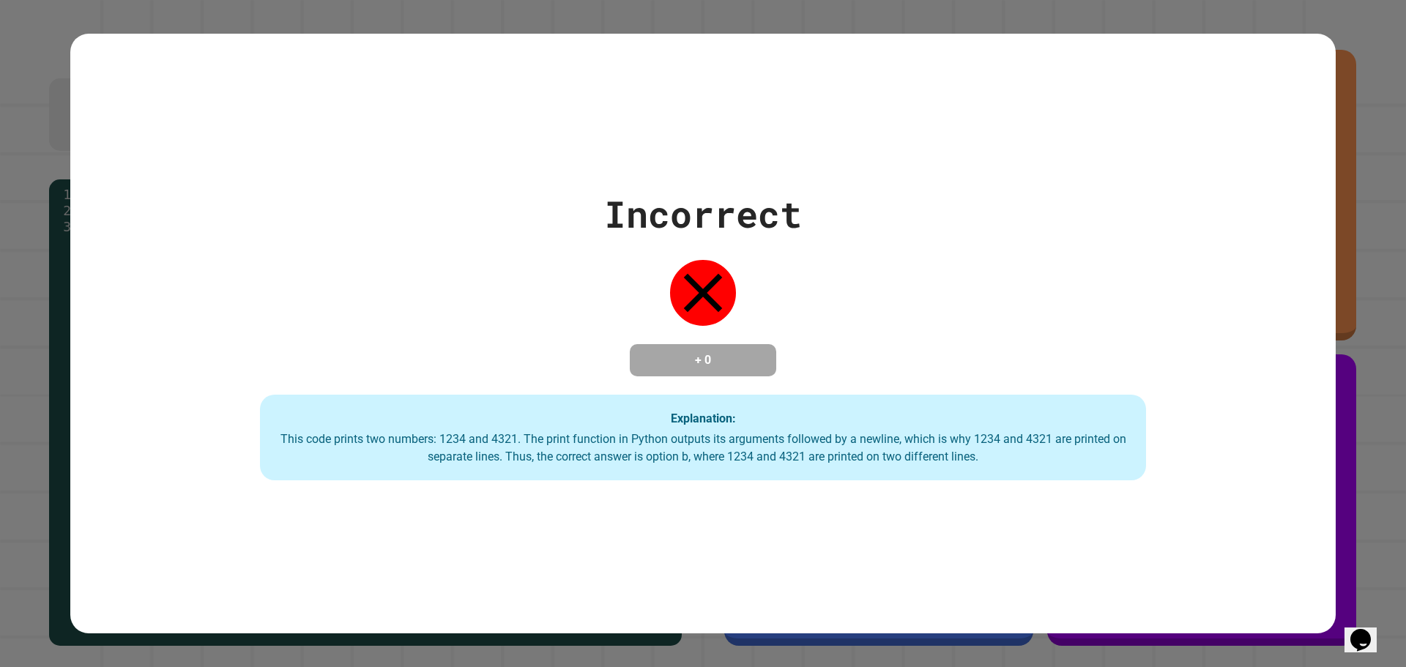
click at [1203, 270] on div "Incorrect + 0 Explanation: This code prints two numbers: 1234 and 4321. The pri…" at bounding box center [703, 334] width 1266 height 294
drag, startPoint x: 1202, startPoint y: 269, endPoint x: 1207, endPoint y: 239, distance: 30.4
click at [1203, 245] on div "Incorrect + 0 Explanation: This code prints two numbers: 1234 and 4321. The pri…" at bounding box center [703, 334] width 1266 height 294
click at [1207, 239] on div "Incorrect + 0 Explanation: This code prints two numbers: 1234 and 4321. The pri…" at bounding box center [703, 334] width 1266 height 294
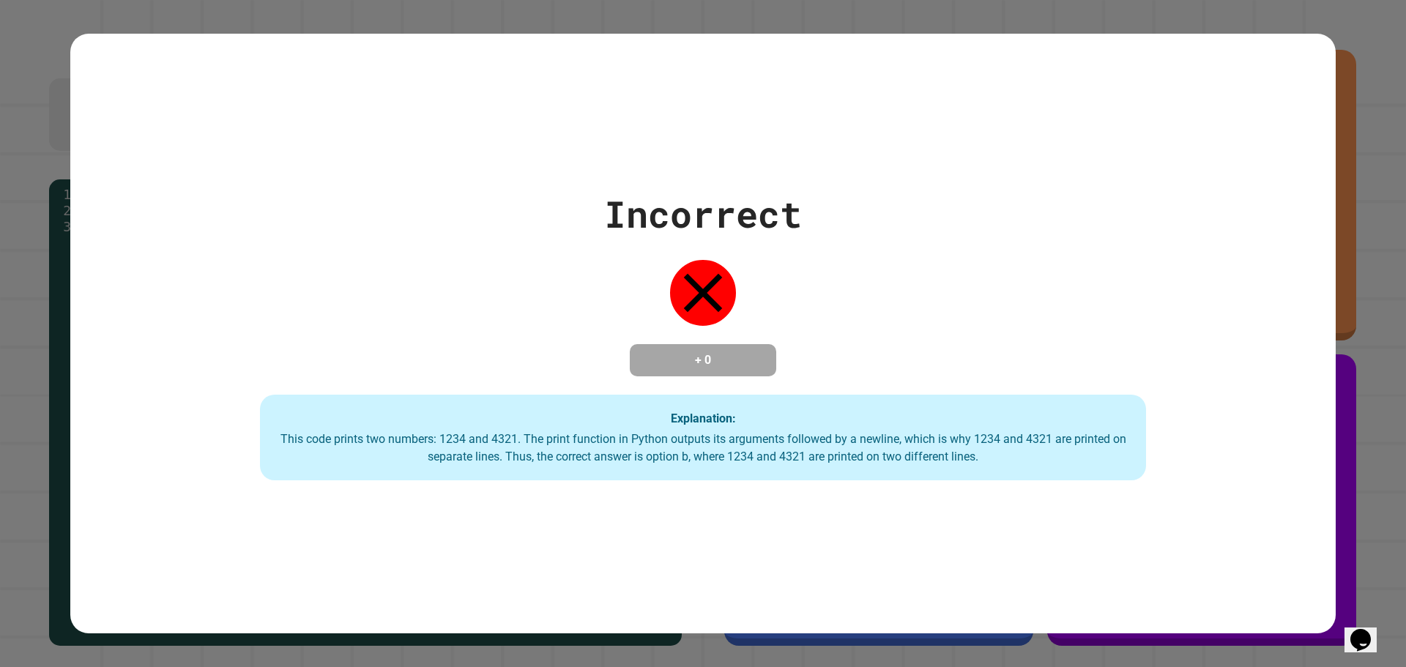
click at [1207, 234] on div "Incorrect + 0 Explanation: This code prints two numbers: 1234 and 4321. The pri…" at bounding box center [703, 334] width 1266 height 294
click at [1207, 233] on div "Incorrect + 0 Explanation: This code prints two numbers: 1234 and 4321. The pri…" at bounding box center [703, 334] width 1266 height 294
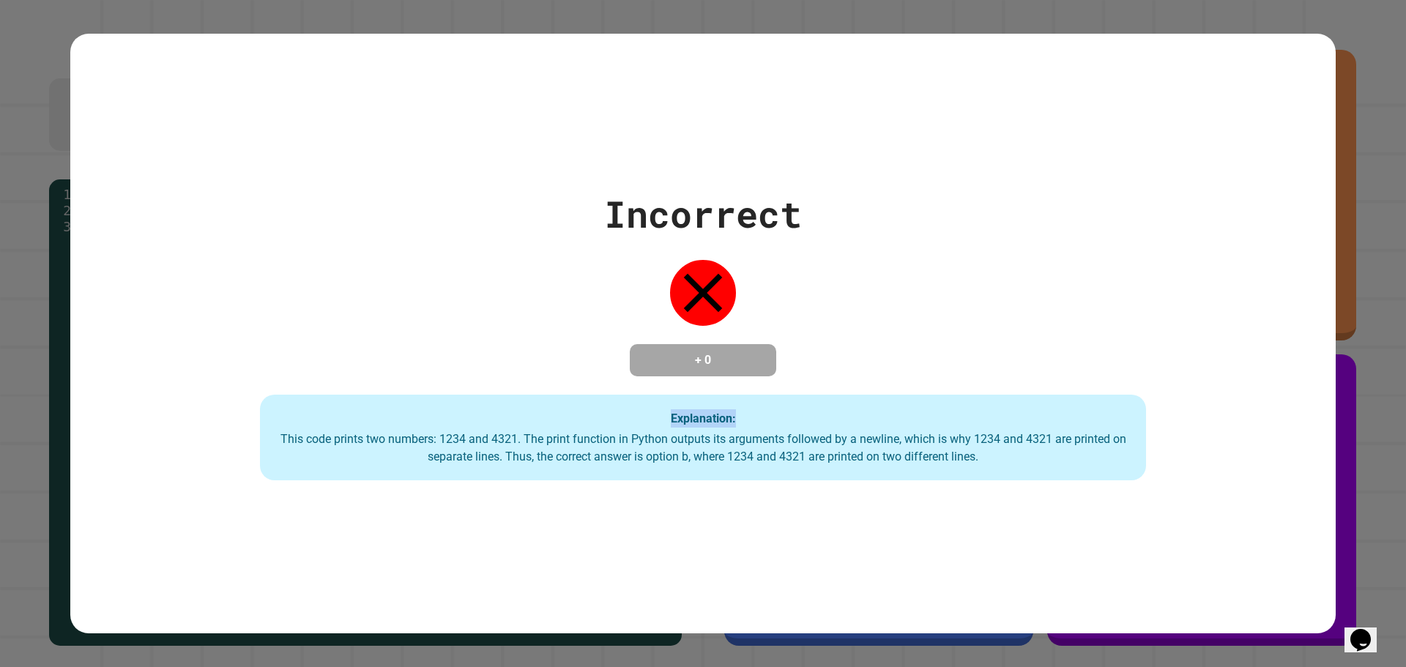
click at [1207, 233] on div "Incorrect + 0 Explanation: This code prints two numbers: 1234 and 4321. The pri…" at bounding box center [703, 334] width 1266 height 294
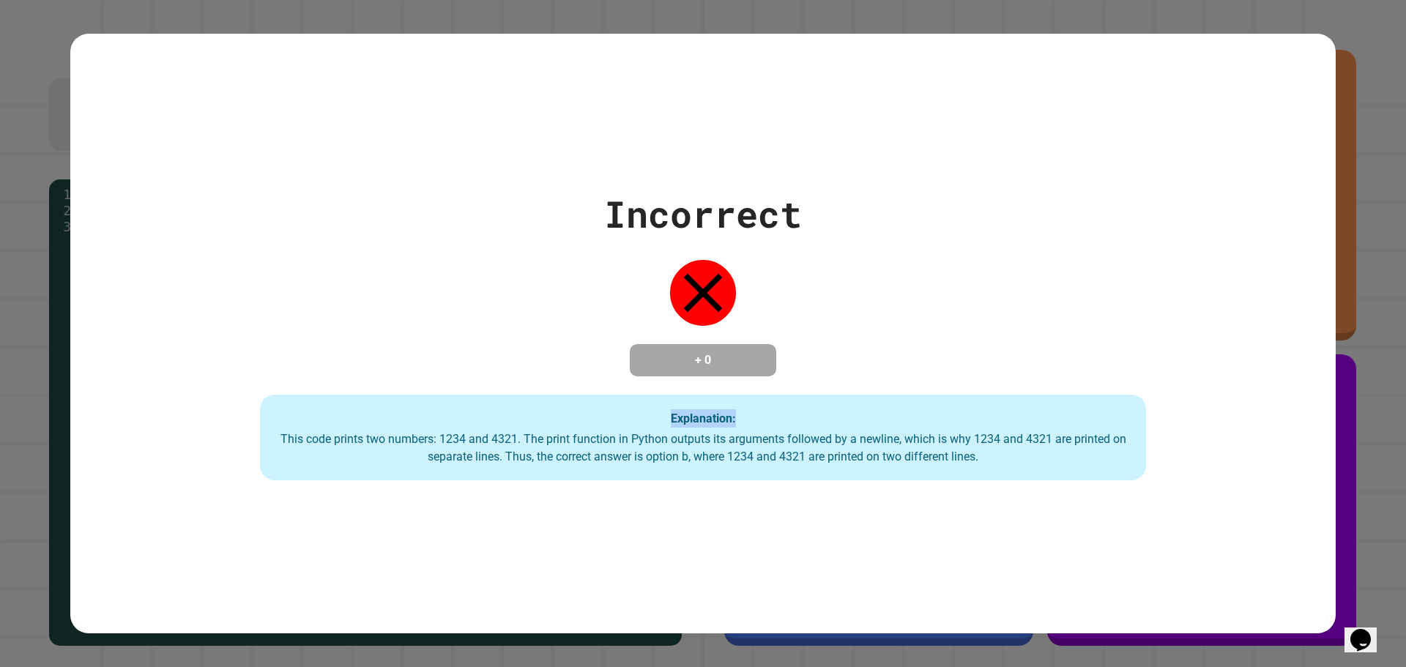
click at [1207, 233] on div "Incorrect + 0 Explanation: This code prints two numbers: 1234 and 4321. The pri…" at bounding box center [703, 334] width 1266 height 294
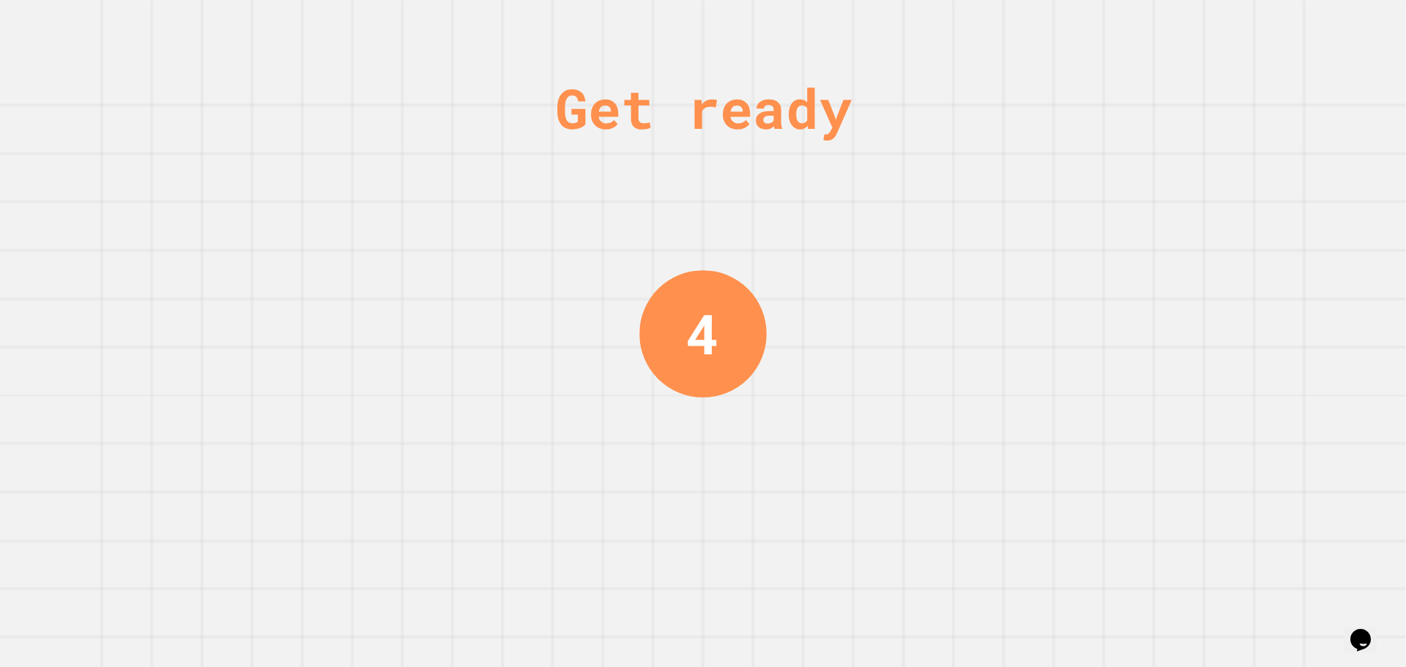
click at [1207, 233] on div "Get ready 4" at bounding box center [703, 333] width 1406 height 667
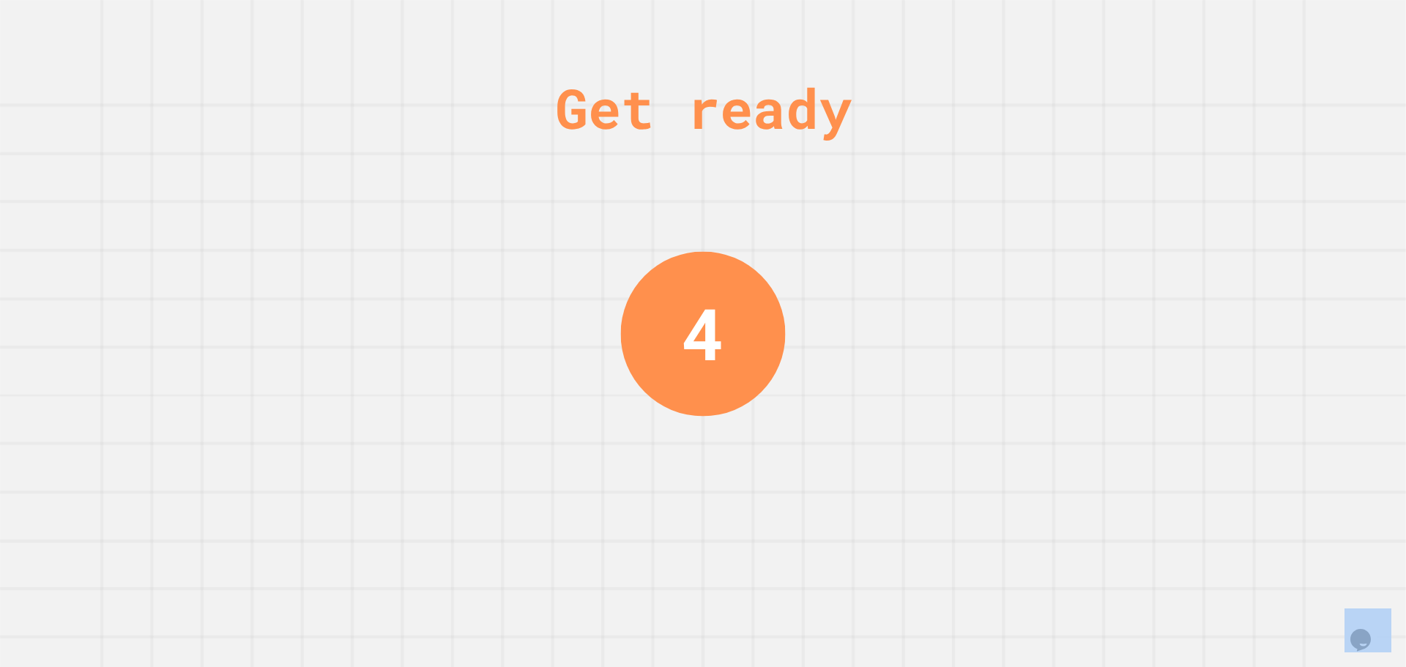
click at [1207, 233] on div "Get ready 4" at bounding box center [703, 333] width 1406 height 667
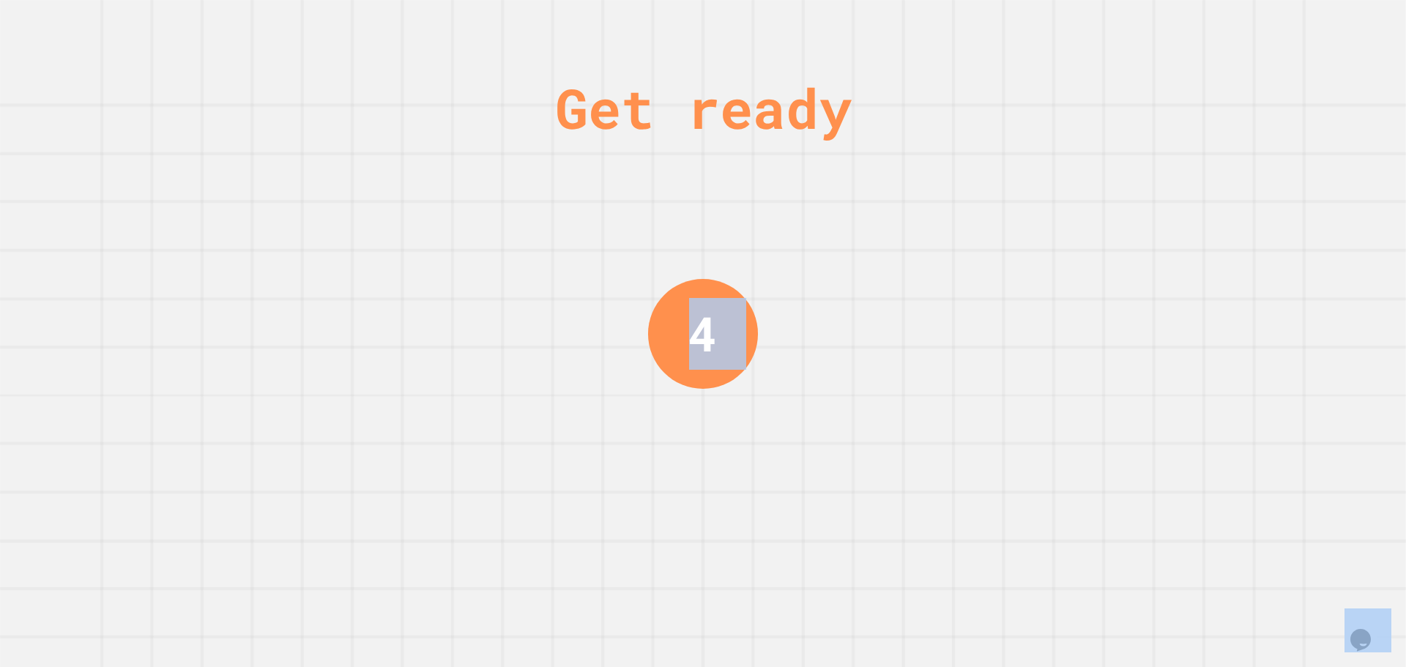
click at [1207, 233] on div "Get ready 4" at bounding box center [703, 333] width 1406 height 667
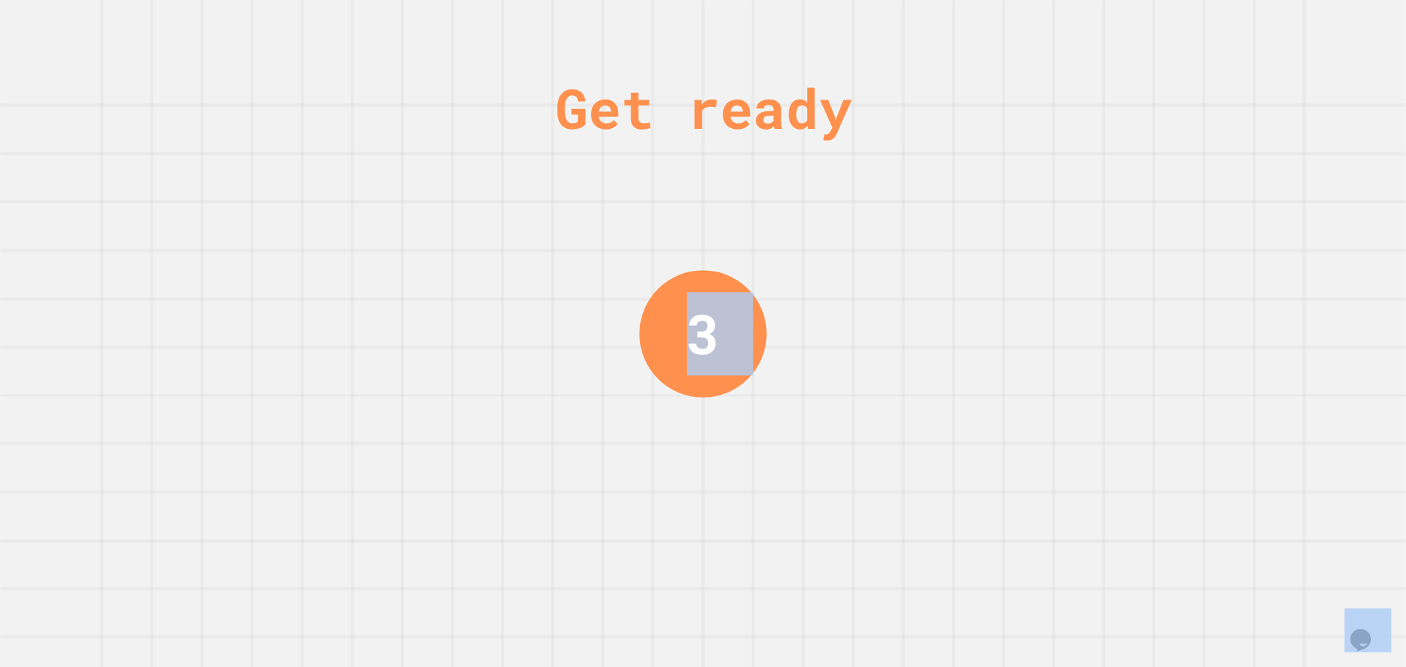
click at [1207, 234] on div "Get ready 3" at bounding box center [703, 333] width 1406 height 667
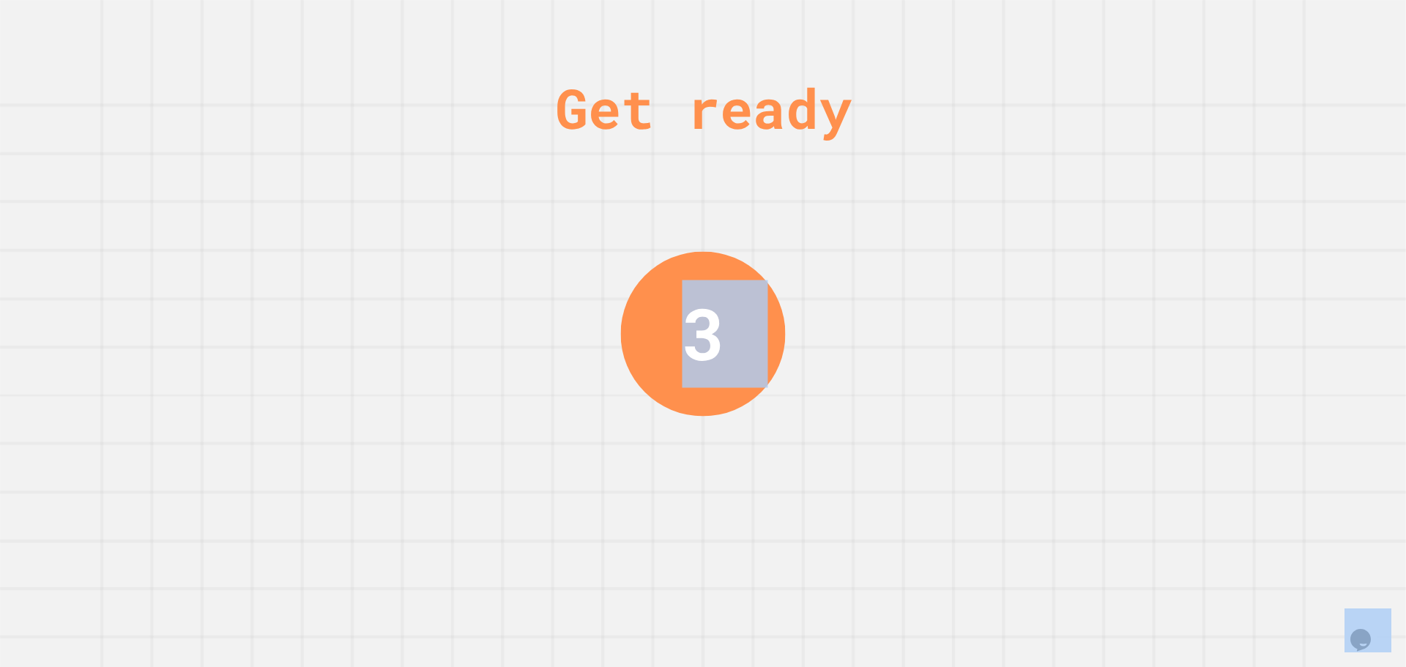
click at [1207, 234] on div "Get ready 3" at bounding box center [703, 333] width 1406 height 667
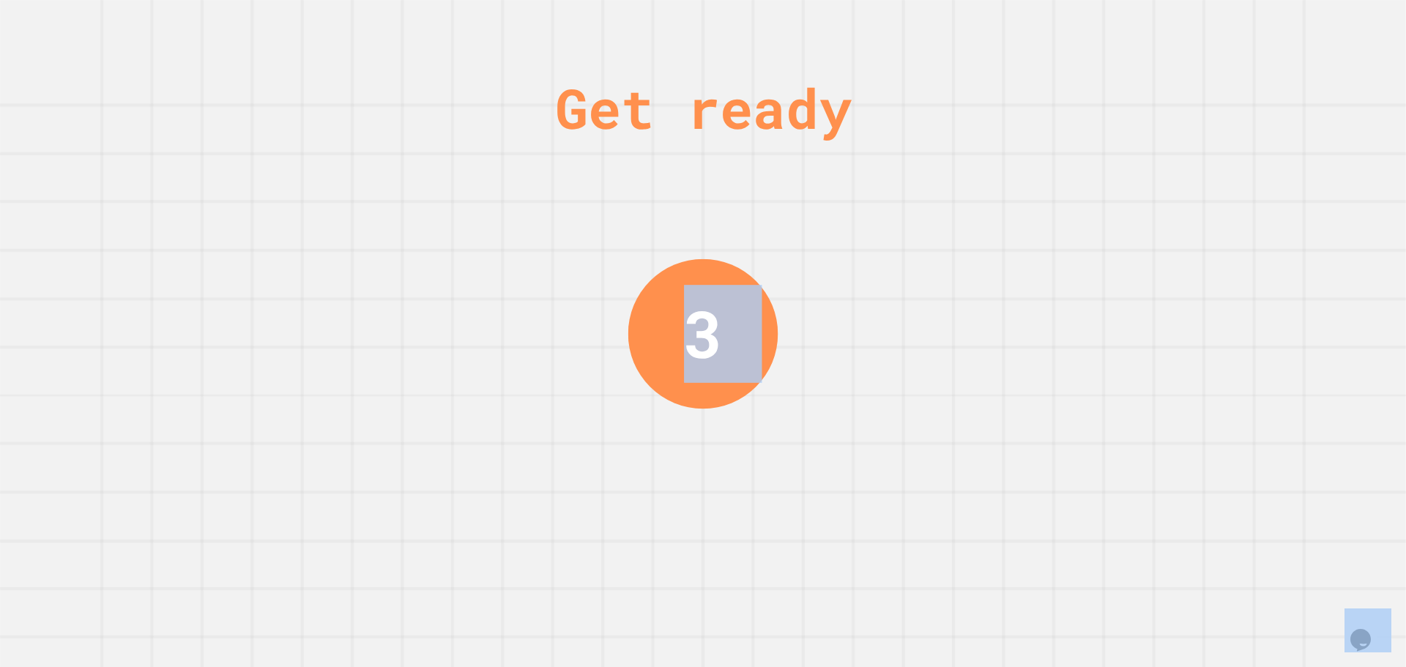
click at [1207, 234] on div "Get ready 3" at bounding box center [703, 333] width 1406 height 667
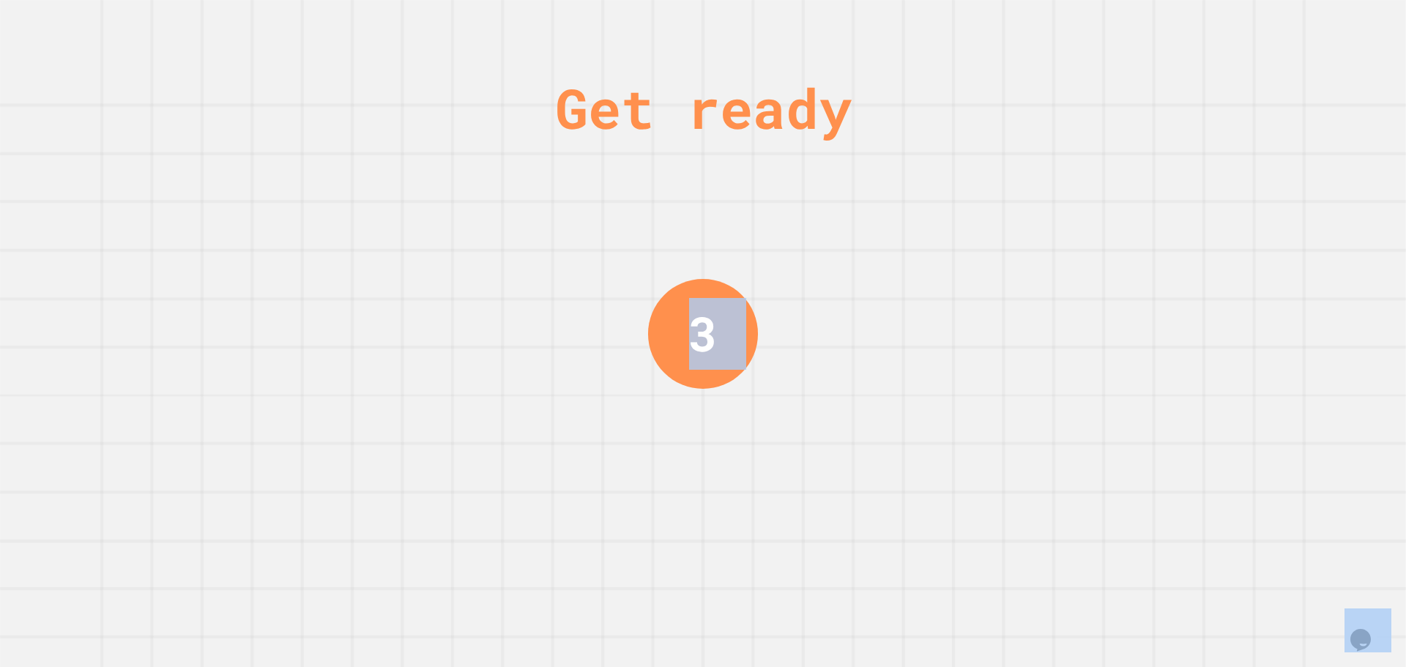
click at [1207, 234] on div "Get ready 3" at bounding box center [703, 333] width 1406 height 667
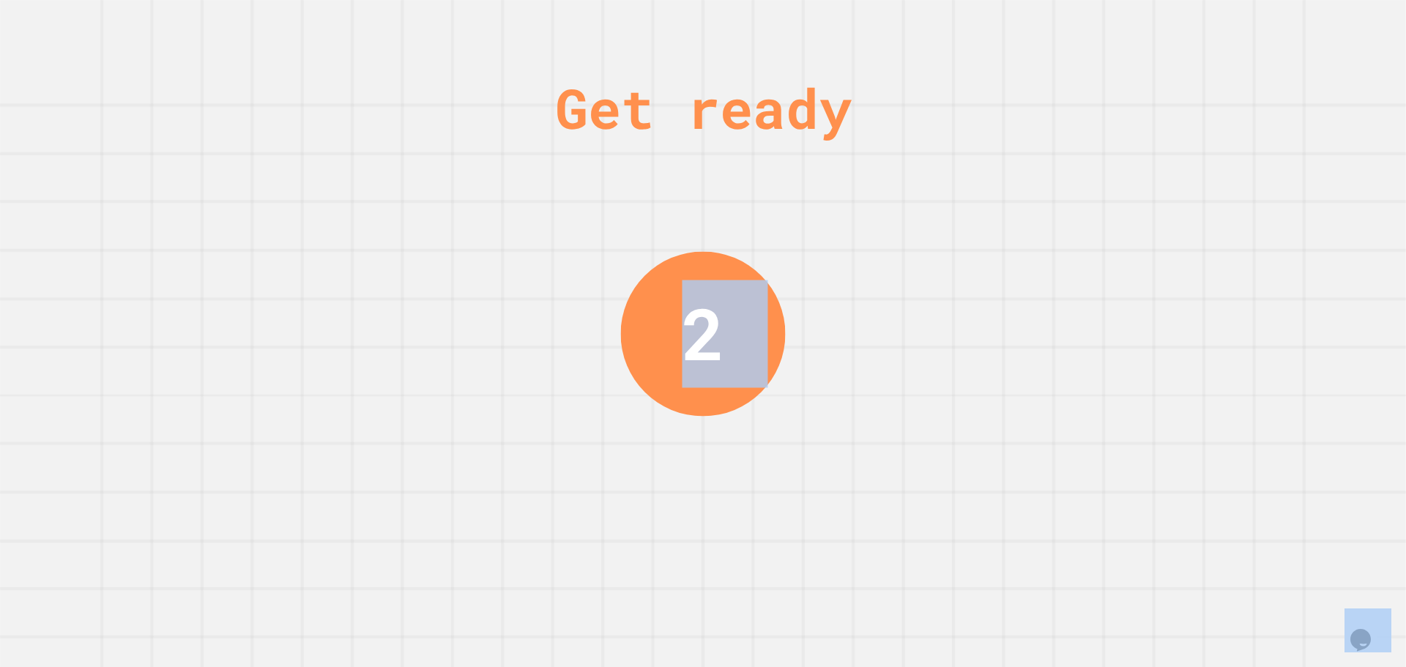
click at [1207, 234] on div "Get ready 2" at bounding box center [703, 333] width 1406 height 667
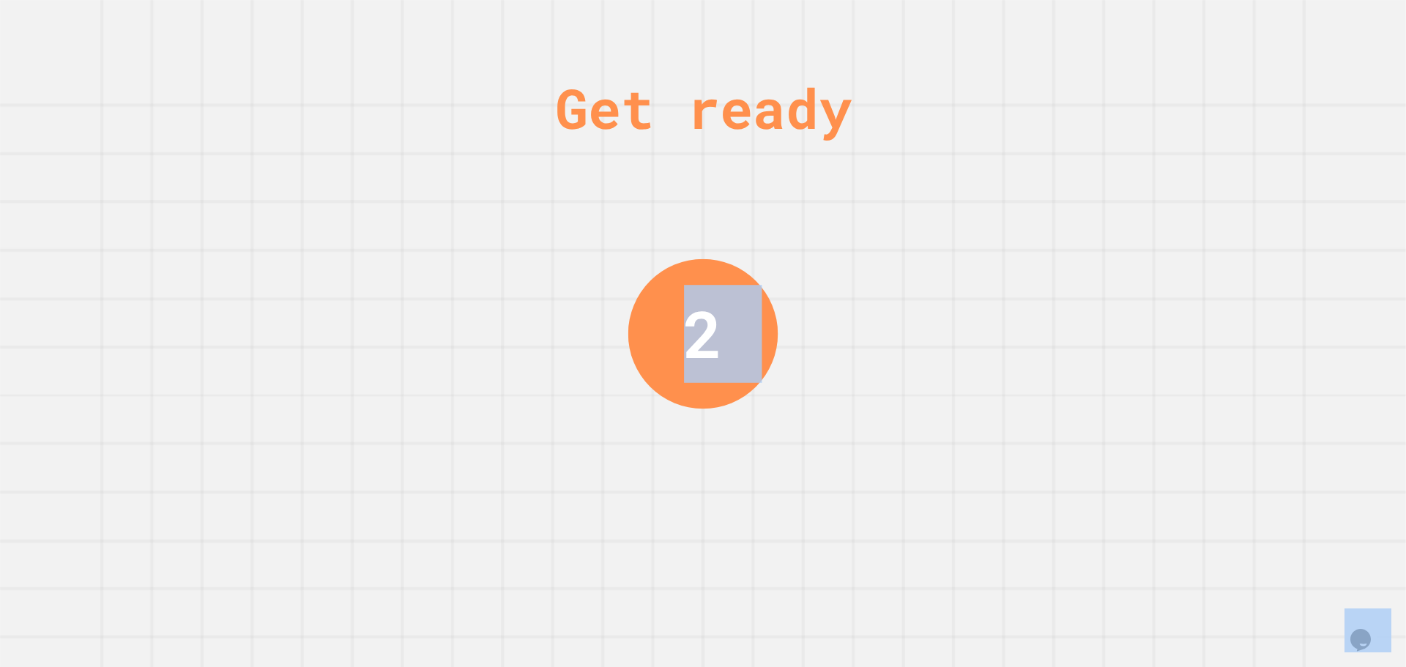
click at [1207, 234] on div "Get ready 2" at bounding box center [703, 333] width 1406 height 667
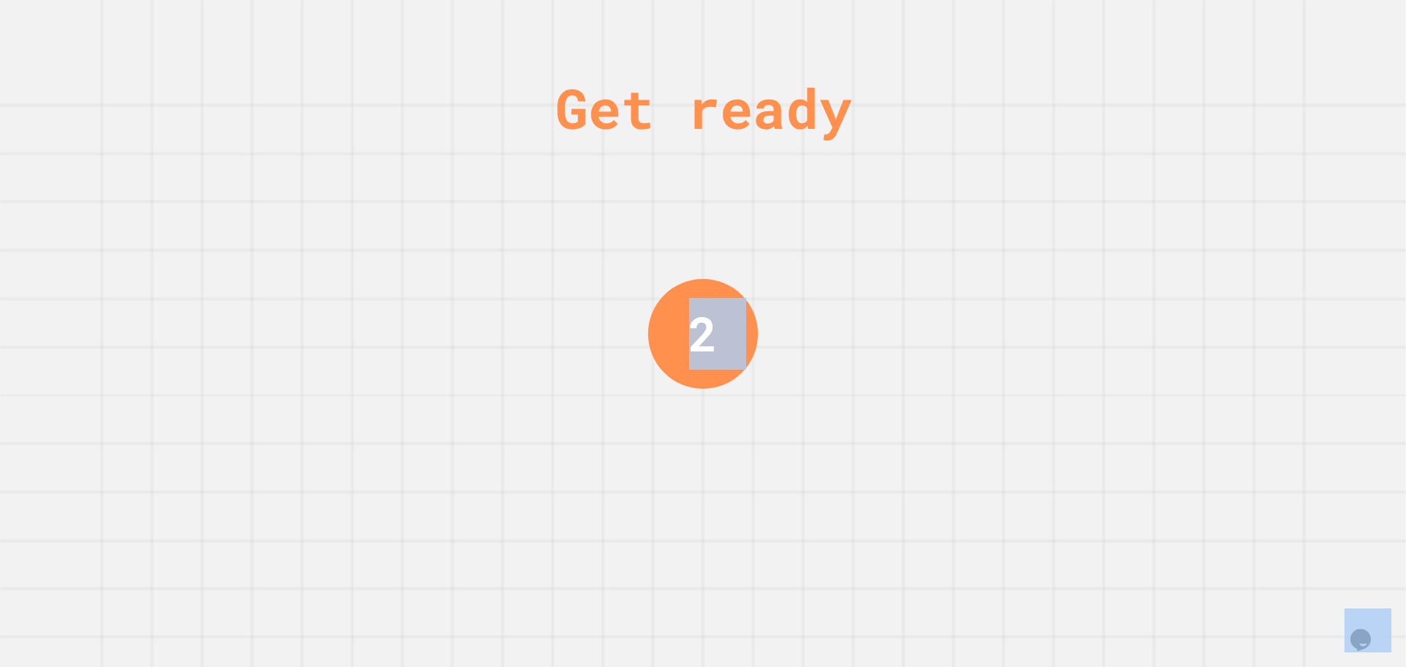
click at [1207, 234] on div "Get ready 2" at bounding box center [703, 333] width 1406 height 667
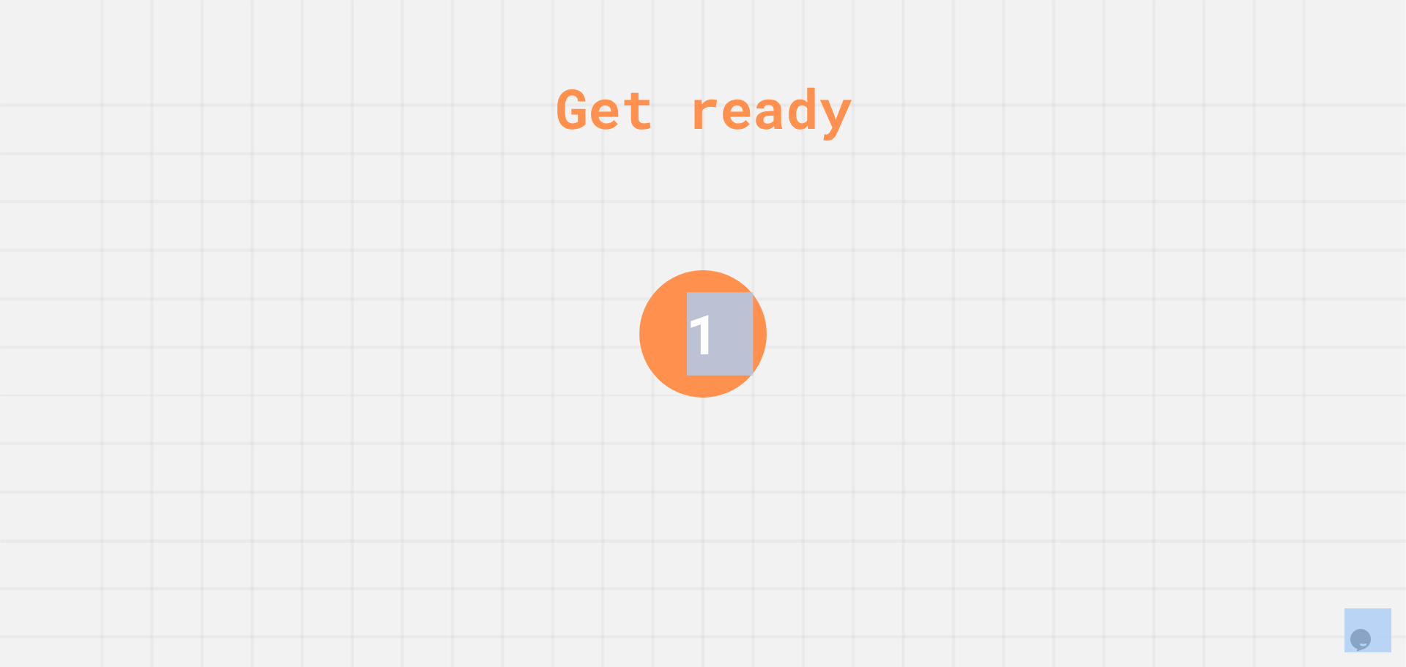
click at [1207, 234] on div "Get ready 1" at bounding box center [703, 333] width 1406 height 667
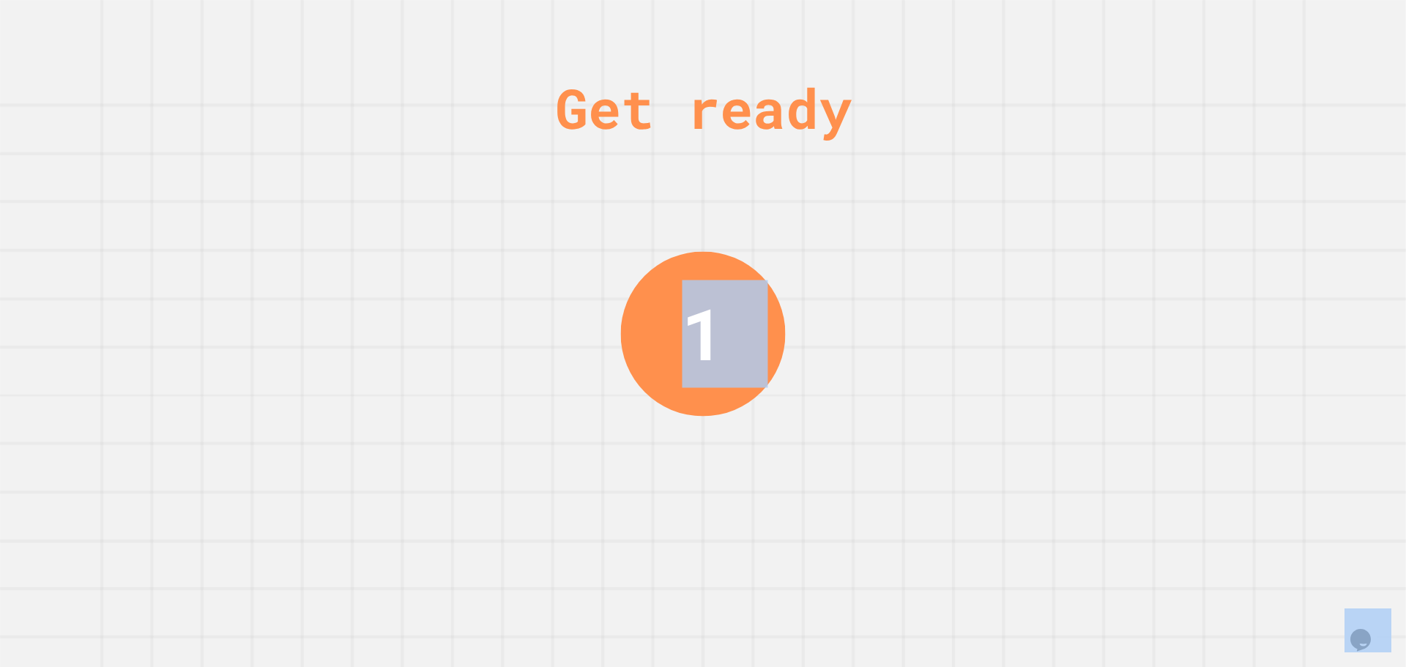
click at [1207, 234] on div "Get ready 1" at bounding box center [703, 333] width 1406 height 667
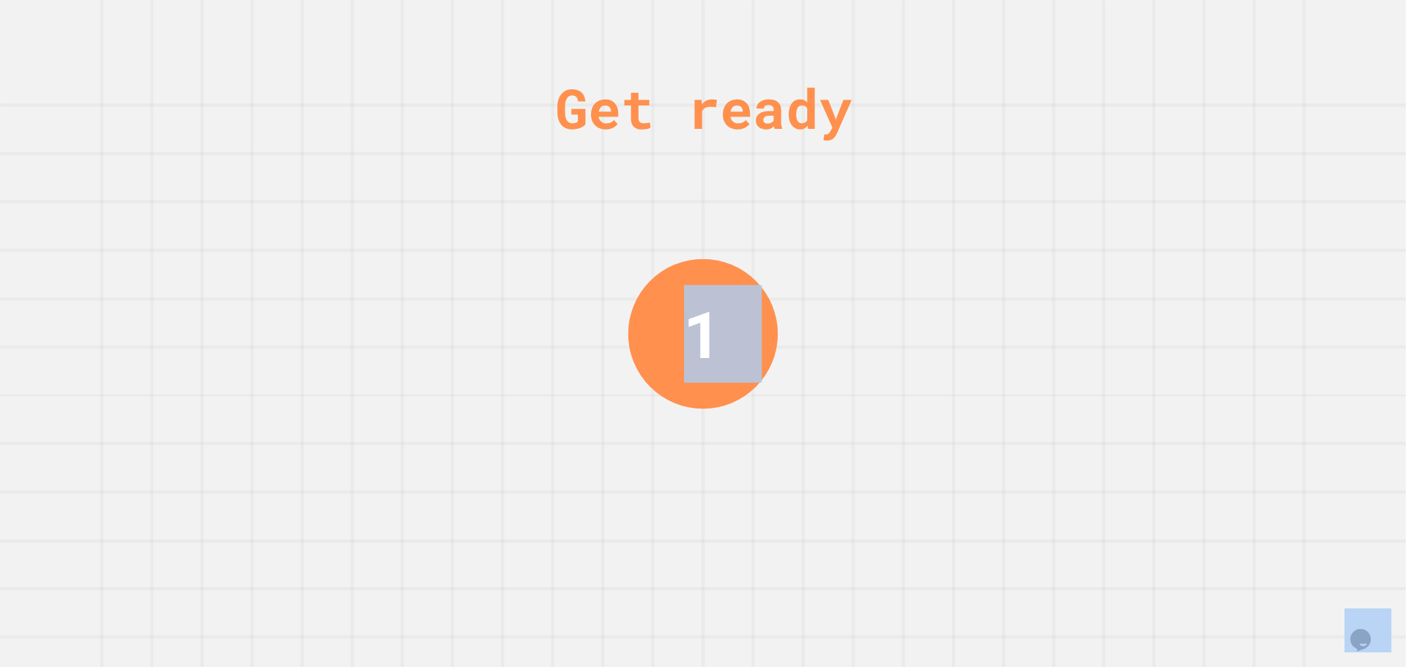
click at [1207, 234] on div "Get ready 1" at bounding box center [703, 333] width 1406 height 667
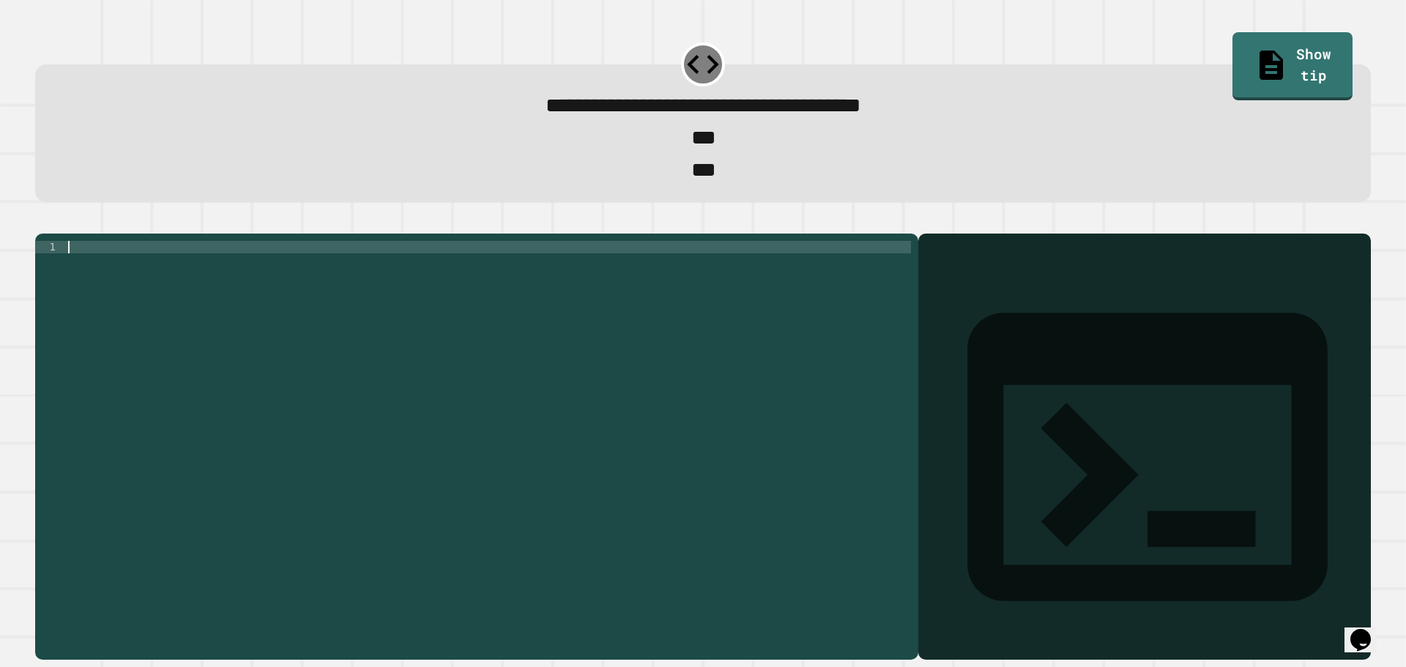
click at [493, 330] on div at bounding box center [488, 428] width 846 height 374
type textarea "**********"
drag, startPoint x: 215, startPoint y: 289, endPoint x: 63, endPoint y: 270, distance: 152.9
click at [63, 270] on div "**********" at bounding box center [473, 415] width 876 height 349
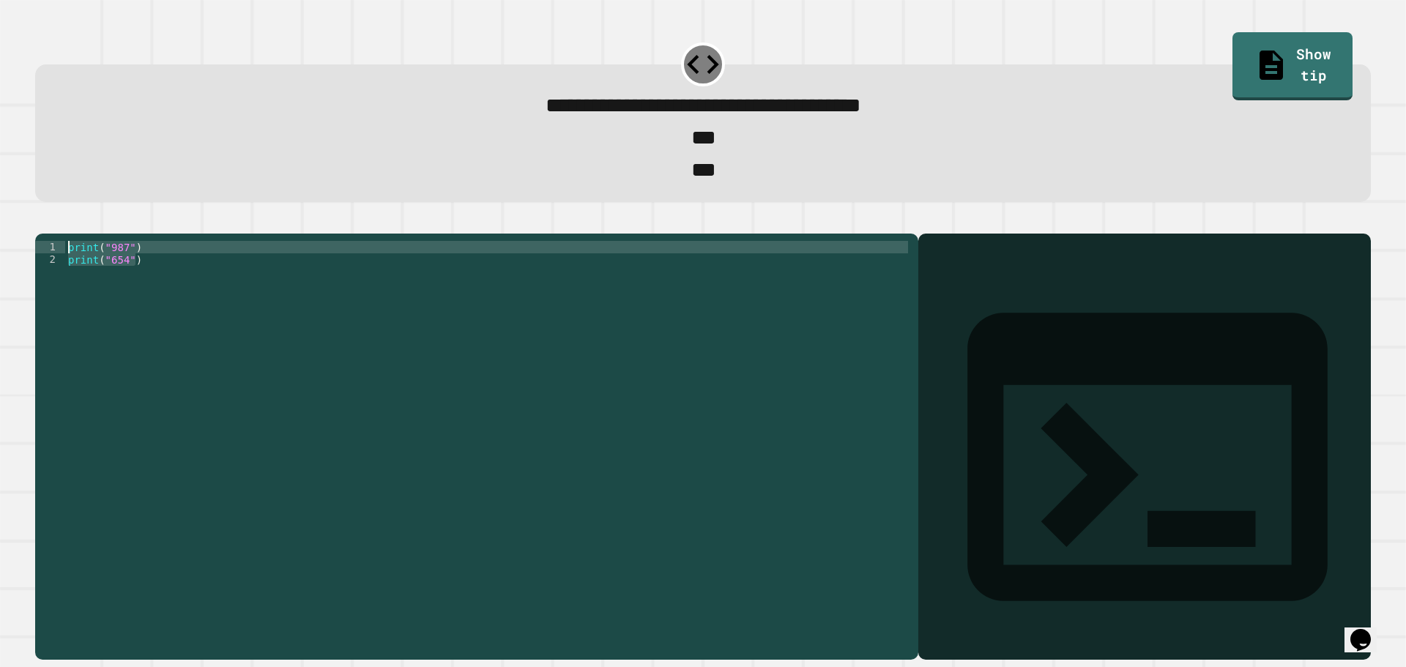
type textarea "**********"
click at [42, 221] on button "button" at bounding box center [42, 221] width 0 height 0
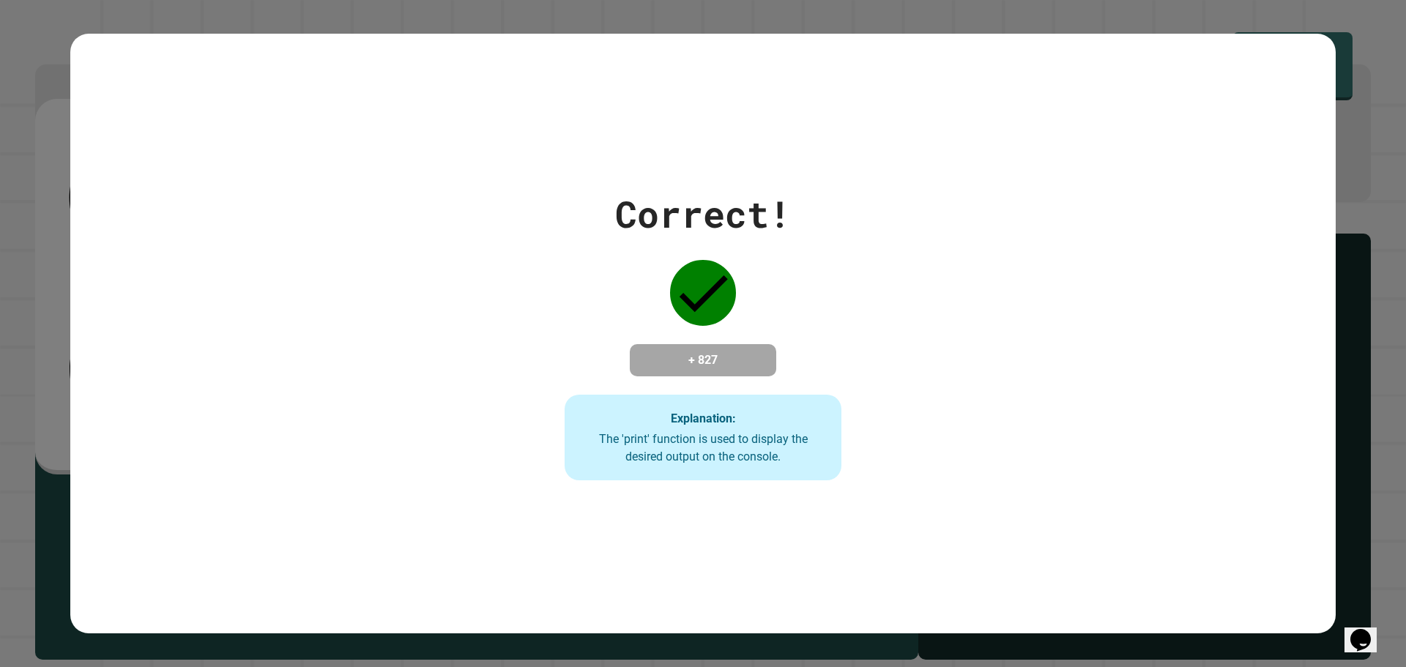
click at [166, 298] on div "Correct! + 827 Explanation: The 'print' function is used to display the desired…" at bounding box center [703, 334] width 1266 height 294
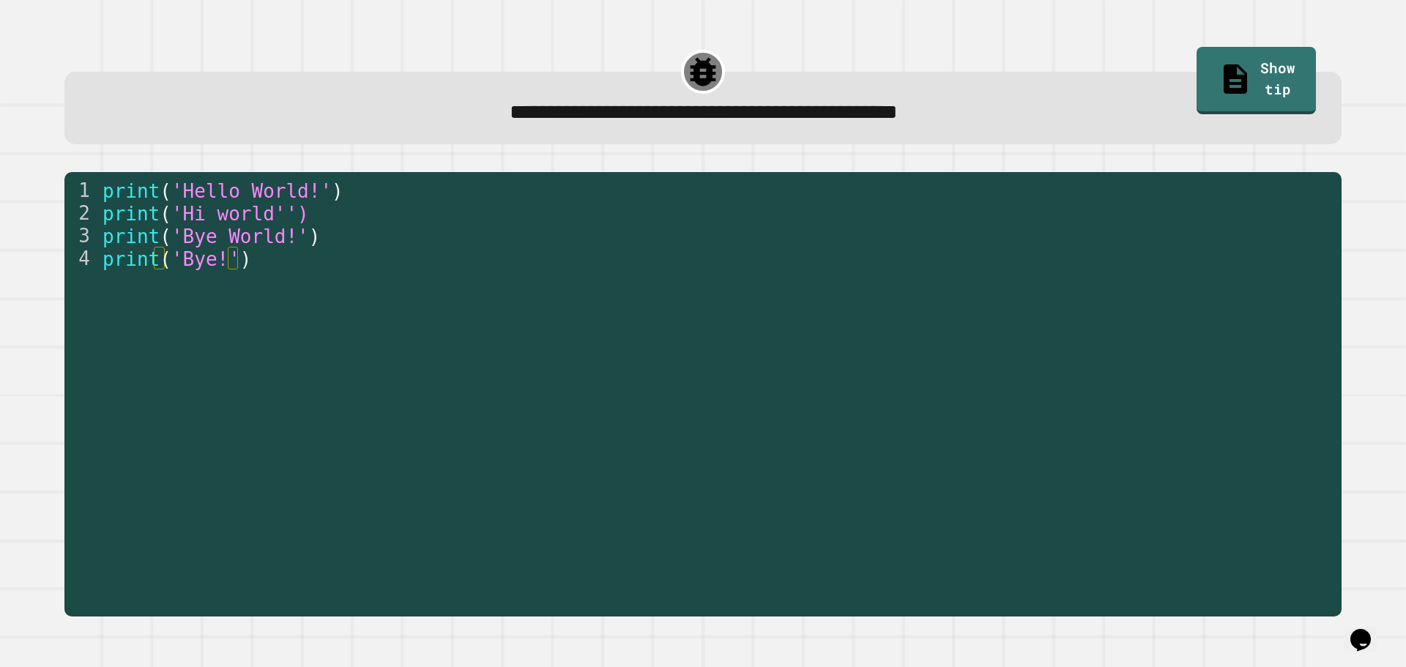
click at [323, 330] on div "print ( 'Hello World!' ) print ( 'Hi world'') print ( 'Bye World!' ) print ( 'B…" at bounding box center [718, 394] width 1236 height 431
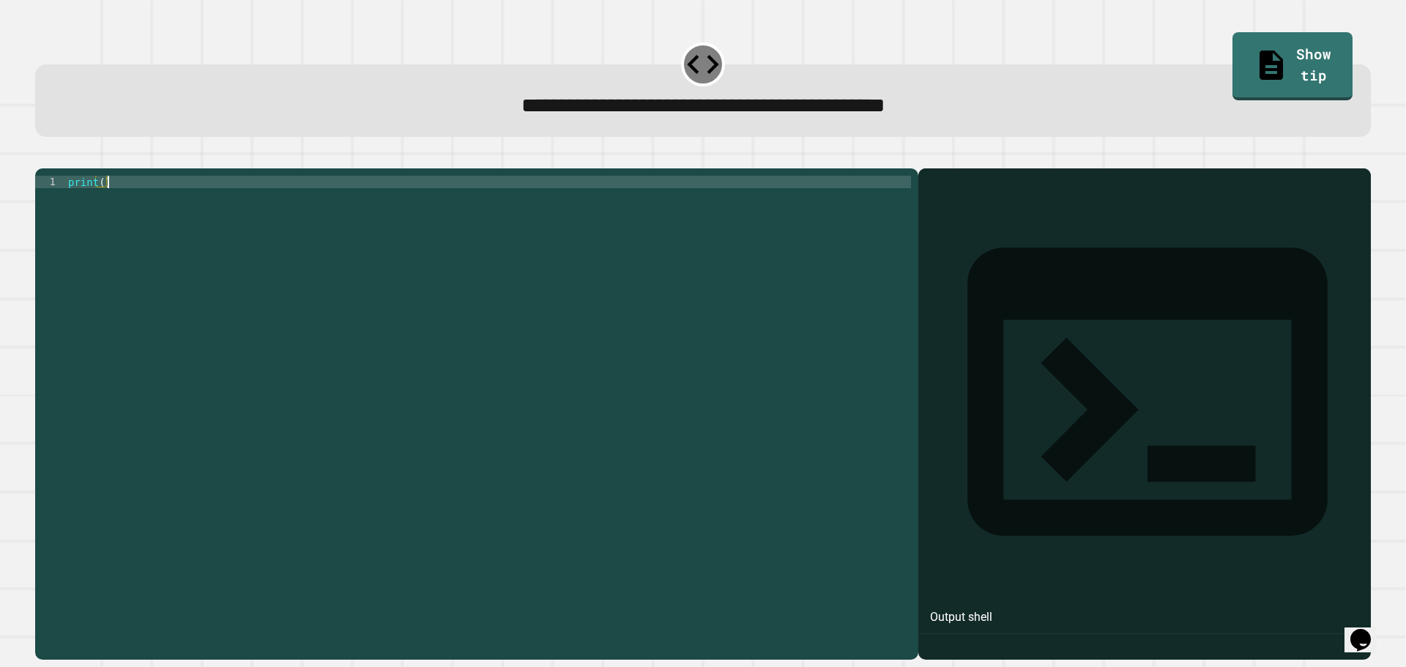
click at [365, 259] on div "print ( )" at bounding box center [488, 400] width 846 height 448
click at [99, 207] on div "print ( )" at bounding box center [488, 400] width 846 height 448
click at [101, 207] on div "print ( )" at bounding box center [488, 400] width 846 height 448
drag, startPoint x: 146, startPoint y: 199, endPoint x: 108, endPoint y: 208, distance: 38.4
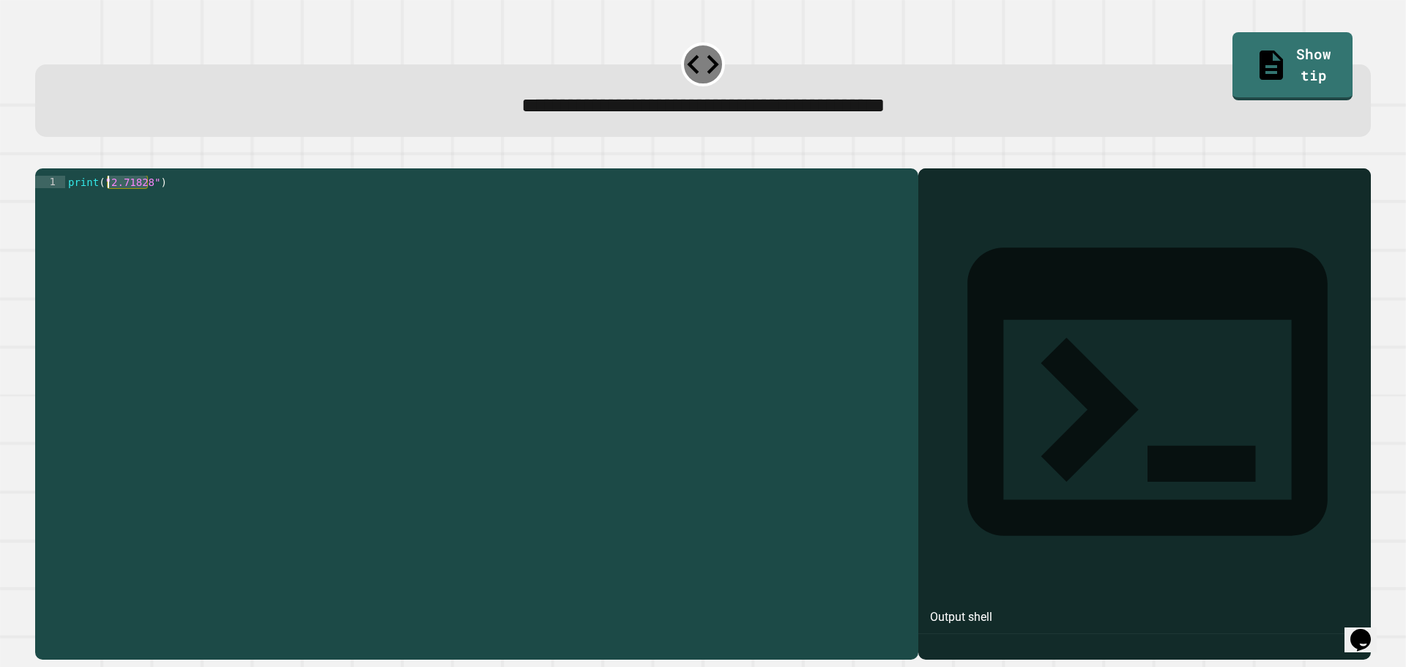
click at [108, 208] on div "print ( "2.71828" )" at bounding box center [488, 400] width 846 height 448
type textarea "**********"
click at [42, 157] on icon "button" at bounding box center [42, 157] width 0 height 0
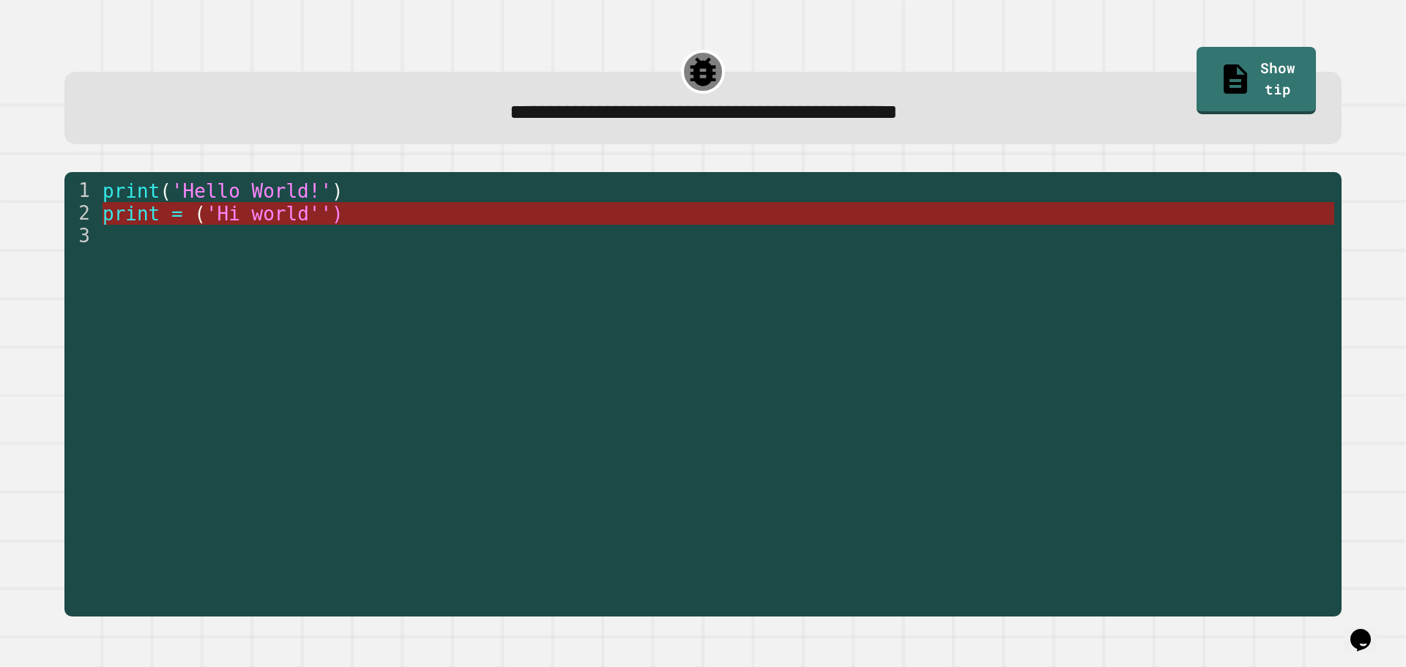
click at [251, 213] on span "'Hi world'')" at bounding box center [274, 214] width 138 height 22
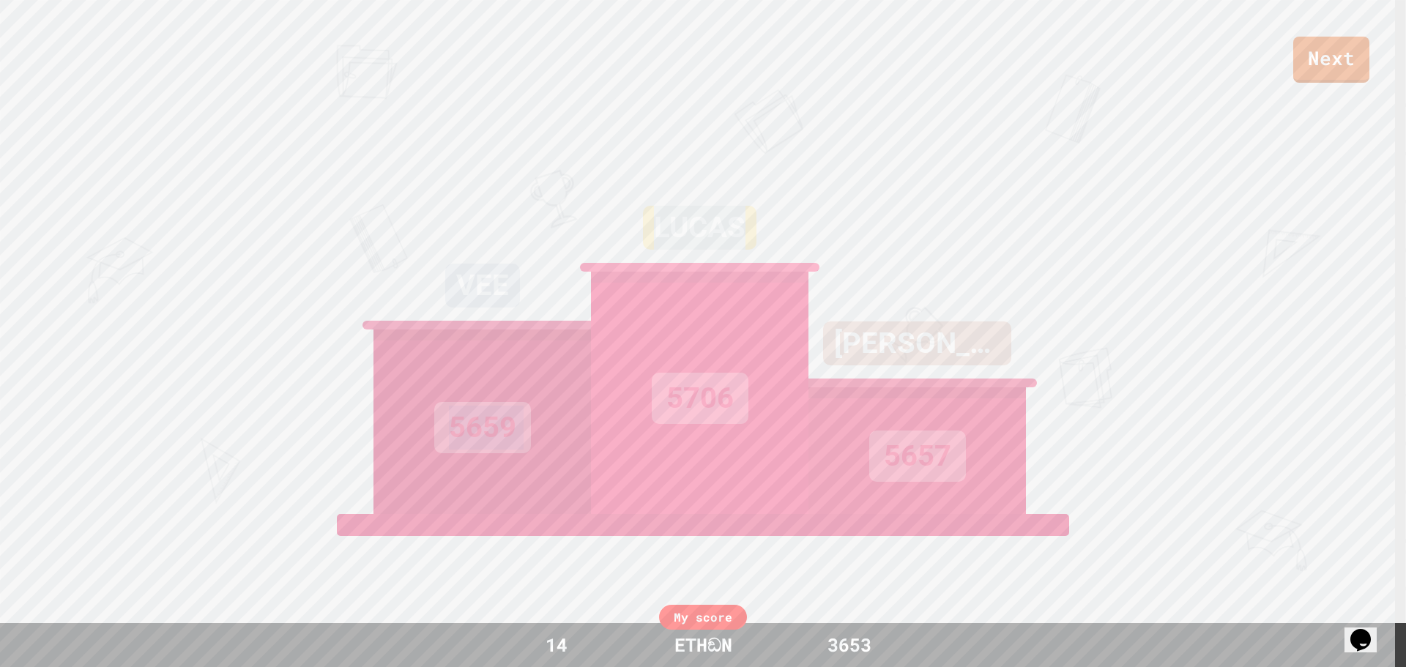
drag, startPoint x: 704, startPoint y: 324, endPoint x: 583, endPoint y: 322, distance: 120.9
click at [583, 322] on div "VEE 5659 [PERSON_NAME] 5706 [PERSON_NAME] 5657" at bounding box center [703, 331] width 659 height 366
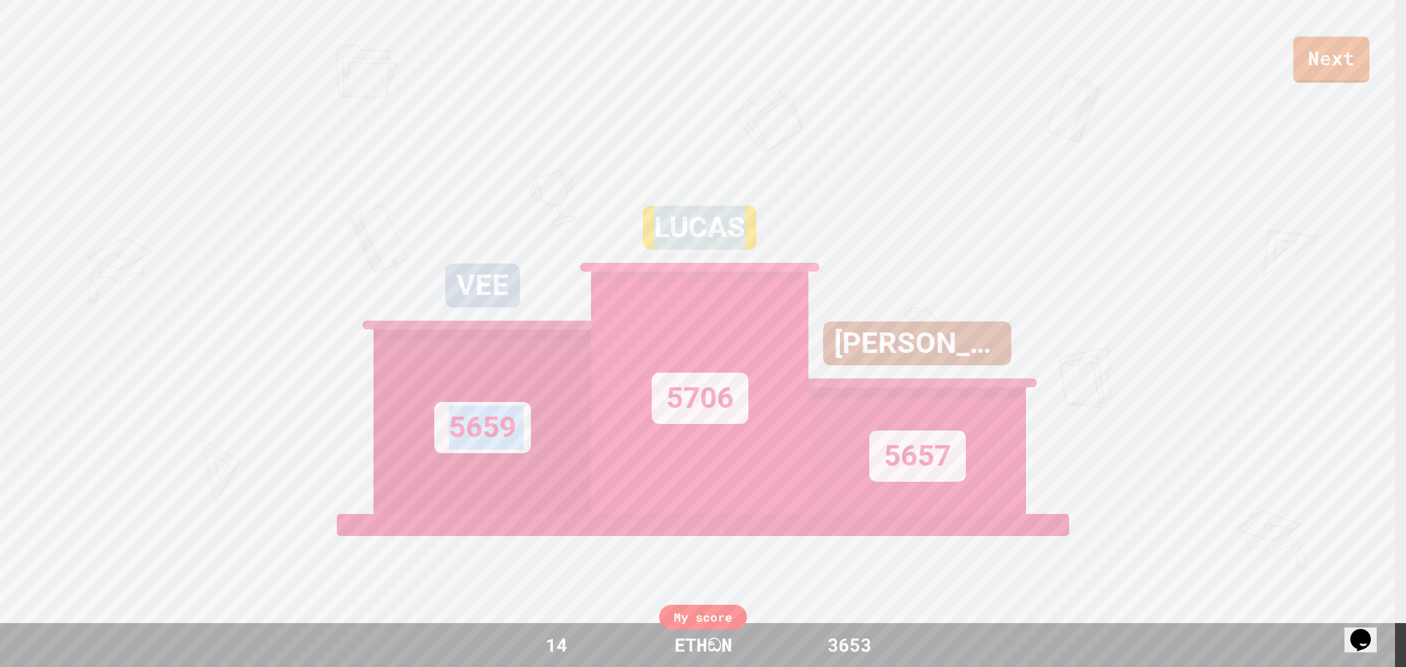
click at [627, 316] on div "5706" at bounding box center [700, 393] width 218 height 242
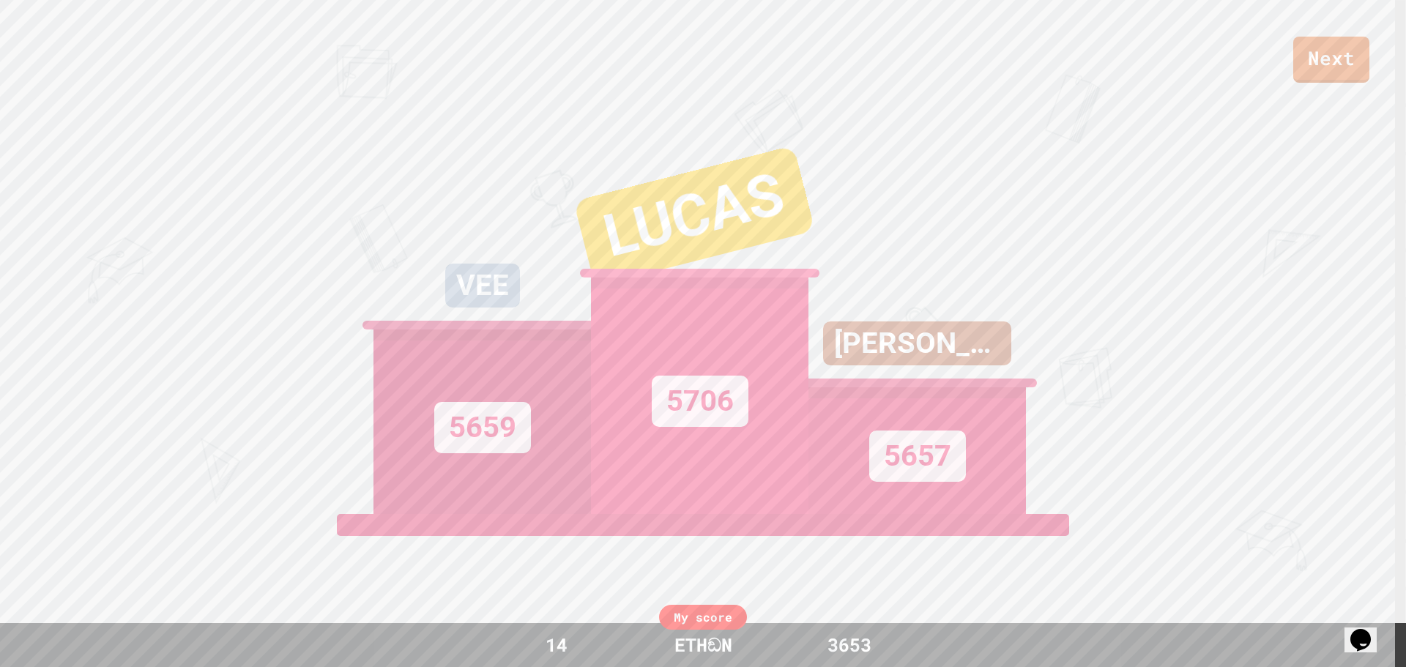
click at [687, 202] on div "LUCAS" at bounding box center [695, 216] width 242 height 141
